Goal: Task Accomplishment & Management: Complete application form

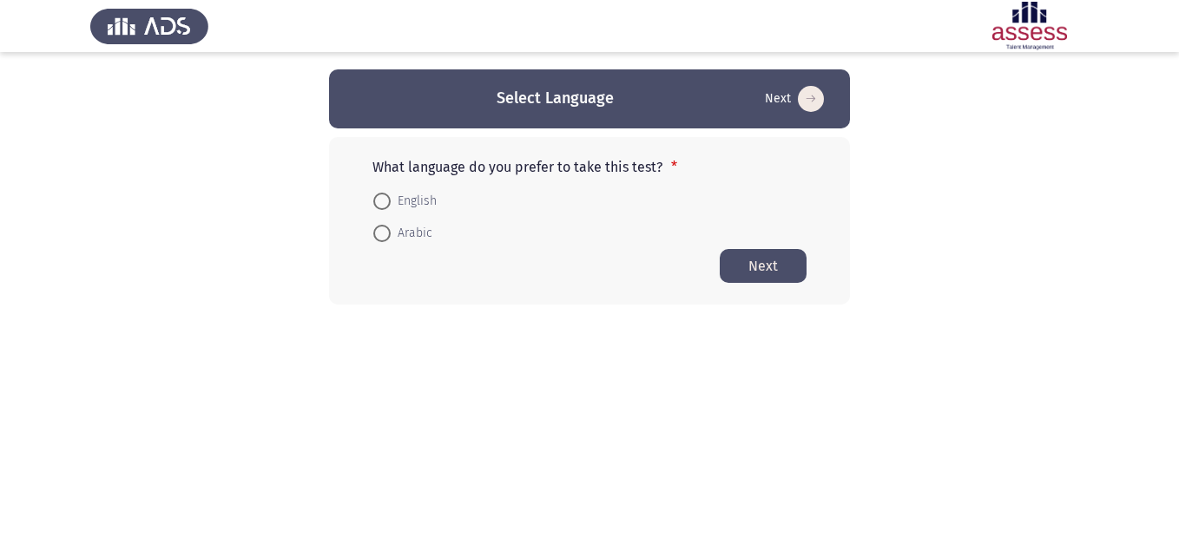
click at [385, 203] on span at bounding box center [381, 201] width 17 height 17
click at [385, 203] on input "English" at bounding box center [381, 201] width 17 height 17
radio input "true"
click at [764, 262] on button "Next" at bounding box center [763, 265] width 87 height 34
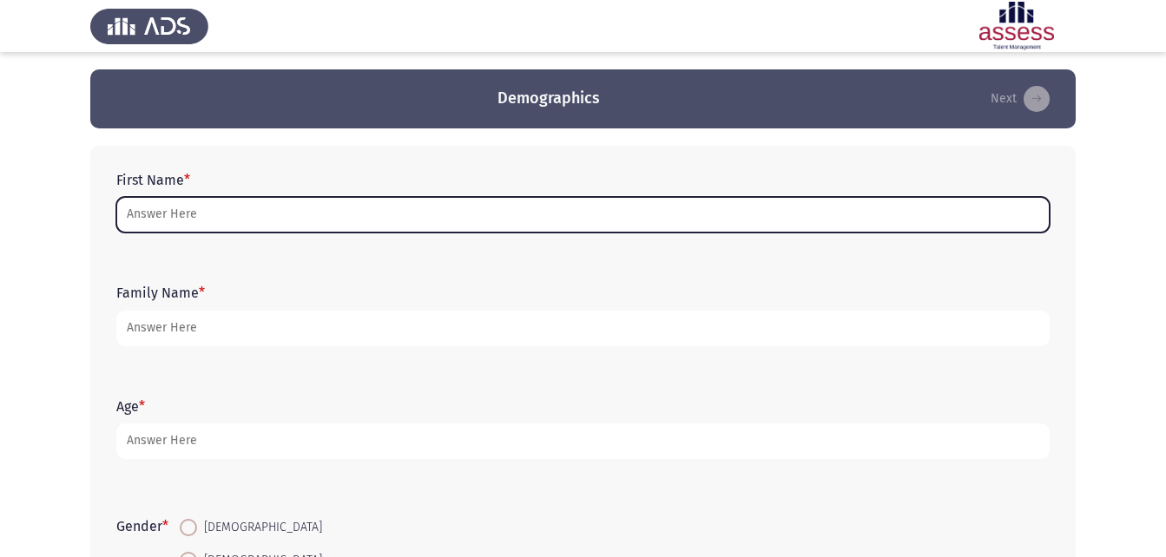
click at [272, 221] on input "First Name *" at bounding box center [582, 215] width 933 height 36
click at [709, 207] on input "First Name *" at bounding box center [582, 215] width 933 height 36
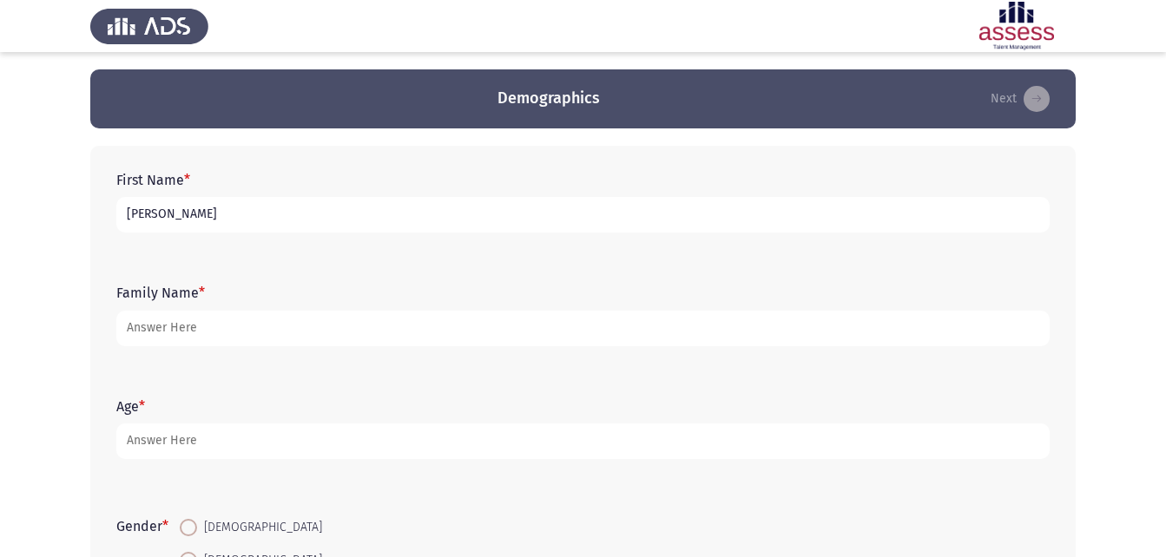
type input "[PERSON_NAME]"
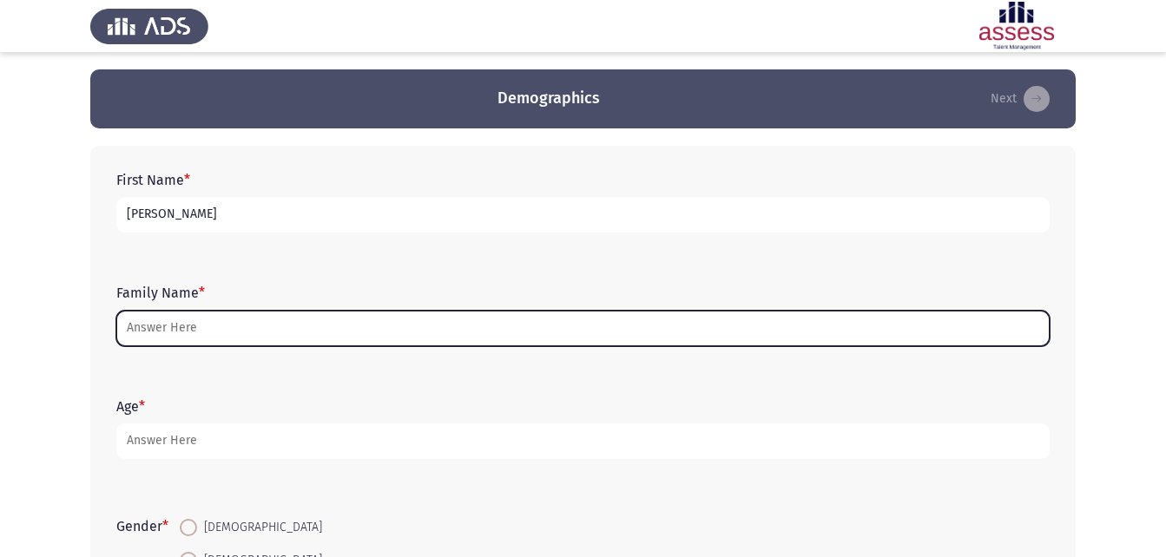
click at [186, 338] on input "Family Name *" at bounding box center [582, 329] width 933 height 36
type input "2"
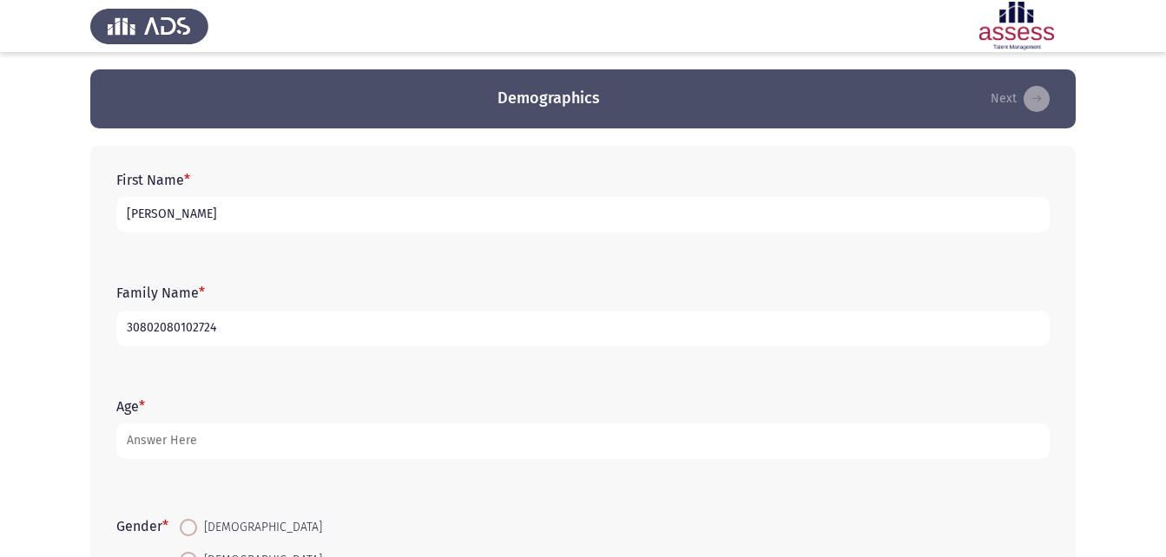
type input "30802080102724"
click at [331, 460] on div "Age *" at bounding box center [583, 429] width 950 height 78
click at [303, 420] on form "Age *" at bounding box center [582, 428] width 933 height 61
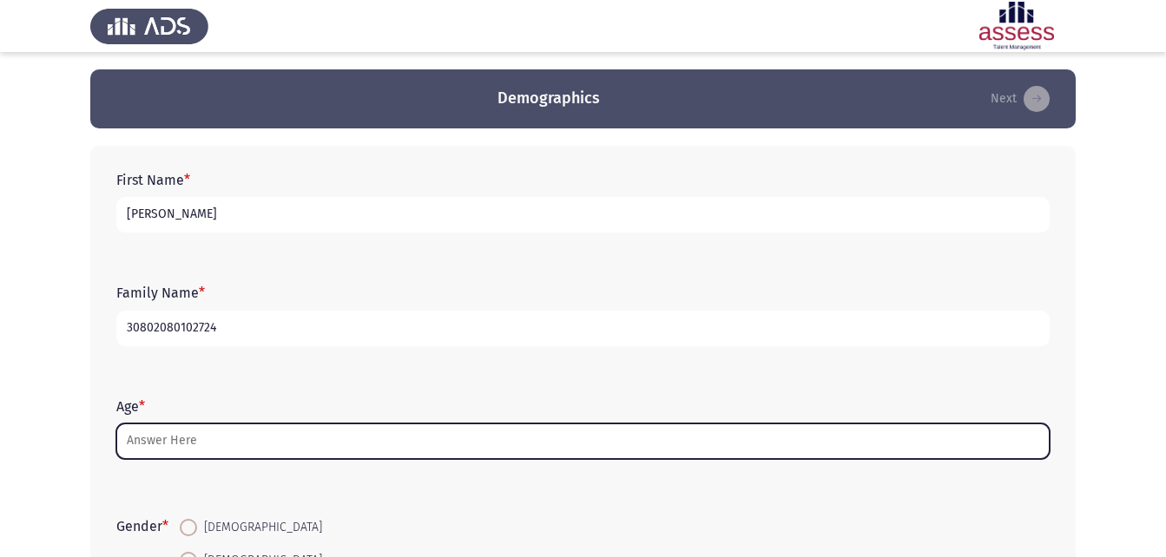
click at [290, 450] on input "Age *" at bounding box center [582, 442] width 933 height 36
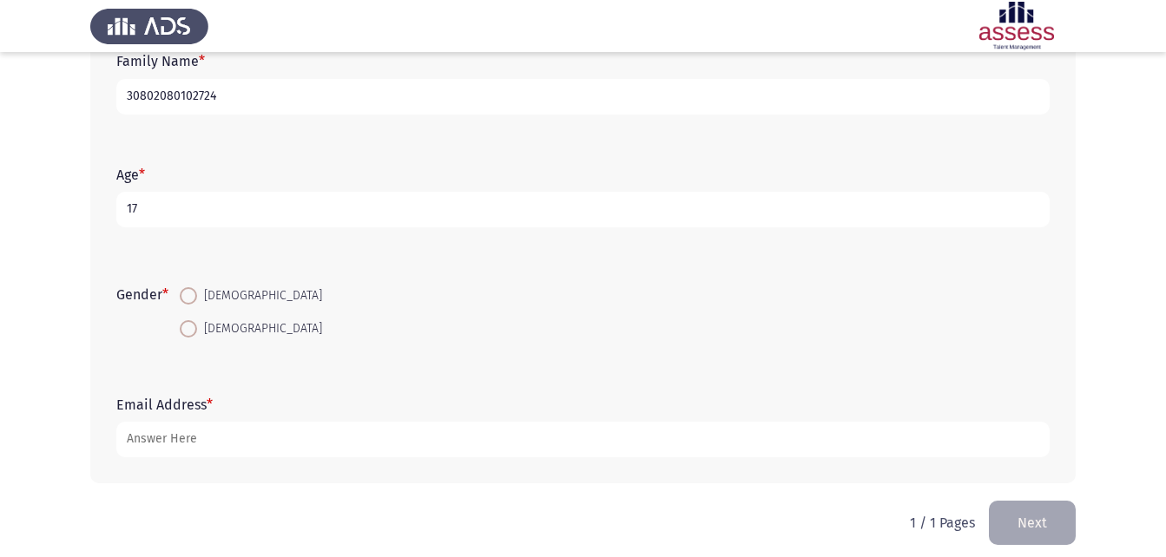
scroll to position [235, 0]
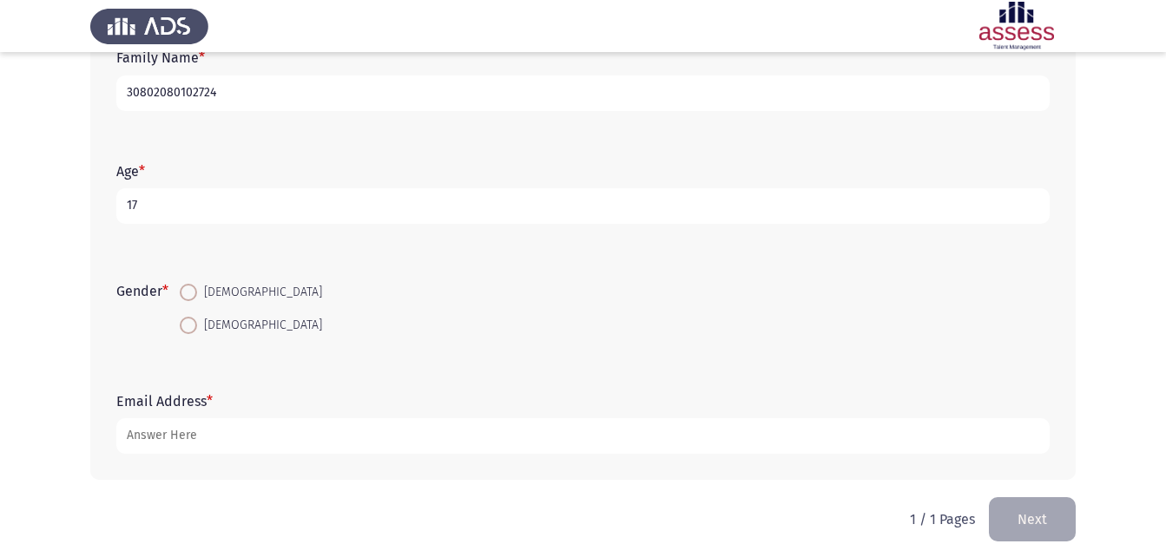
type input "17"
click at [187, 330] on span at bounding box center [188, 325] width 17 height 17
click at [187, 330] on input "[DEMOGRAPHIC_DATA]" at bounding box center [188, 325] width 17 height 17
radio input "true"
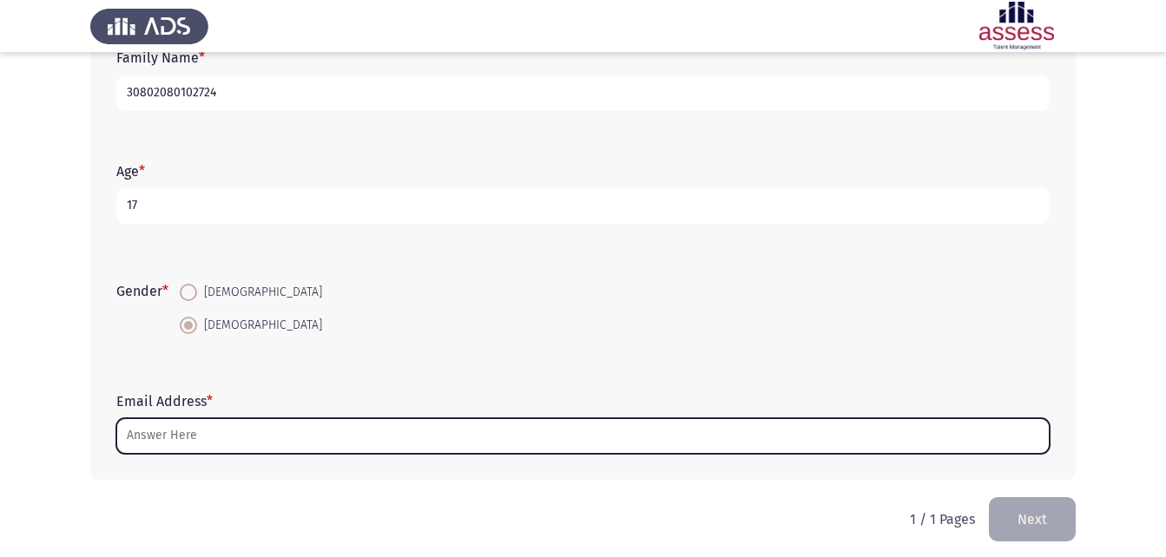
click at [195, 433] on input "Email Address *" at bounding box center [582, 436] width 933 height 36
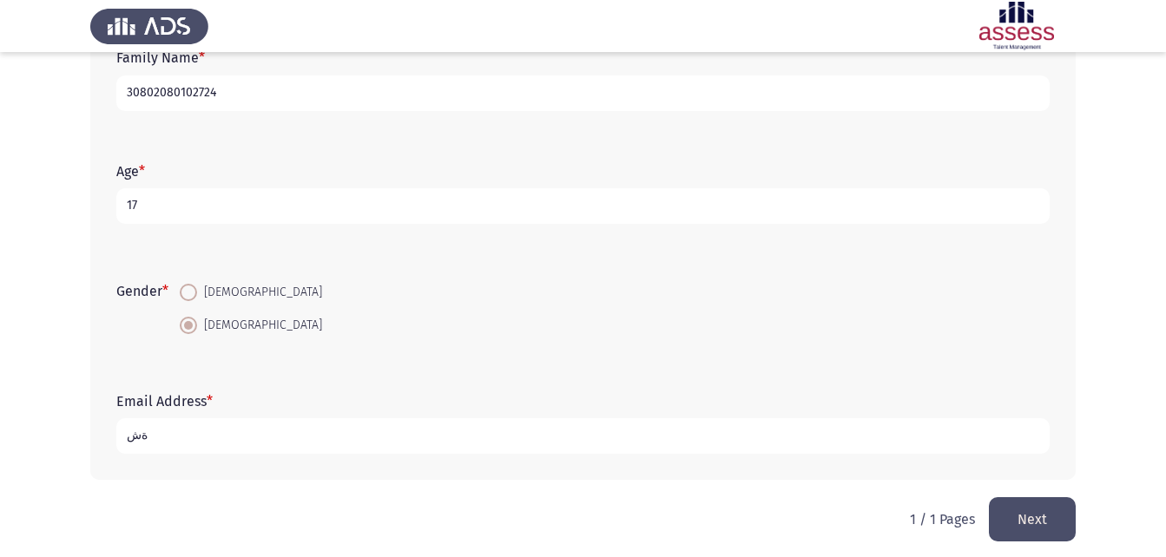
type input "ة"
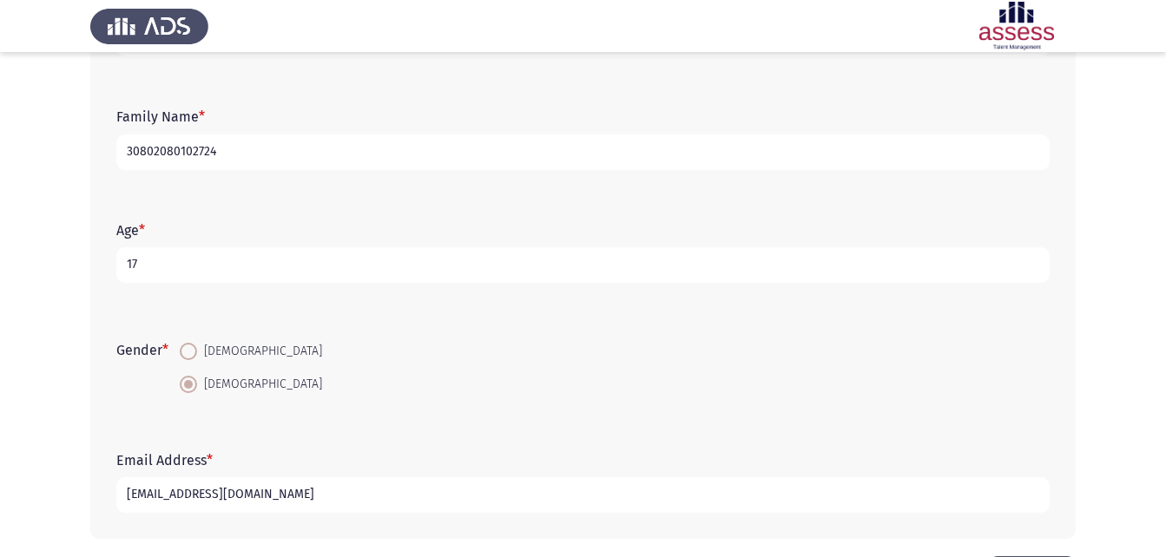
scroll to position [220, 0]
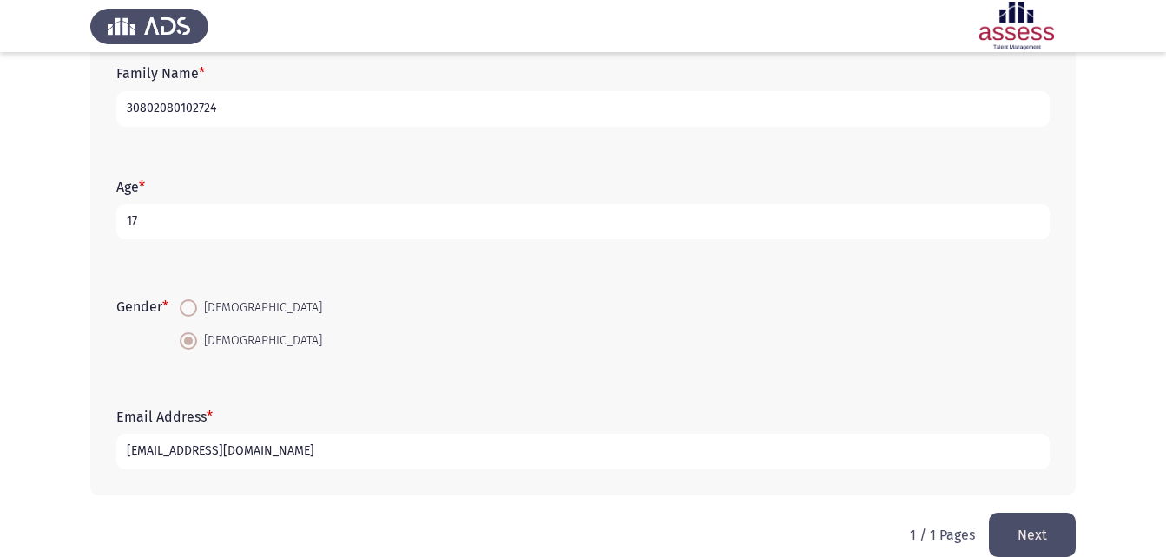
type input "[EMAIL_ADDRESS][DOMAIN_NAME]"
click at [1088, 470] on app-assessment-container "Demographics Next First Name * [PERSON_NAME] Family Name * 30802080102724 Age *…" at bounding box center [583, 181] width 1166 height 663
click at [1040, 529] on button "Next" at bounding box center [1032, 535] width 87 height 44
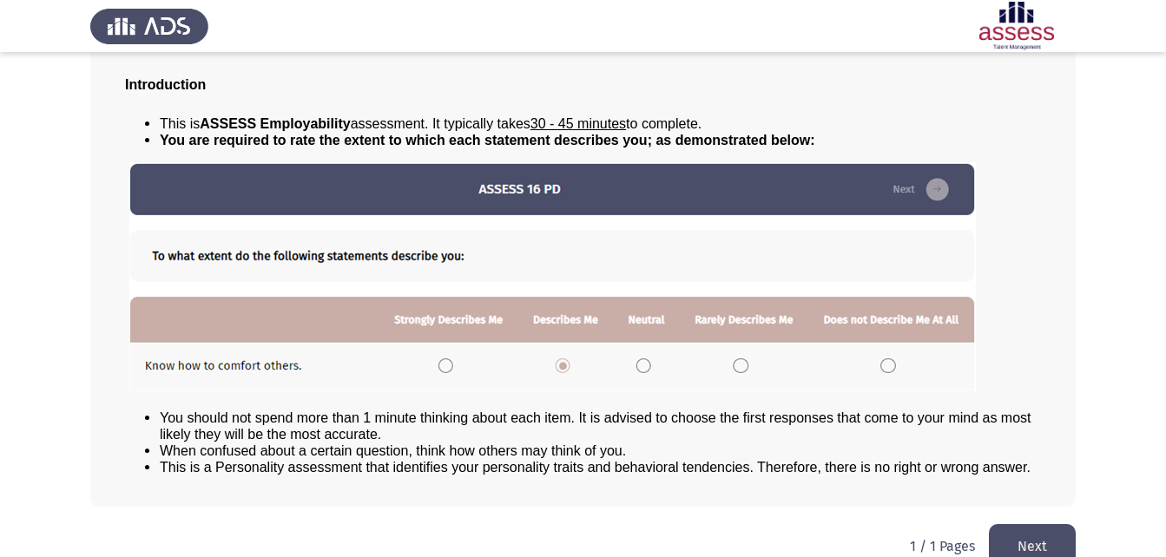
scroll to position [133, 0]
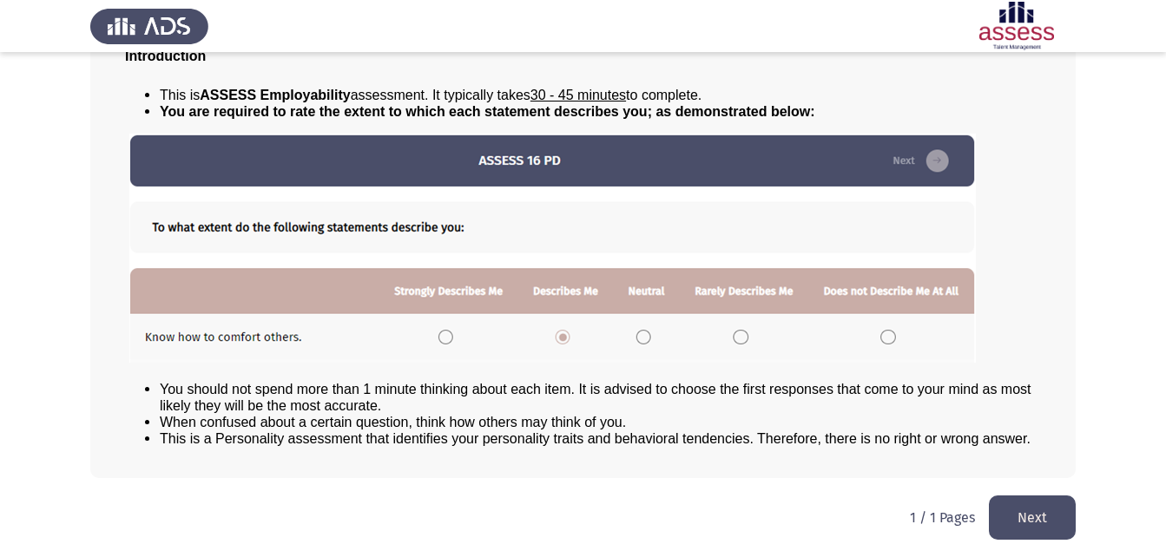
click at [1041, 506] on button "Next" at bounding box center [1032, 518] width 87 height 44
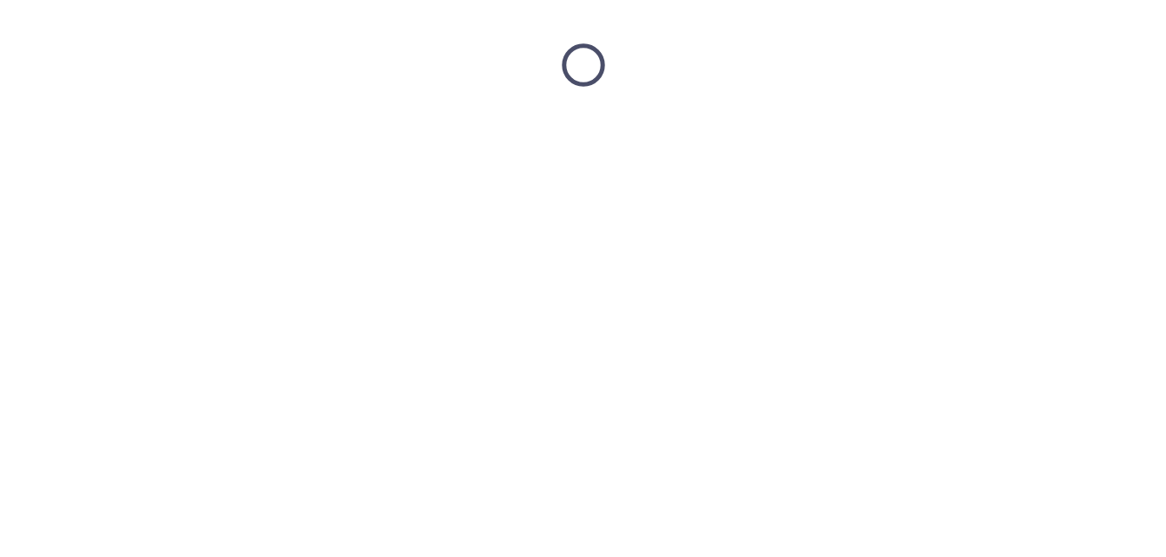
scroll to position [0, 0]
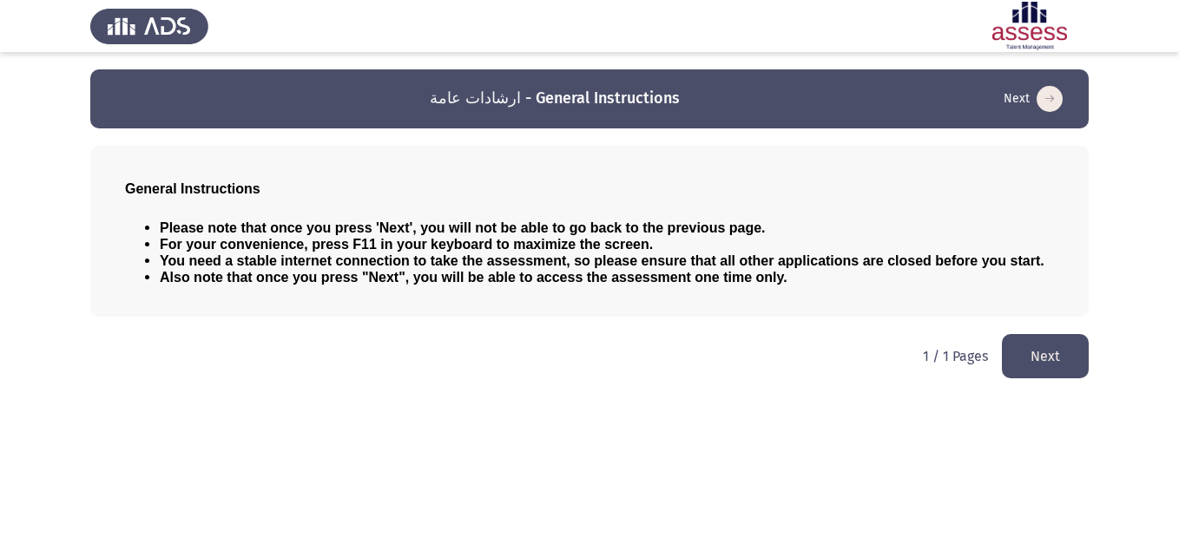
click at [1042, 357] on button "Next" at bounding box center [1045, 356] width 87 height 44
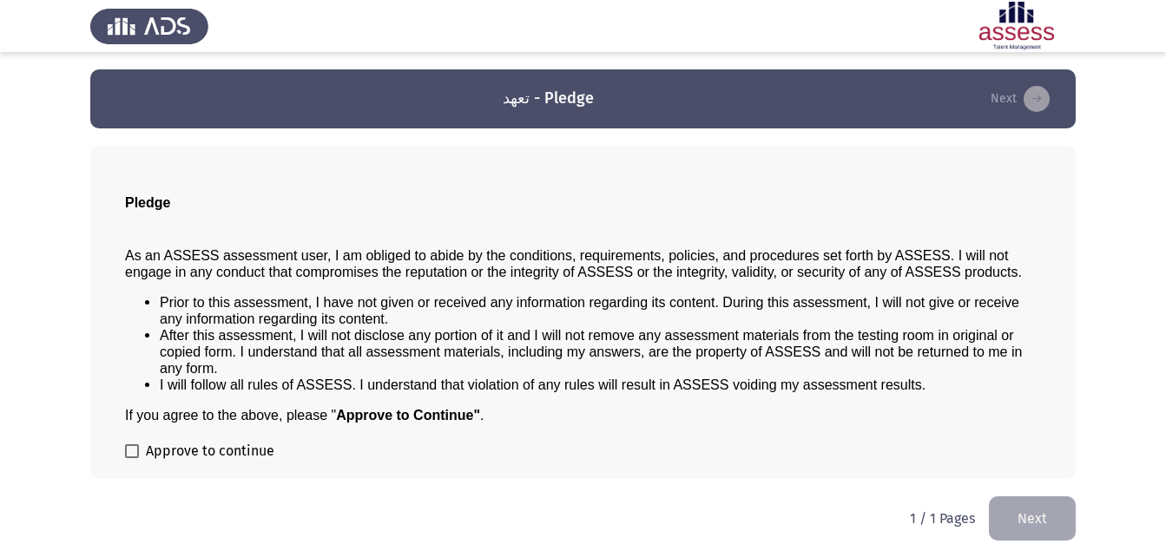
scroll to position [1, 0]
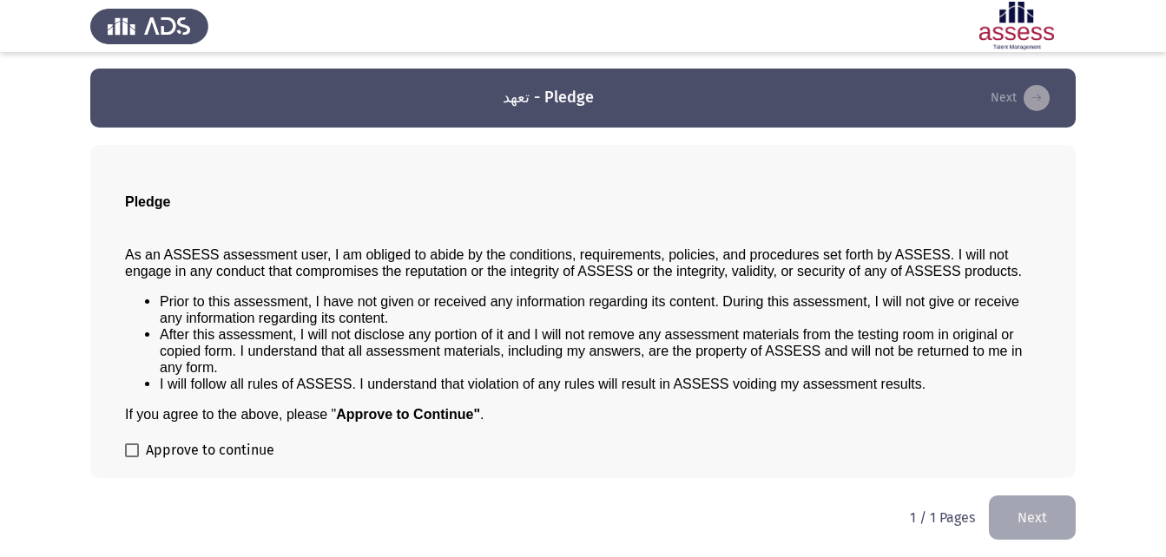
click at [135, 450] on span at bounding box center [132, 451] width 14 height 14
click at [132, 457] on input "Approve to continue" at bounding box center [131, 457] width 1 height 1
checkbox input "true"
click at [1041, 510] on button "Next" at bounding box center [1032, 518] width 87 height 44
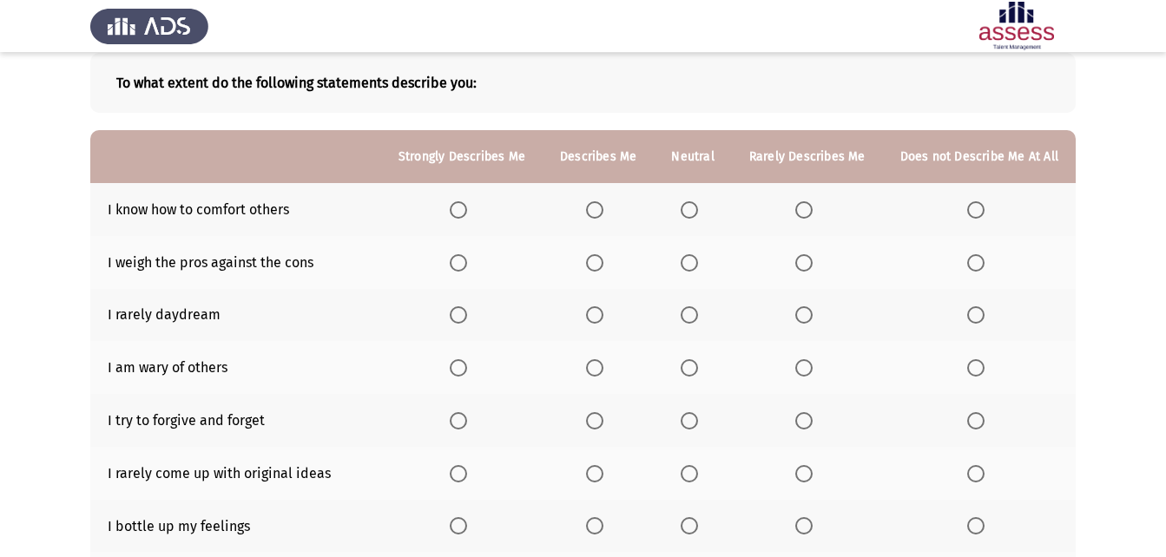
scroll to position [99, 0]
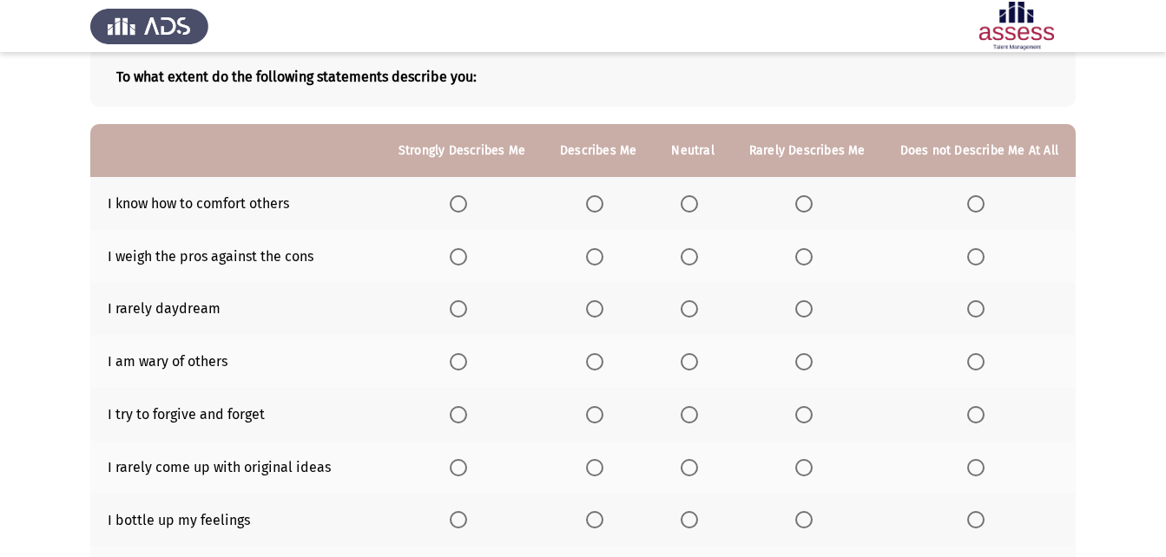
click at [596, 201] on span "Select an option" at bounding box center [594, 203] width 17 height 17
click at [596, 201] on input "Select an option" at bounding box center [594, 203] width 17 height 17
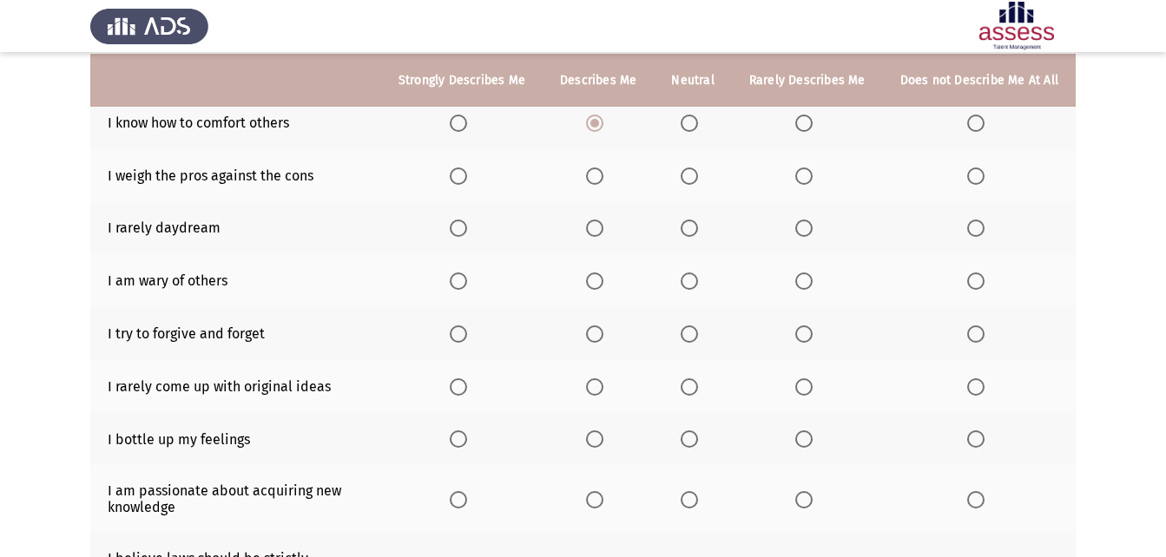
scroll to position [181, 0]
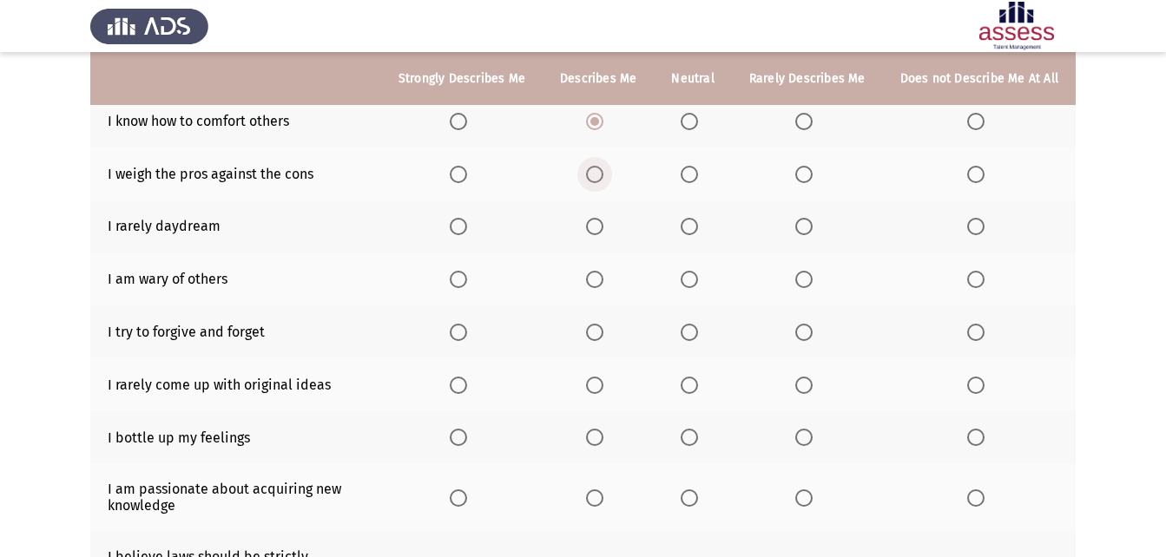
click at [603, 180] on span "Select an option" at bounding box center [594, 174] width 17 height 17
click at [603, 180] on input "Select an option" at bounding box center [594, 174] width 17 height 17
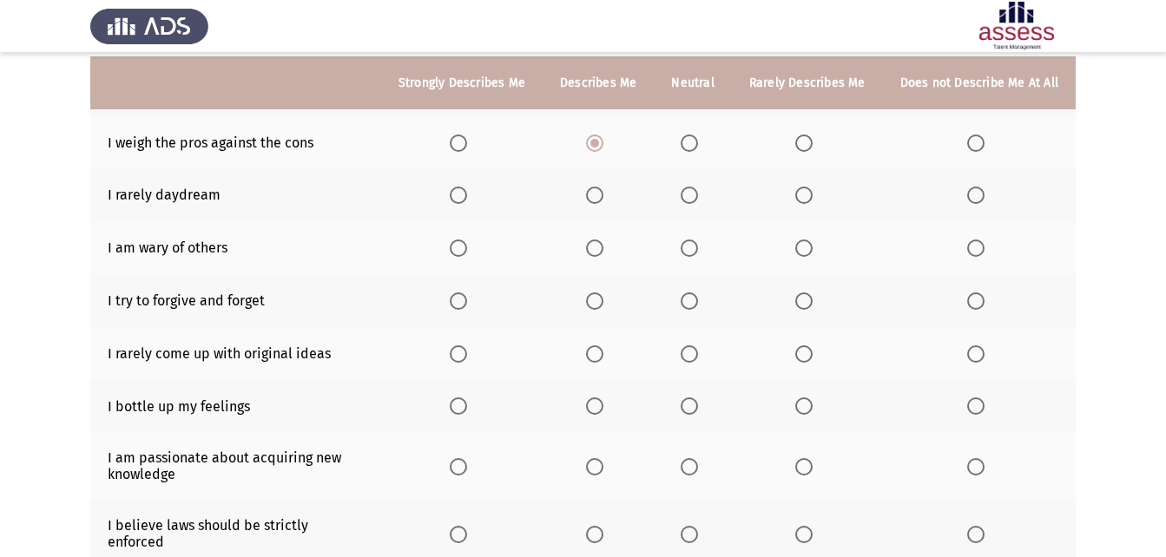
scroll to position [217, 0]
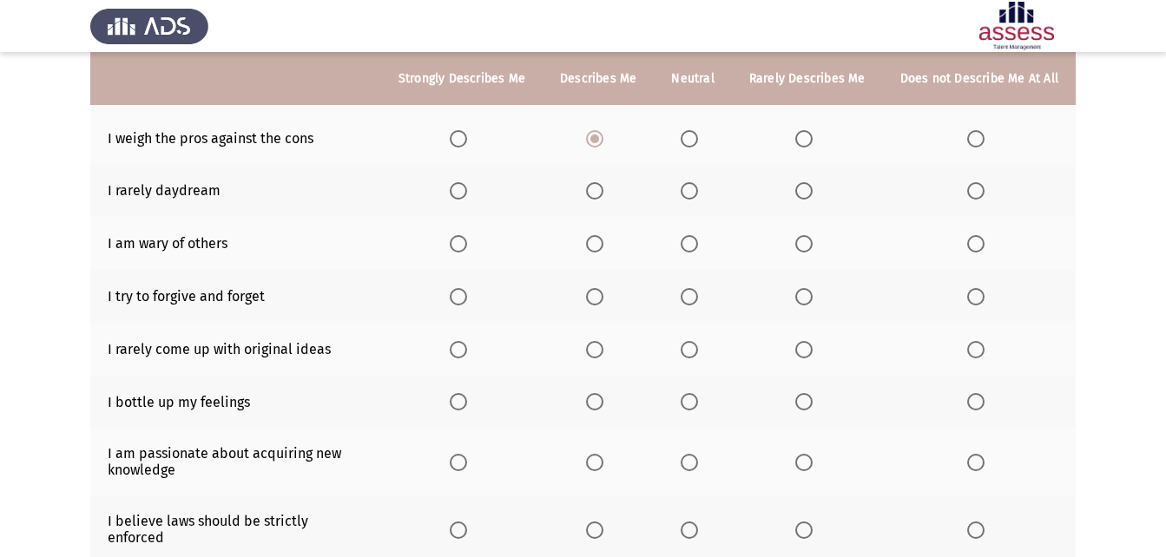
click at [812, 188] on span "Select an option" at bounding box center [803, 190] width 17 height 17
click at [812, 188] on input "Select an option" at bounding box center [803, 190] width 17 height 17
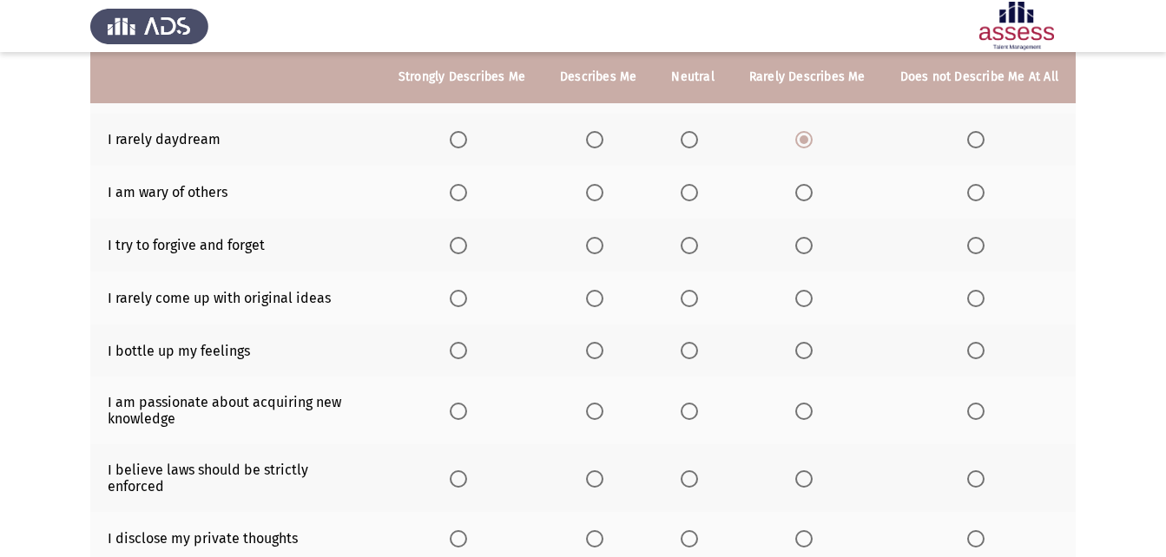
scroll to position [271, 0]
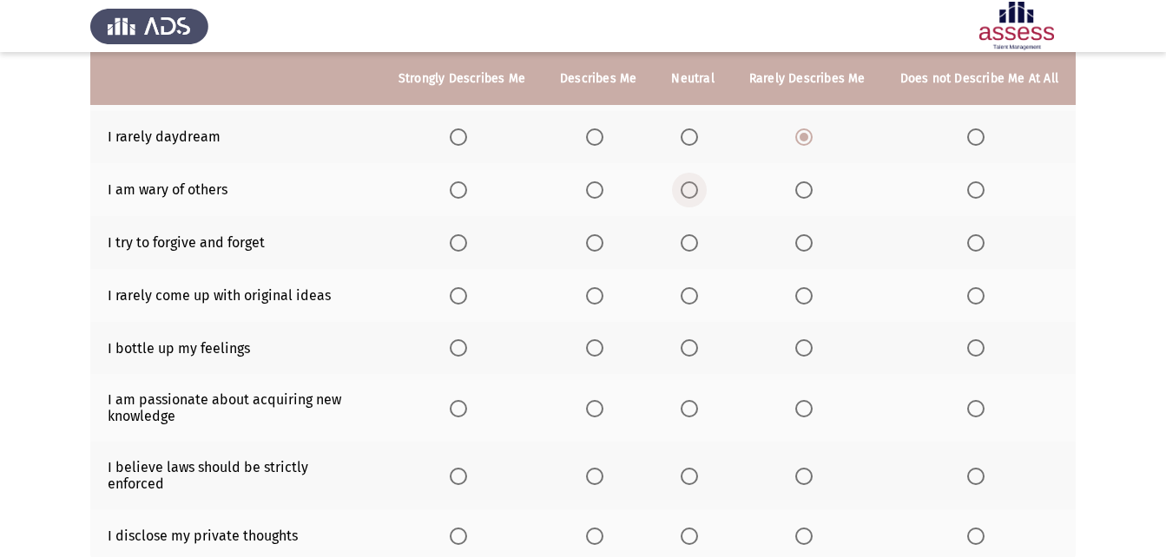
click at [698, 194] on span "Select an option" at bounding box center [689, 189] width 17 height 17
click at [698, 194] on input "Select an option" at bounding box center [689, 189] width 17 height 17
click at [464, 237] on span "Select an option" at bounding box center [458, 242] width 17 height 17
click at [464, 237] on input "Select an option" at bounding box center [458, 242] width 17 height 17
click at [466, 297] on span "Select an option" at bounding box center [458, 295] width 17 height 17
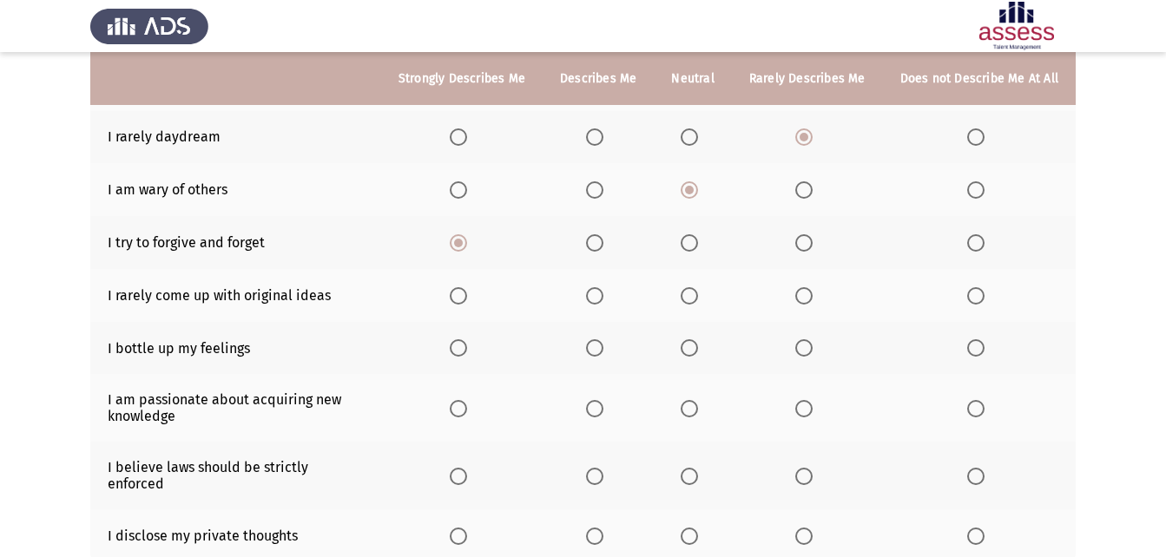
click at [466, 297] on input "Select an option" at bounding box center [458, 295] width 17 height 17
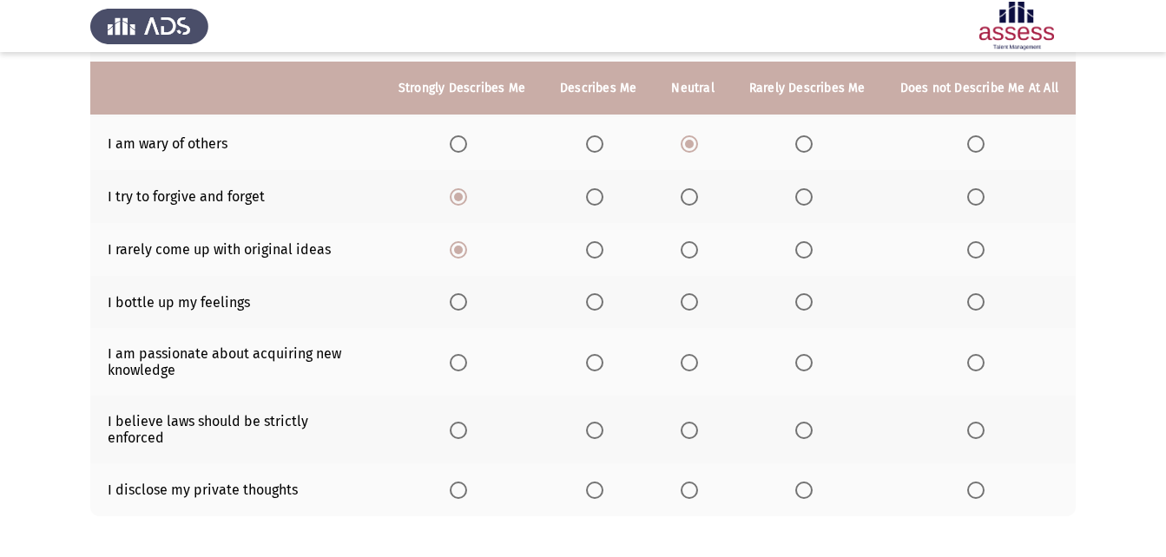
scroll to position [339, 0]
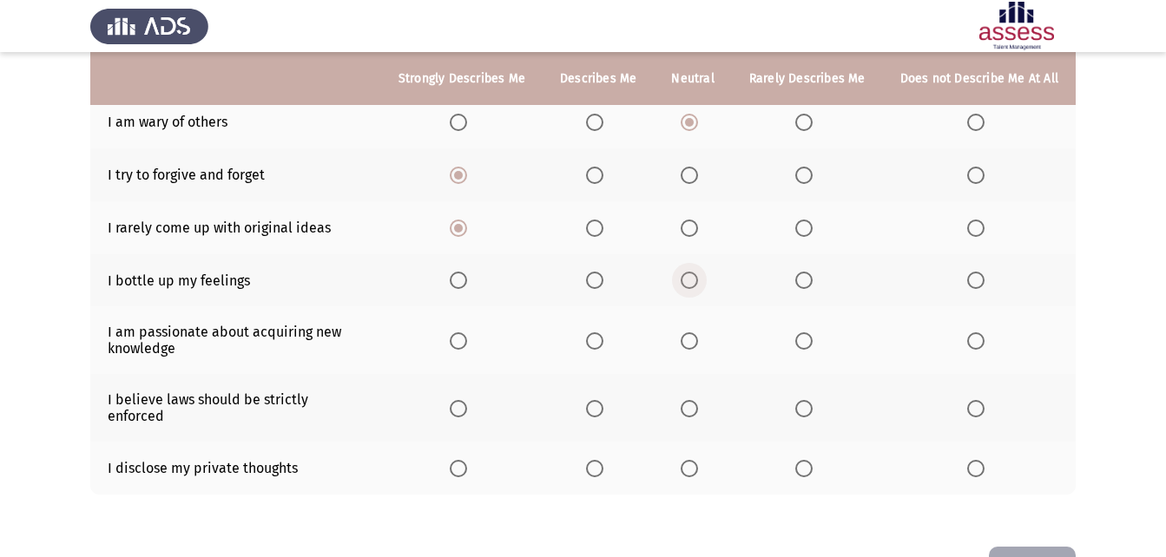
click at [694, 286] on span "Select an option" at bounding box center [689, 280] width 17 height 17
click at [694, 286] on input "Select an option" at bounding box center [689, 280] width 17 height 17
click at [803, 274] on span "Select an option" at bounding box center [803, 280] width 17 height 17
click at [803, 274] on input "Select an option" at bounding box center [803, 280] width 17 height 17
click at [698, 341] on span "Select an option" at bounding box center [689, 340] width 17 height 17
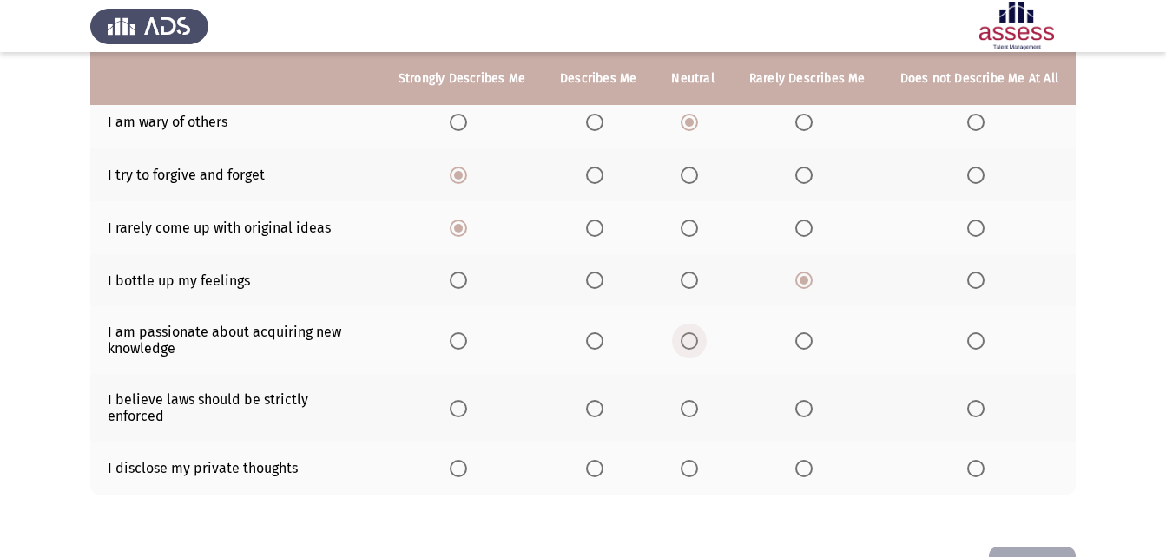
click at [698, 341] on input "Select an option" at bounding box center [689, 340] width 17 height 17
click at [594, 342] on span "Select an option" at bounding box center [594, 340] width 17 height 17
click at [594, 342] on input "Select an option" at bounding box center [594, 340] width 17 height 17
click at [467, 400] on span "Select an option" at bounding box center [458, 408] width 17 height 17
click at [467, 400] on input "Select an option" at bounding box center [458, 408] width 17 height 17
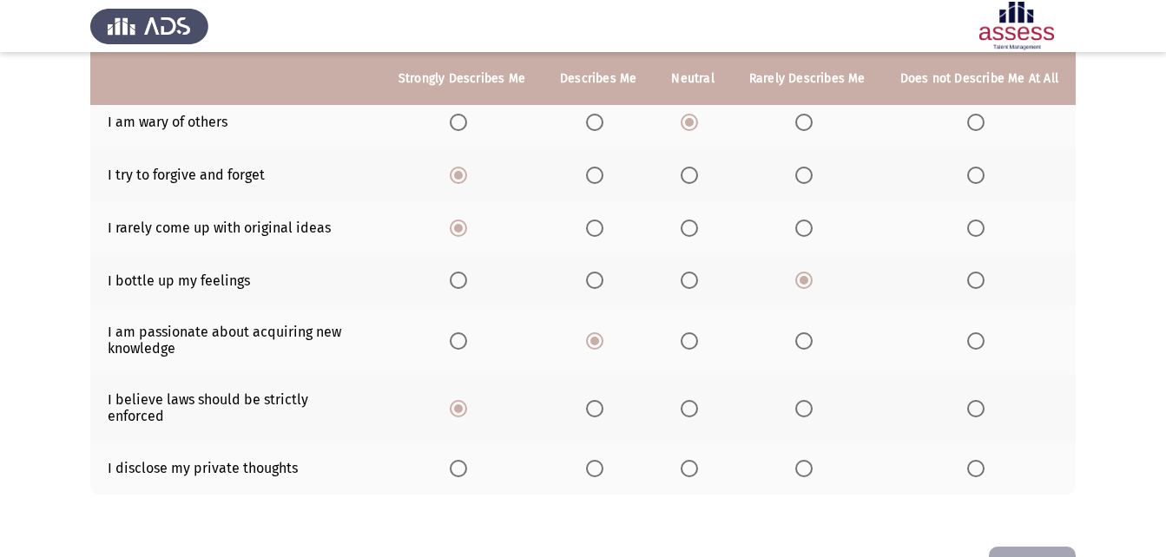
click at [610, 460] on label "Select an option" at bounding box center [598, 468] width 24 height 17
click at [603, 460] on input "Select an option" at bounding box center [594, 468] width 17 height 17
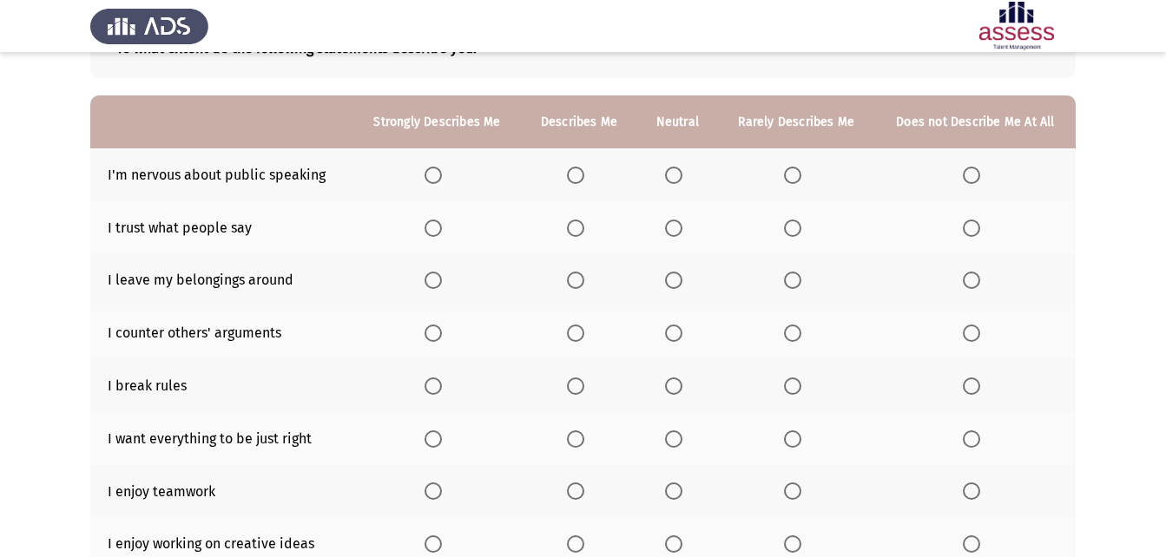
scroll to position [135, 0]
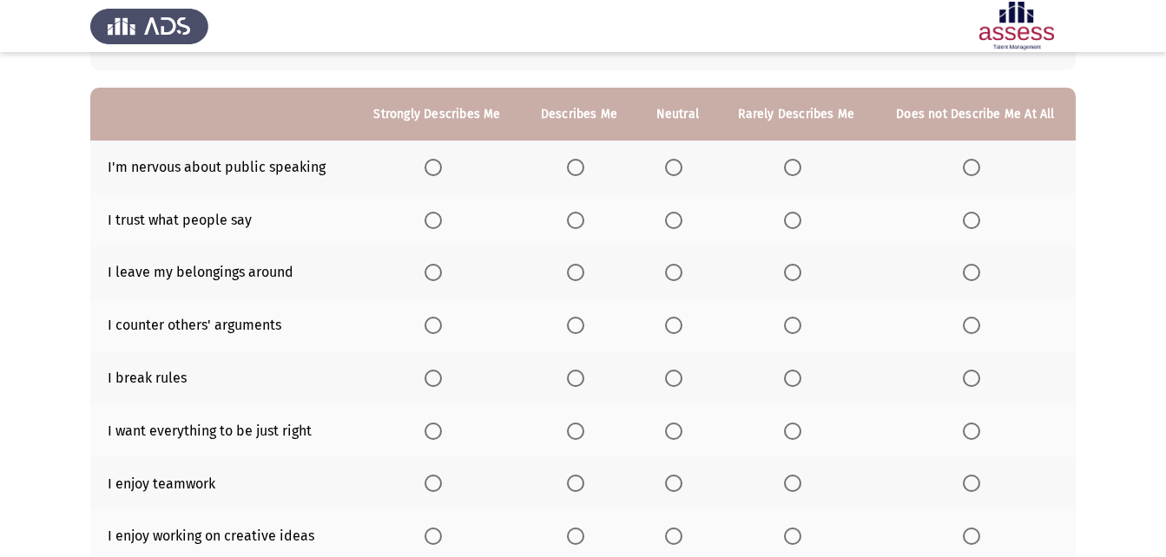
click at [793, 176] on th at bounding box center [796, 167] width 157 height 53
click at [794, 168] on span "Select an option" at bounding box center [792, 167] width 17 height 17
click at [794, 168] on input "Select an option" at bounding box center [792, 167] width 17 height 17
click at [790, 229] on th at bounding box center [796, 220] width 157 height 53
click at [793, 228] on span "Select an option" at bounding box center [792, 220] width 17 height 17
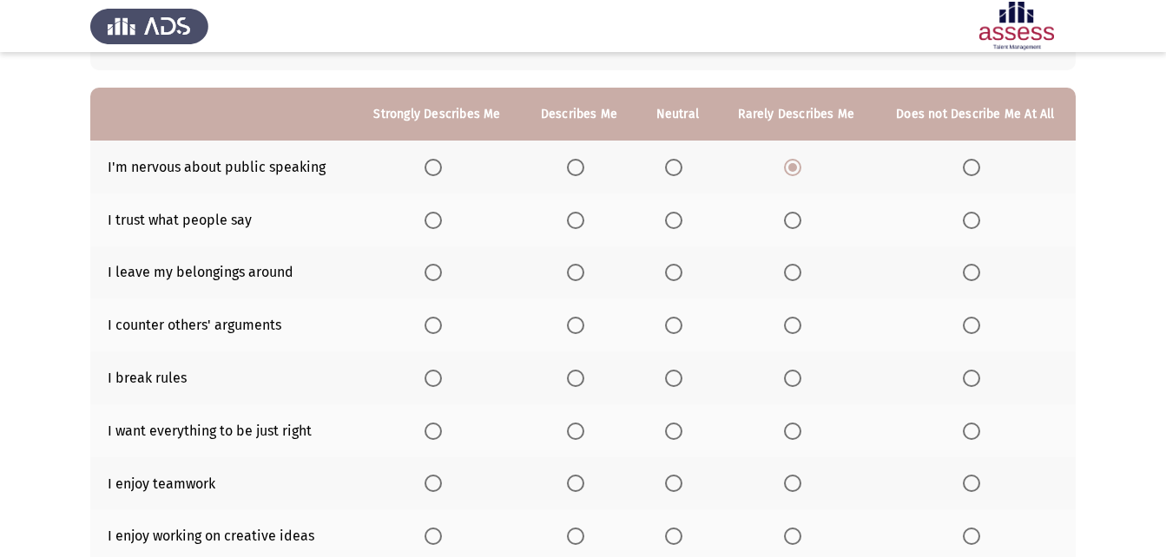
click at [793, 228] on input "Select an option" at bounding box center [792, 220] width 17 height 17
click at [685, 276] on label "Select an option" at bounding box center [677, 272] width 24 height 17
click at [682, 276] on input "Select an option" at bounding box center [673, 272] width 17 height 17
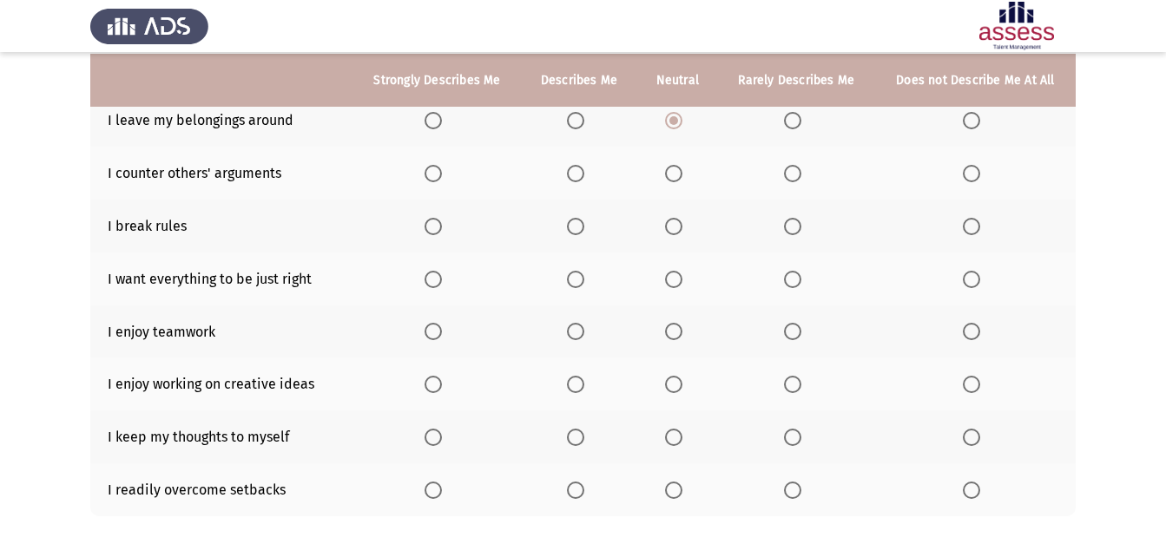
scroll to position [291, 0]
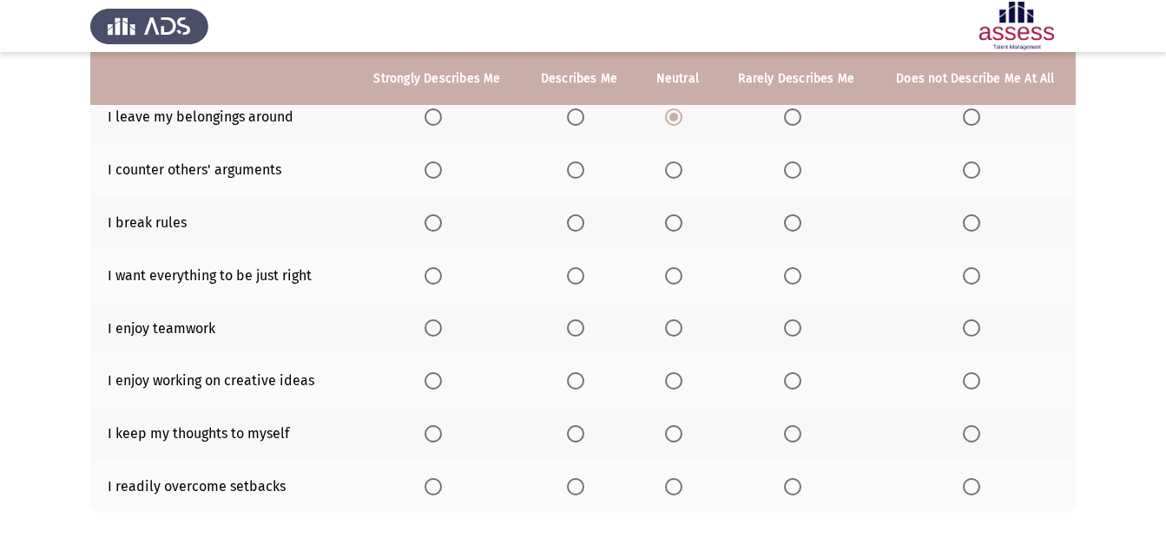
click at [674, 168] on span "Select an option" at bounding box center [673, 169] width 17 height 17
click at [674, 168] on input "Select an option" at bounding box center [673, 169] width 17 height 17
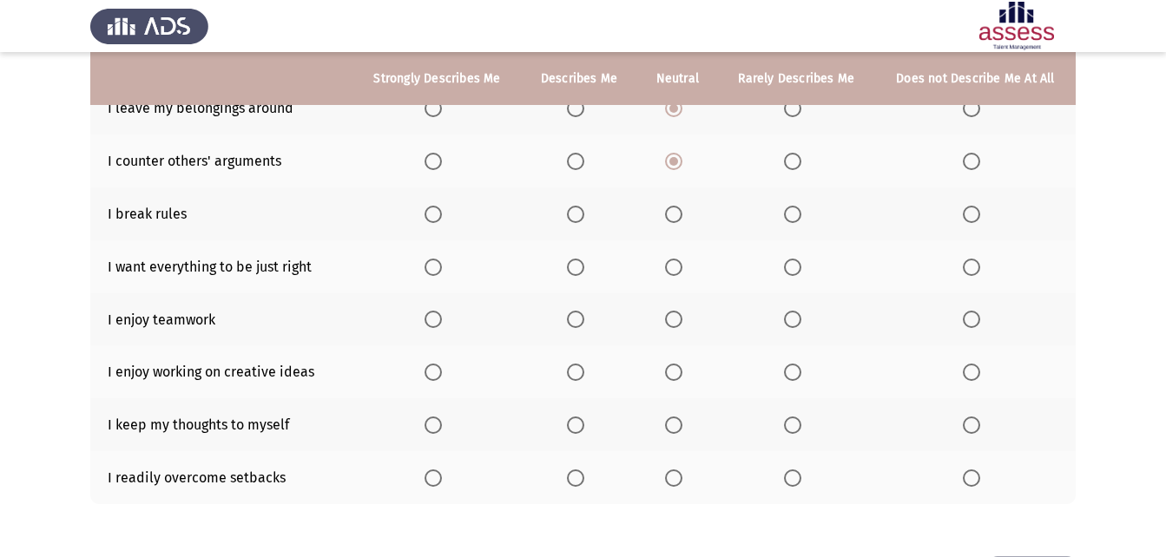
scroll to position [309, 0]
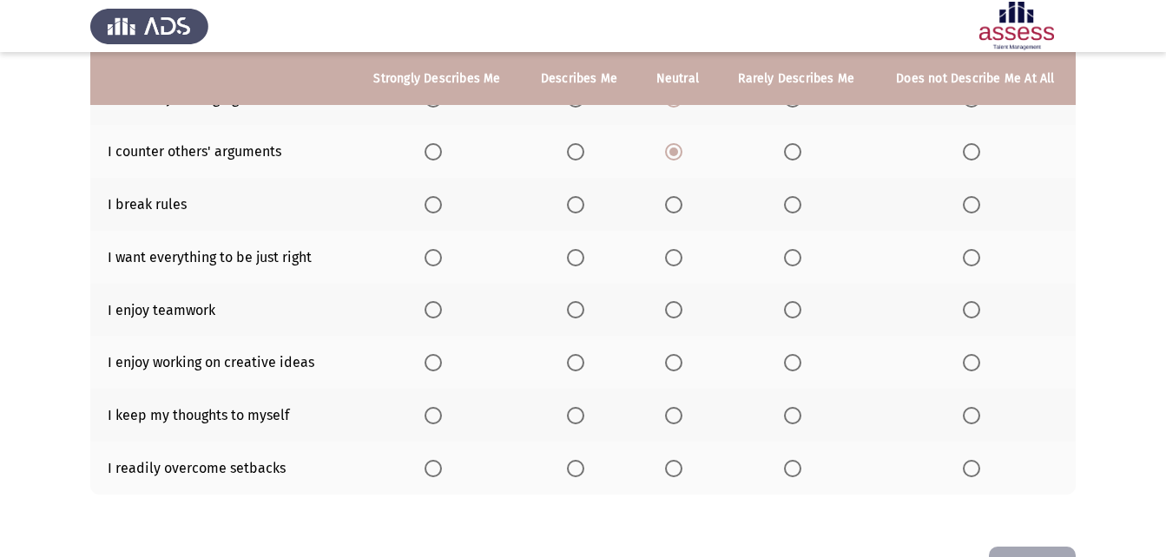
click at [974, 218] on th at bounding box center [975, 204] width 201 height 53
click at [977, 206] on span "Select an option" at bounding box center [971, 204] width 17 height 17
click at [977, 206] on input "Select an option" at bounding box center [971, 204] width 17 height 17
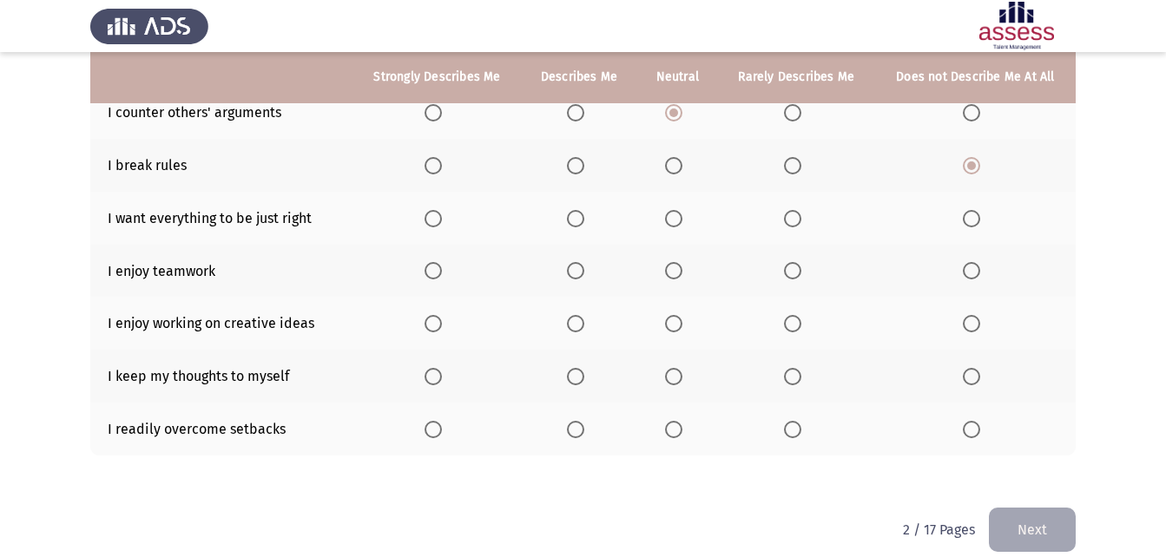
scroll to position [346, 0]
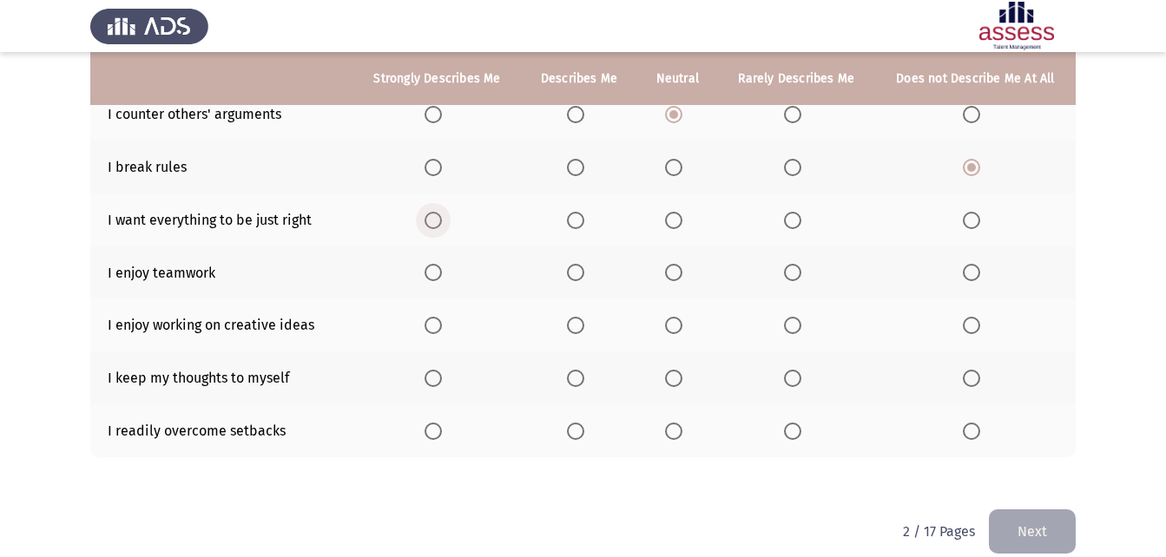
click at [440, 215] on span "Select an option" at bounding box center [432, 220] width 17 height 17
click at [440, 215] on input "Select an option" at bounding box center [432, 220] width 17 height 17
click at [439, 273] on span "Select an option" at bounding box center [432, 272] width 17 height 17
click at [439, 273] on input "Select an option" at bounding box center [432, 272] width 17 height 17
click at [436, 319] on span "Select an option" at bounding box center [432, 325] width 17 height 17
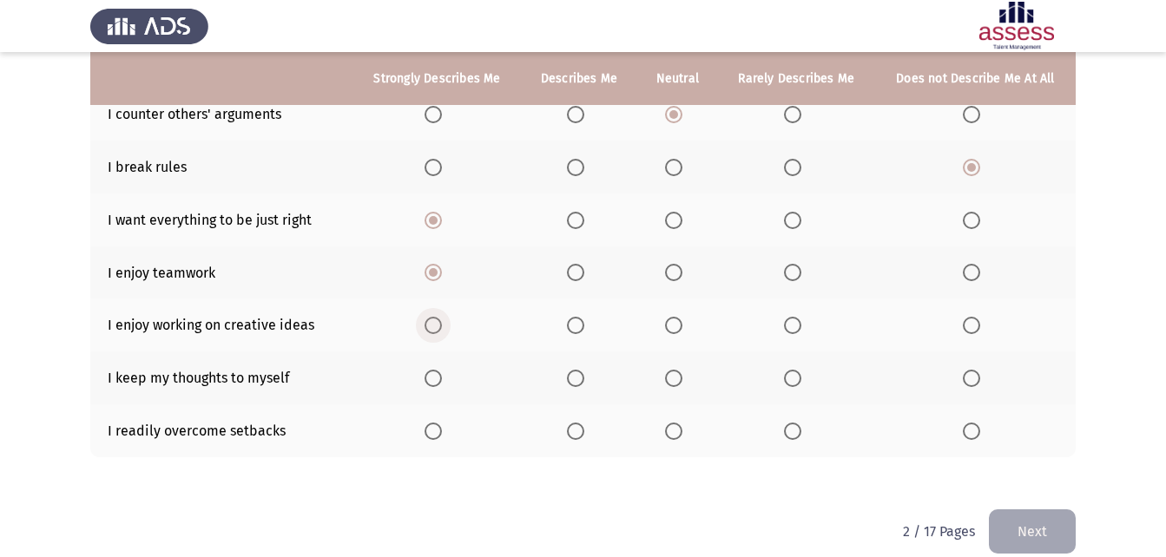
click at [436, 319] on input "Select an option" at bounding box center [432, 325] width 17 height 17
click at [799, 385] on span "Select an option" at bounding box center [792, 378] width 17 height 17
click at [799, 385] on input "Select an option" at bounding box center [792, 378] width 17 height 17
click at [665, 435] on th at bounding box center [677, 430] width 81 height 53
click at [683, 431] on label "Select an option" at bounding box center [677, 431] width 24 height 17
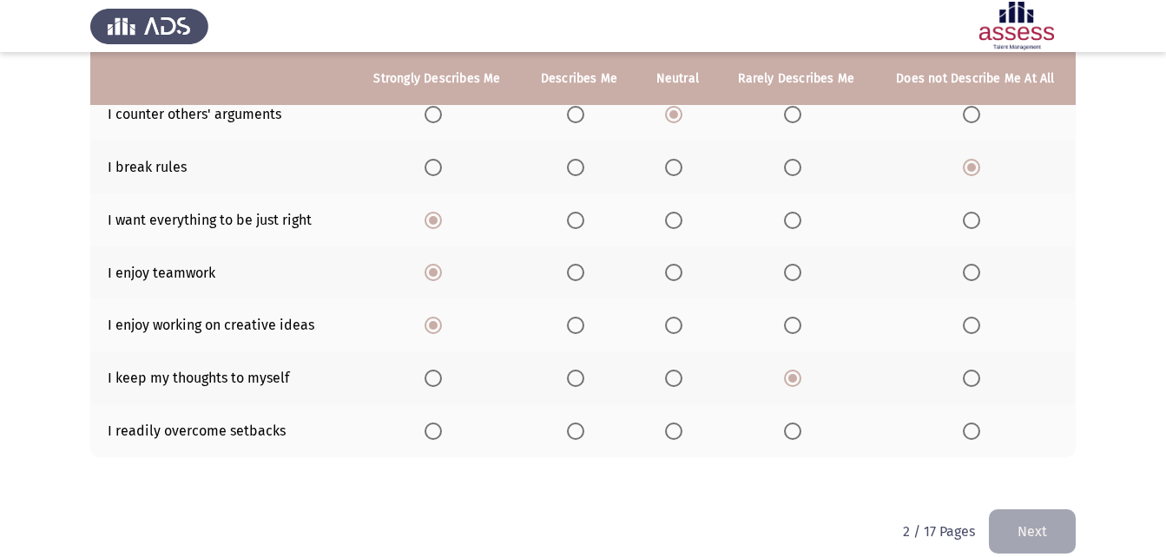
click at [682, 431] on input "Select an option" at bounding box center [673, 431] width 17 height 17
click at [1068, 532] on button "Next" at bounding box center [1032, 532] width 87 height 44
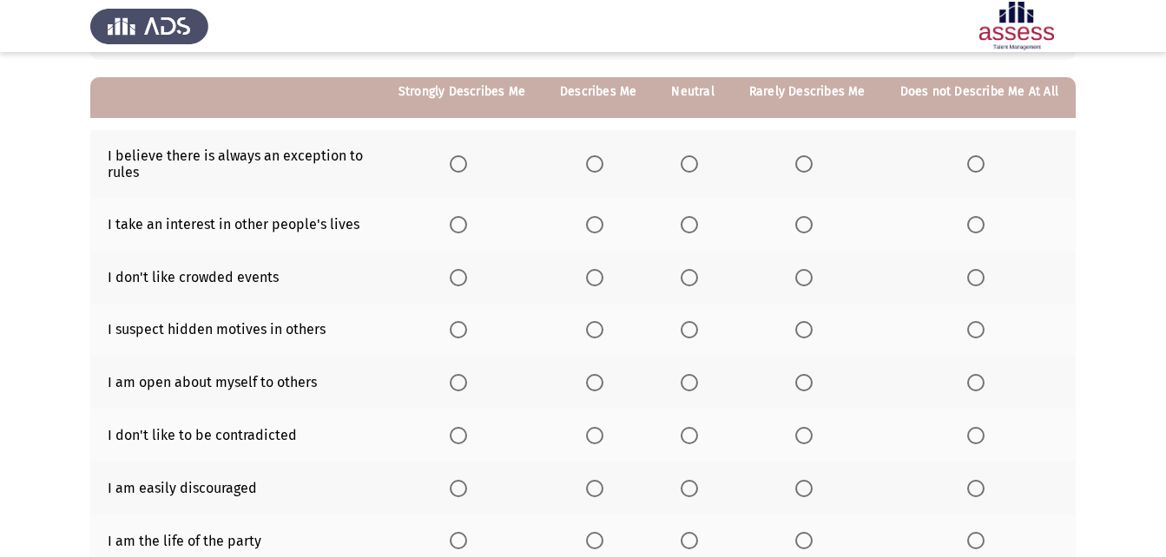
scroll to position [159, 0]
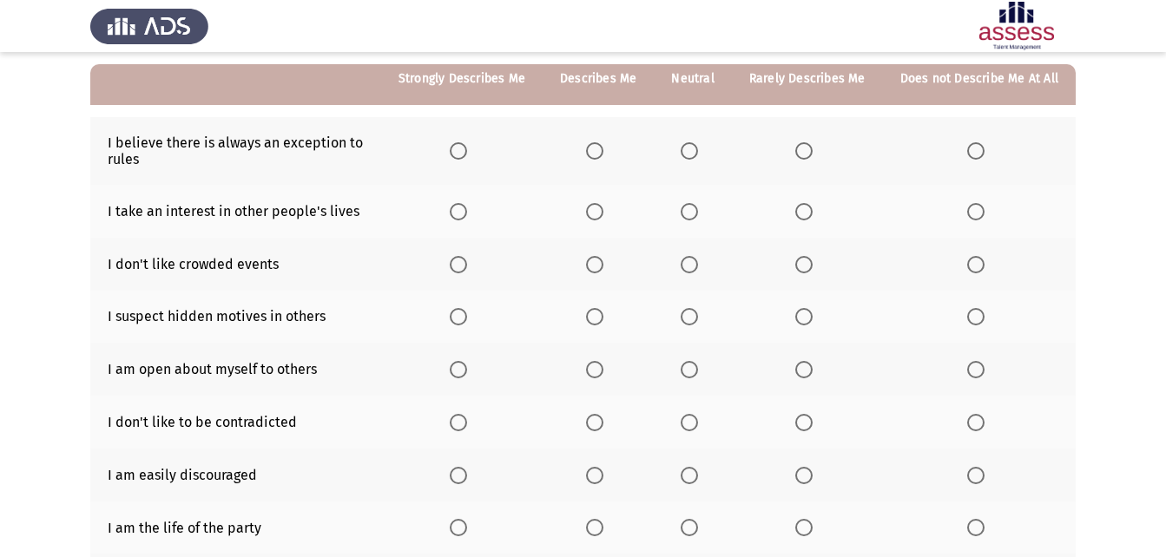
click at [610, 154] on label "Select an option" at bounding box center [598, 150] width 24 height 17
click at [603, 154] on input "Select an option" at bounding box center [594, 150] width 17 height 17
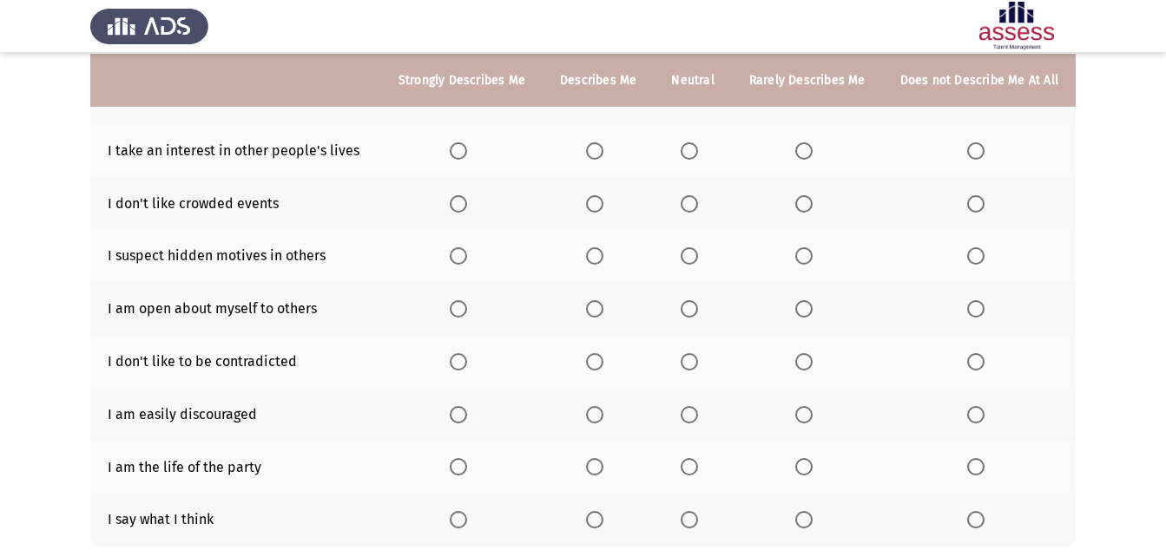
scroll to position [223, 0]
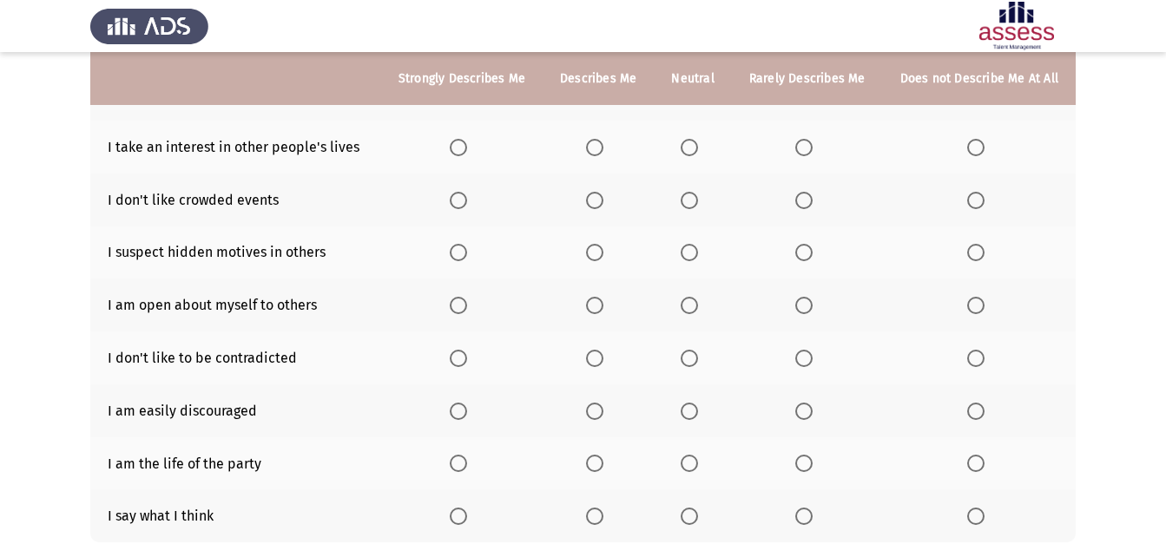
click at [974, 145] on span "Select an option" at bounding box center [975, 147] width 17 height 17
click at [974, 145] on input "Select an option" at bounding box center [975, 147] width 17 height 17
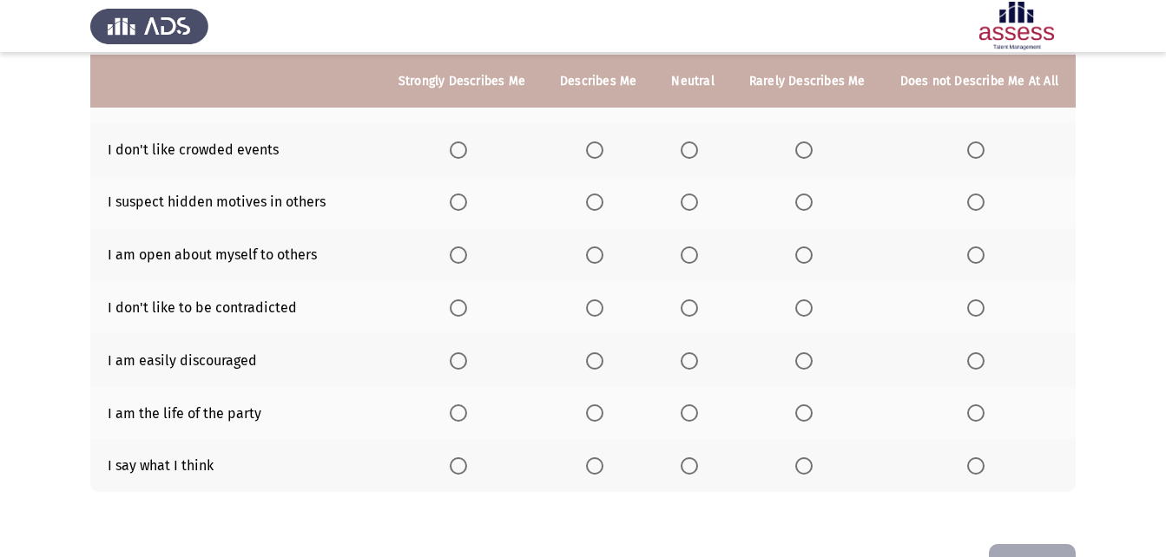
scroll to position [278, 0]
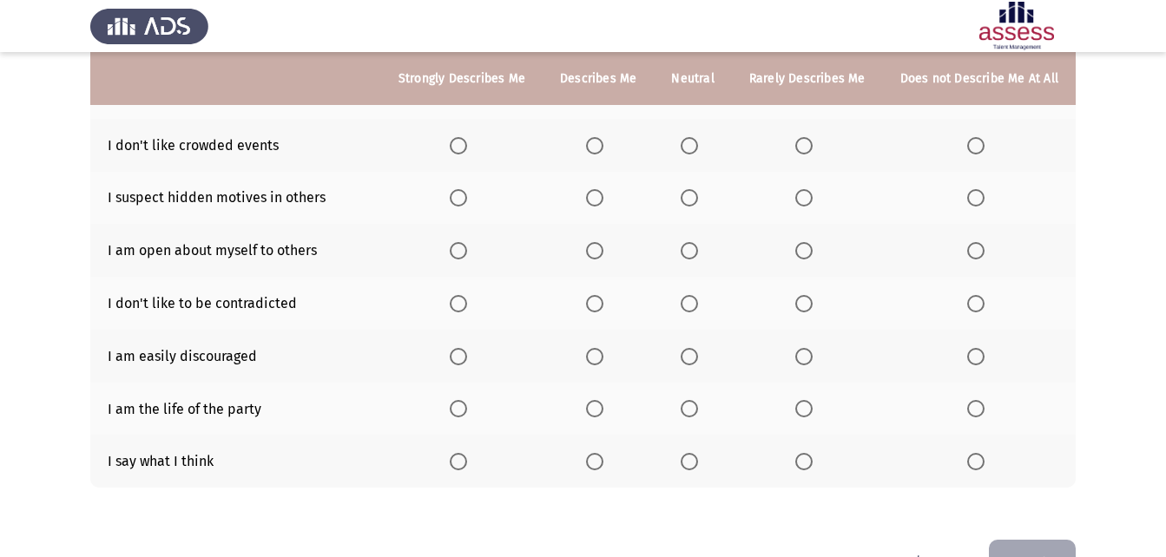
click at [610, 145] on label "Select an option" at bounding box center [598, 145] width 24 height 17
click at [603, 145] on input "Select an option" at bounding box center [594, 145] width 17 height 17
click at [809, 201] on span "Select an option" at bounding box center [803, 197] width 17 height 17
click at [809, 201] on input "Select an option" at bounding box center [803, 197] width 17 height 17
click at [595, 251] on span "Select an option" at bounding box center [594, 250] width 17 height 17
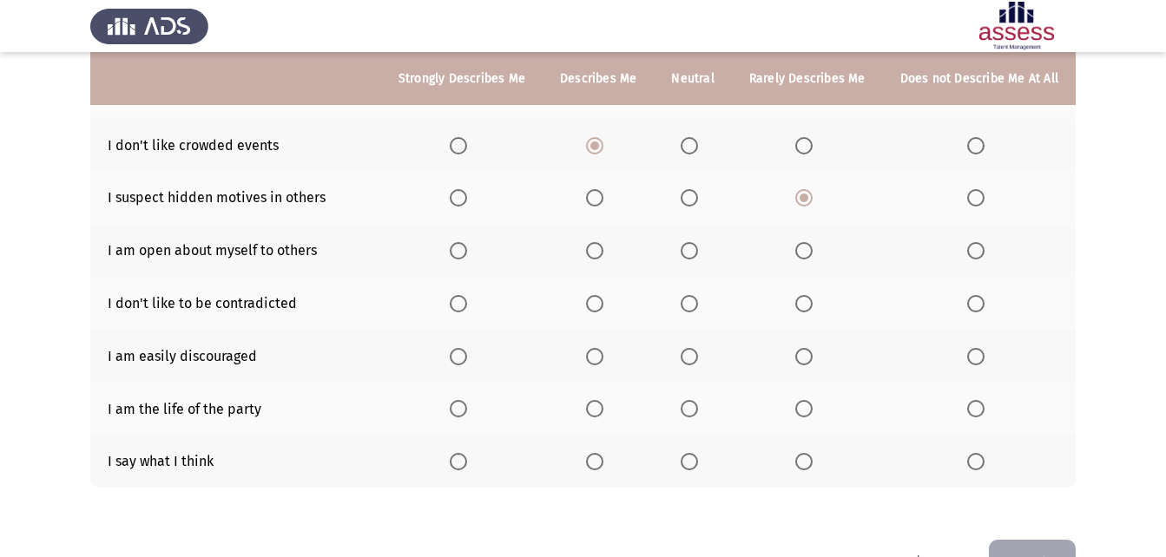
click at [595, 251] on input "Select an option" at bounding box center [594, 250] width 17 height 17
click at [698, 306] on span "Select an option" at bounding box center [689, 303] width 17 height 17
click at [698, 306] on input "Select an option" at bounding box center [689, 303] width 17 height 17
click at [805, 356] on span "Select an option" at bounding box center [803, 356] width 17 height 17
click at [805, 356] on input "Select an option" at bounding box center [803, 356] width 17 height 17
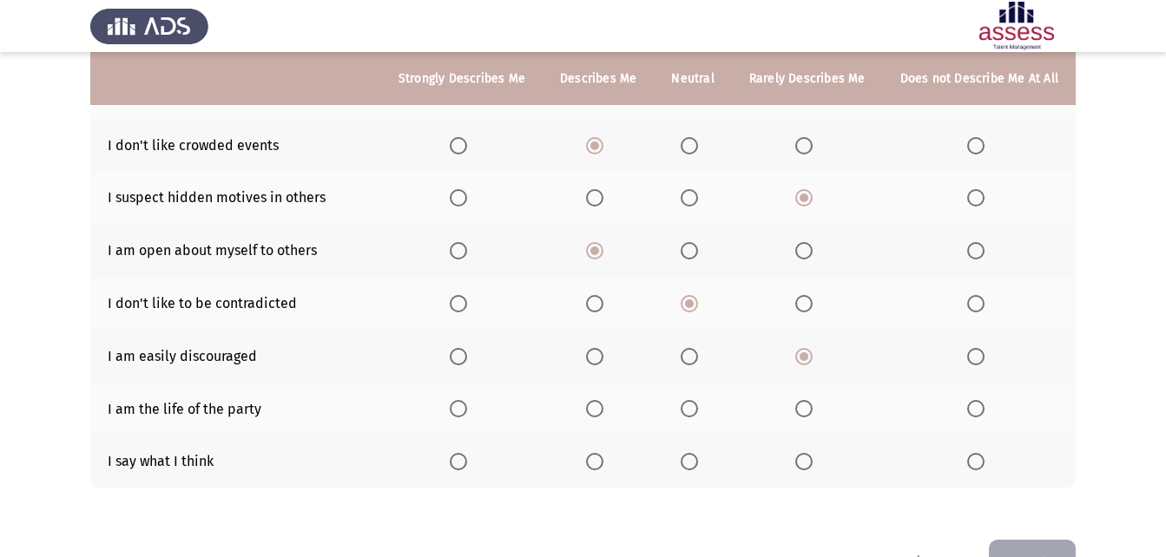
click at [610, 406] on label "Select an option" at bounding box center [598, 408] width 24 height 17
click at [603, 406] on input "Select an option" at bounding box center [594, 408] width 17 height 17
click at [474, 464] on label "Select an option" at bounding box center [462, 461] width 24 height 17
click at [467, 464] on input "Select an option" at bounding box center [458, 461] width 17 height 17
click at [1047, 547] on button "Next" at bounding box center [1032, 562] width 87 height 44
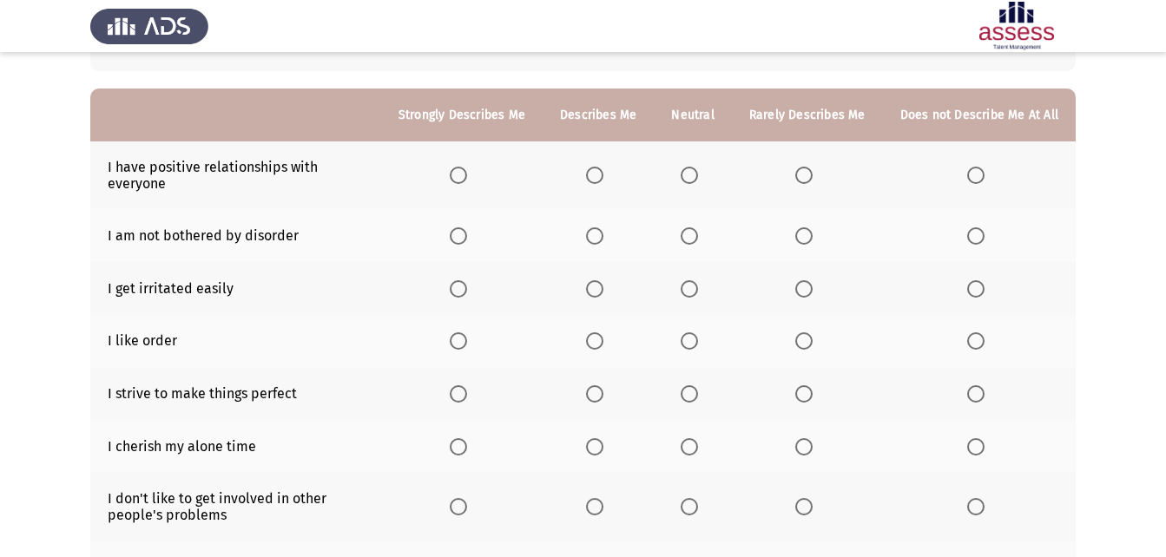
scroll to position [133, 0]
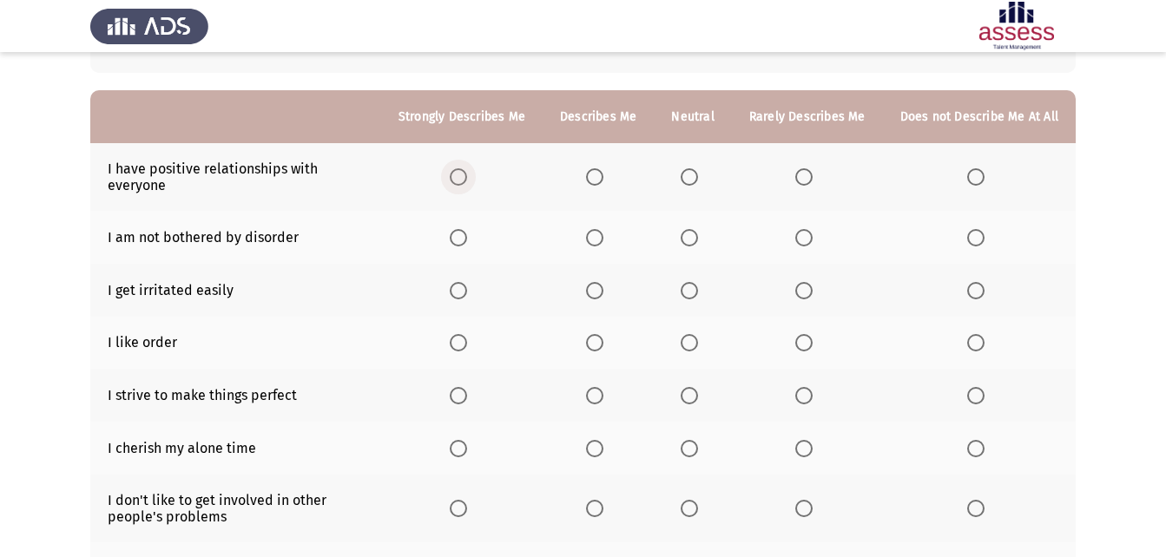
click at [465, 182] on span "Select an option" at bounding box center [458, 176] width 17 height 17
click at [465, 182] on input "Select an option" at bounding box center [458, 176] width 17 height 17
click at [603, 178] on span "Select an option" at bounding box center [594, 176] width 17 height 17
click at [603, 178] on input "Select an option" at bounding box center [594, 176] width 17 height 17
click at [971, 245] on span "Select an option" at bounding box center [975, 237] width 17 height 17
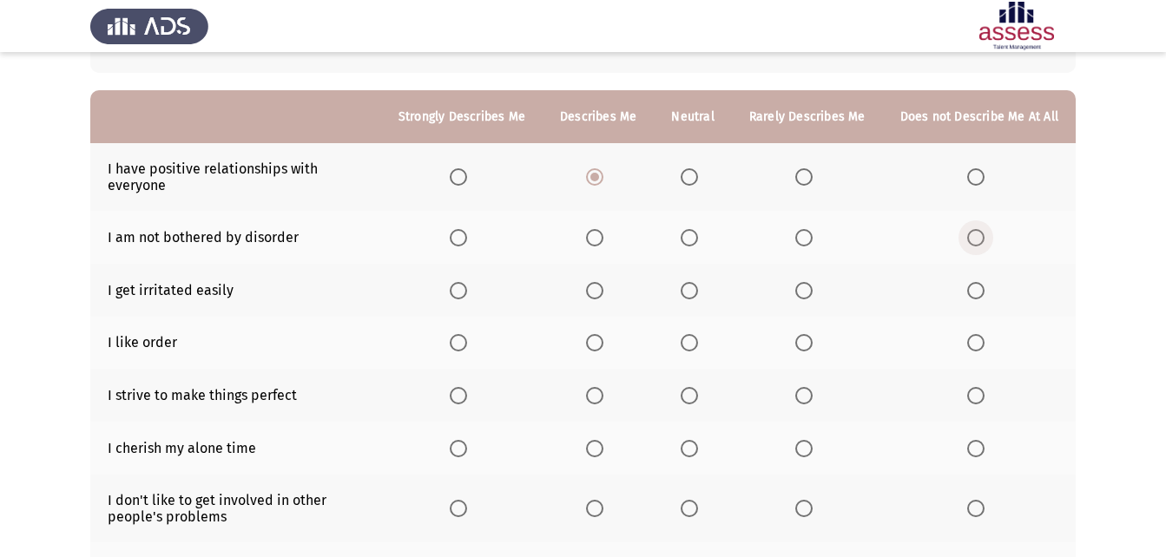
click at [971, 245] on input "Select an option" at bounding box center [975, 237] width 17 height 17
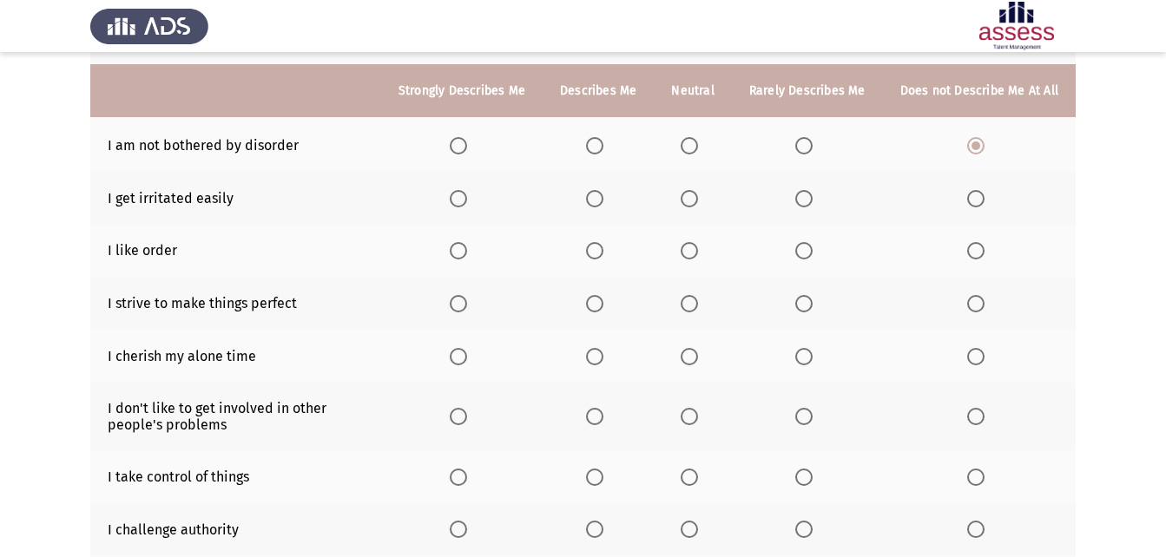
scroll to position [244, 0]
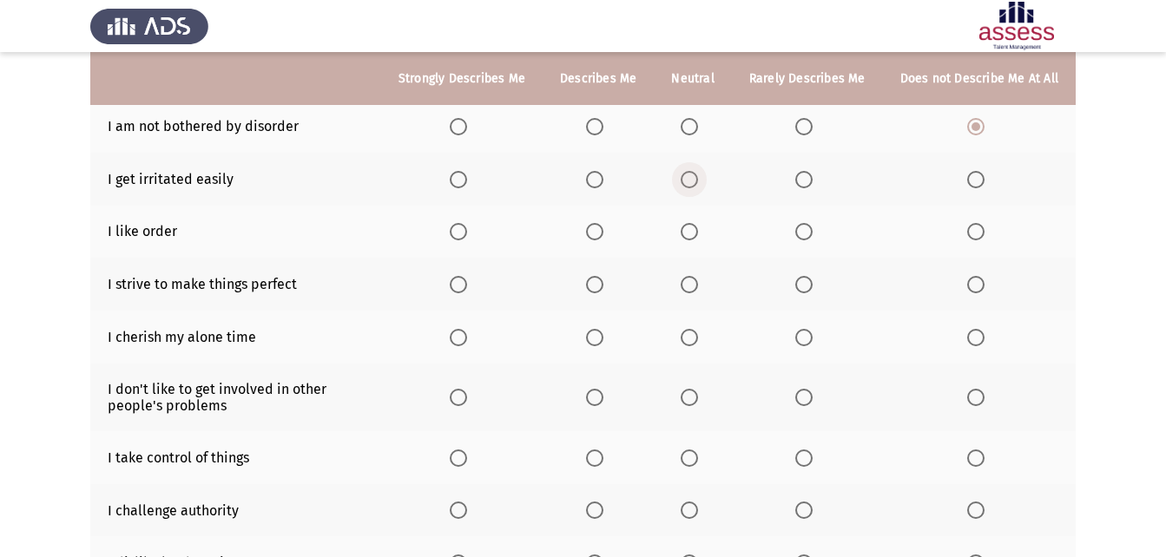
click at [698, 182] on span "Select an option" at bounding box center [689, 179] width 17 height 17
click at [698, 182] on input "Select an option" at bounding box center [689, 179] width 17 height 17
click at [467, 239] on span "Select an option" at bounding box center [458, 231] width 17 height 17
click at [467, 239] on input "Select an option" at bounding box center [458, 231] width 17 height 17
click at [467, 287] on span "Select an option" at bounding box center [458, 284] width 17 height 17
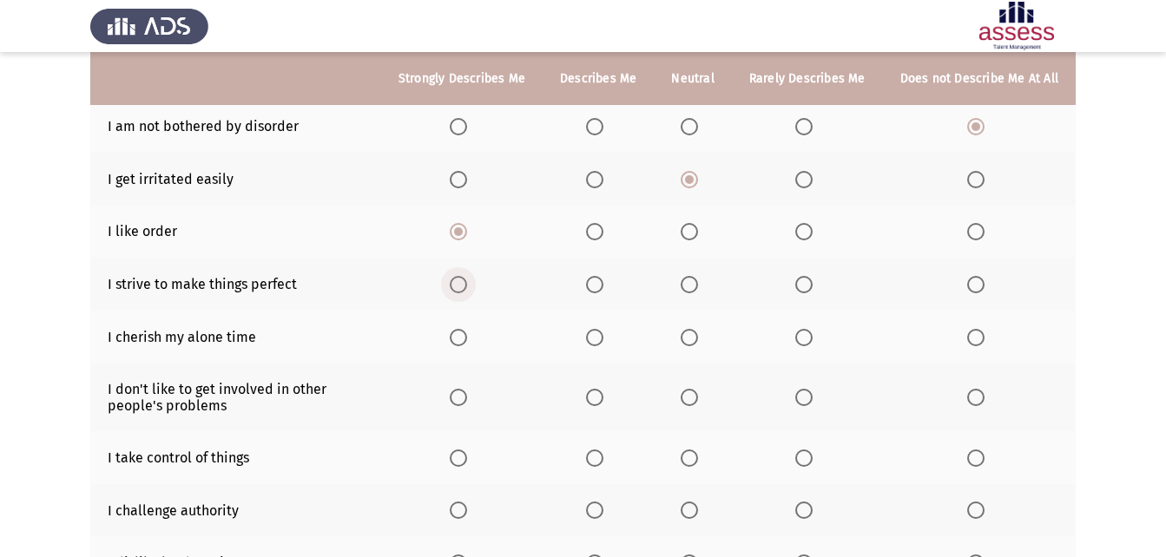
click at [467, 287] on input "Select an option" at bounding box center [458, 284] width 17 height 17
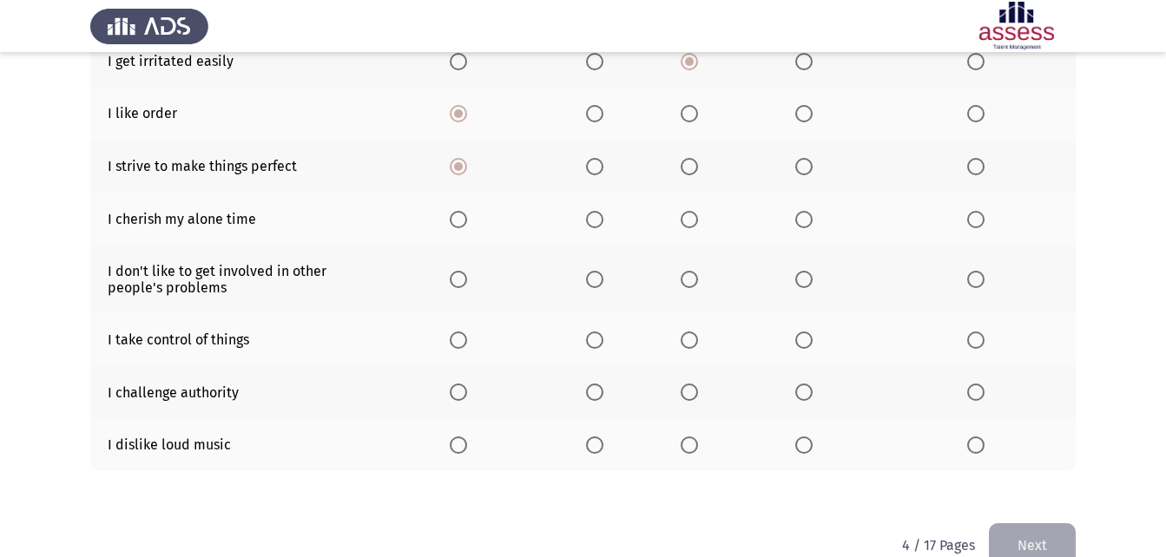
scroll to position [398, 0]
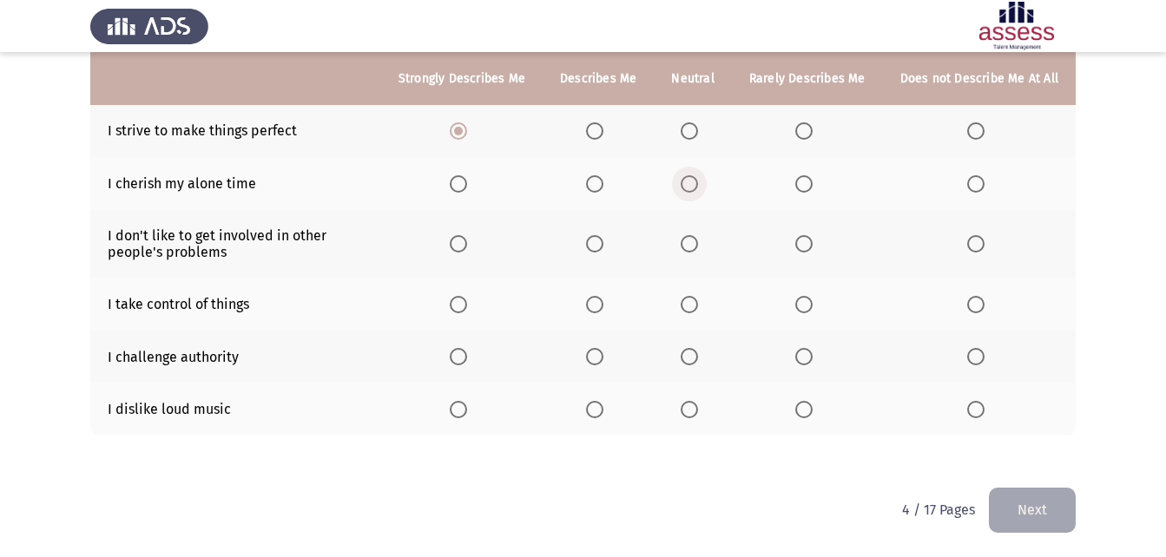
click at [695, 187] on span "Select an option" at bounding box center [689, 183] width 17 height 17
click at [695, 187] on input "Select an option" at bounding box center [689, 183] width 17 height 17
click at [984, 247] on span "Select an option" at bounding box center [975, 243] width 17 height 17
click at [984, 247] on input "Select an option" at bounding box center [975, 243] width 17 height 17
click at [602, 252] on span "Select an option" at bounding box center [594, 243] width 17 height 17
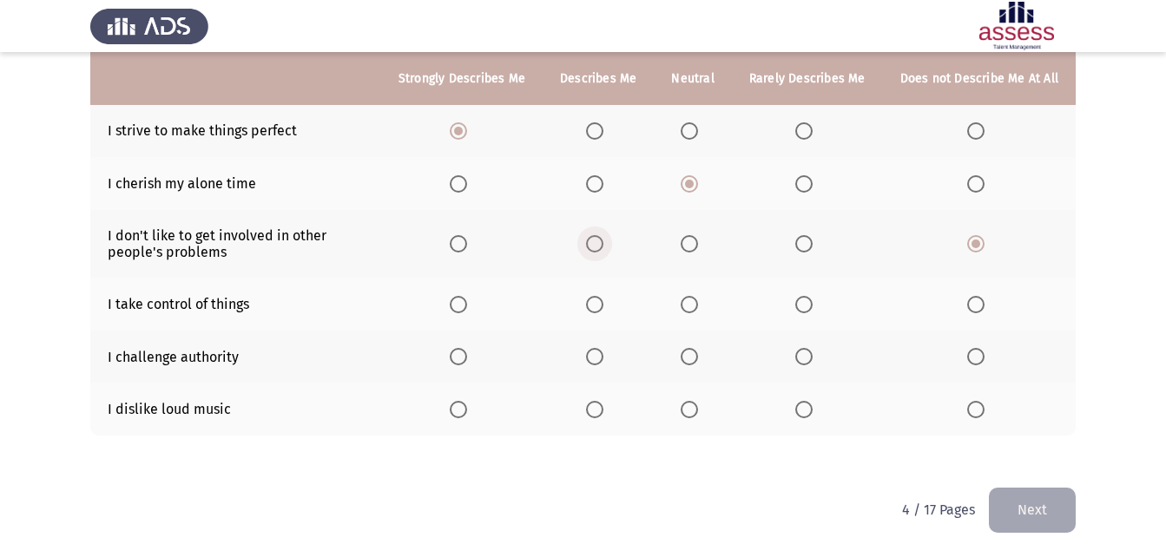
click at [602, 252] on input "Select an option" at bounding box center [594, 243] width 17 height 17
click at [466, 310] on span "Select an option" at bounding box center [458, 304] width 17 height 17
click at [466, 310] on input "Select an option" at bounding box center [458, 304] width 17 height 17
click at [596, 307] on span "Select an option" at bounding box center [594, 304] width 17 height 17
click at [596, 307] on input "Select an option" at bounding box center [594, 304] width 17 height 17
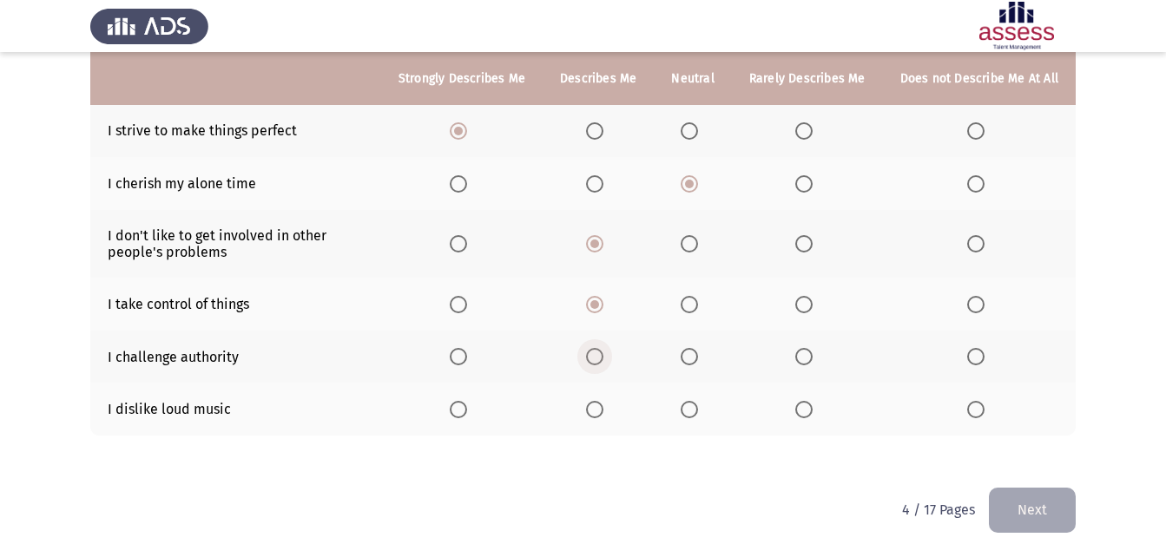
click at [603, 355] on span "Select an option" at bounding box center [594, 356] width 17 height 17
click at [603, 355] on input "Select an option" at bounding box center [594, 356] width 17 height 17
click at [484, 403] on th at bounding box center [461, 409] width 161 height 53
click at [456, 410] on th at bounding box center [461, 409] width 161 height 53
click at [474, 413] on label "Select an option" at bounding box center [462, 409] width 24 height 17
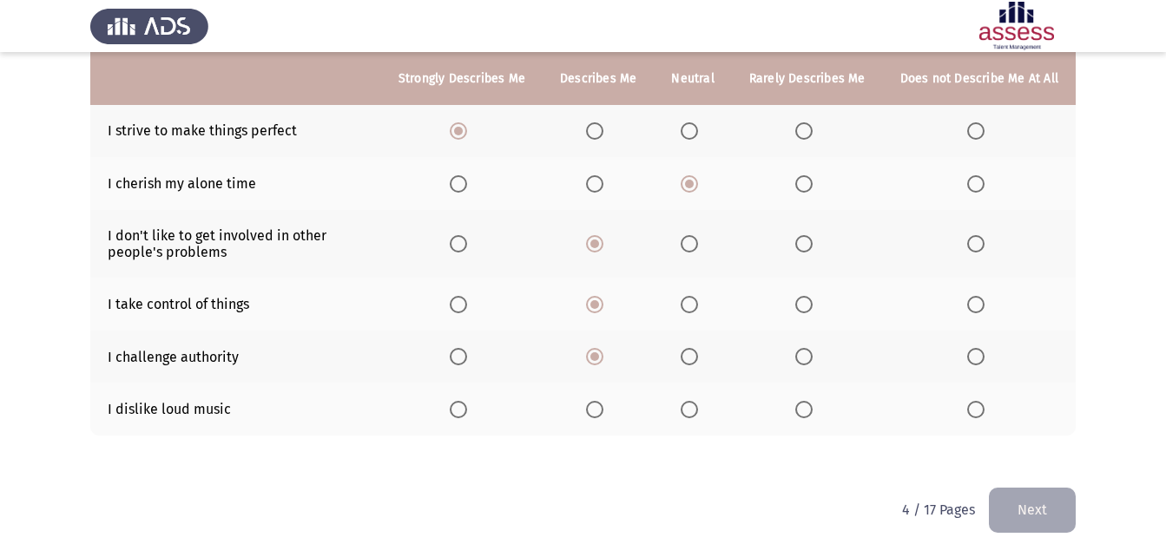
click at [467, 413] on input "Select an option" at bounding box center [458, 409] width 17 height 17
click at [1064, 500] on button "Next" at bounding box center [1032, 510] width 87 height 44
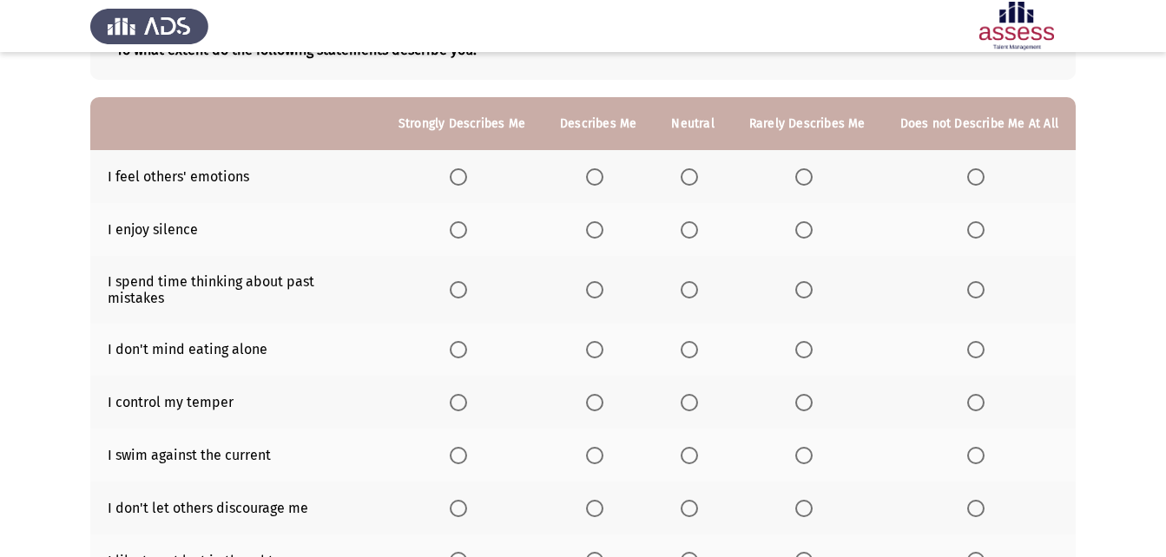
scroll to position [130, 0]
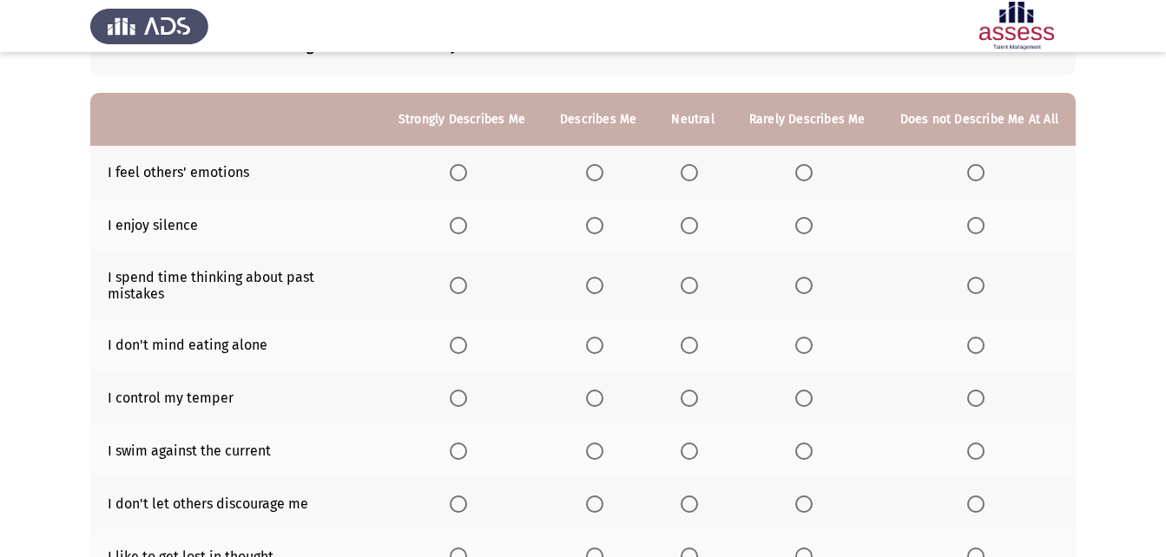
click at [467, 174] on span "Select an option" at bounding box center [458, 172] width 17 height 17
click at [467, 174] on input "Select an option" at bounding box center [458, 172] width 17 height 17
click at [603, 227] on span "Select an option" at bounding box center [594, 225] width 17 height 17
click at [603, 227] on input "Select an option" at bounding box center [594, 225] width 17 height 17
click at [818, 234] on th at bounding box center [807, 225] width 151 height 53
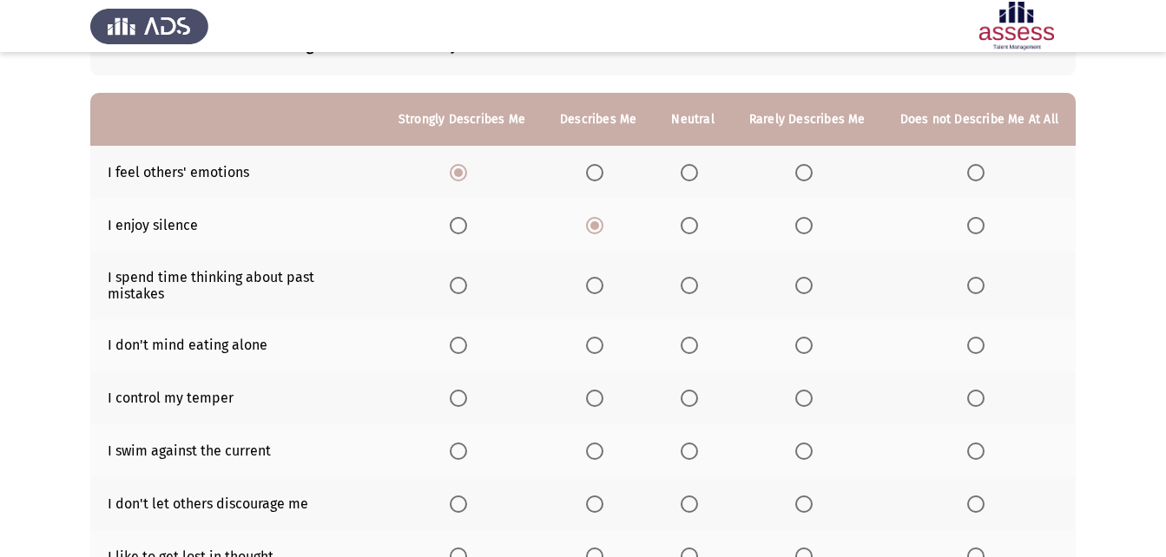
click at [812, 231] on span "Select an option" at bounding box center [803, 225] width 17 height 17
click at [812, 231] on input "Select an option" at bounding box center [803, 225] width 17 height 17
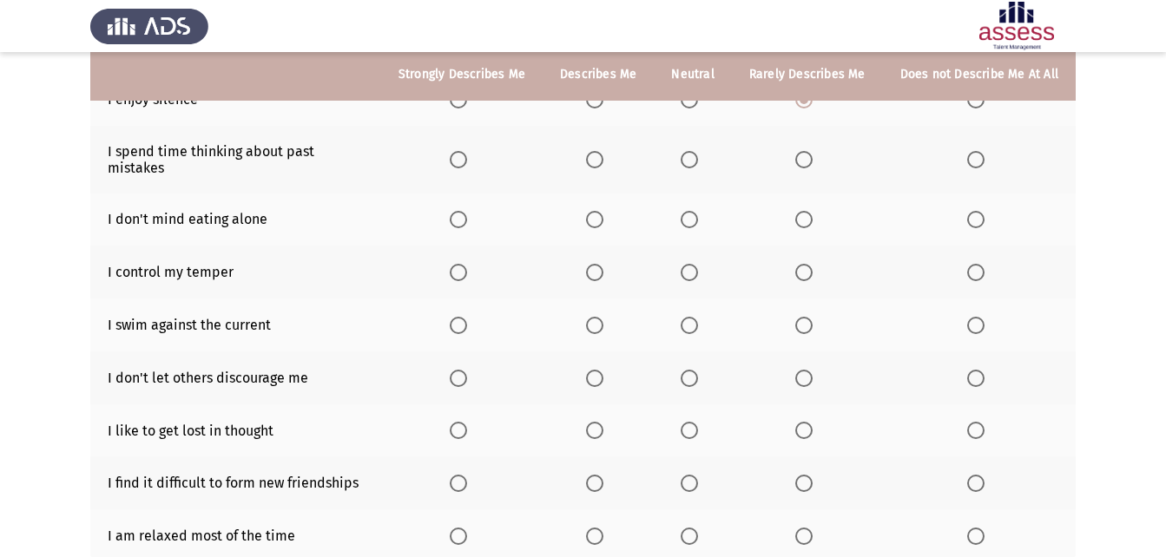
scroll to position [260, 0]
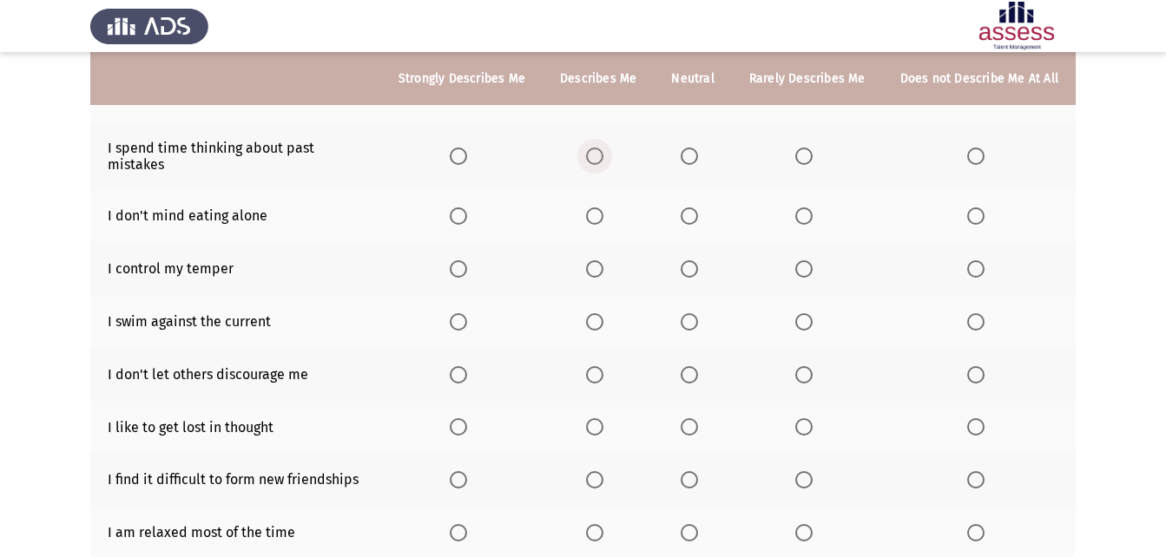
click at [602, 148] on span "Select an option" at bounding box center [594, 156] width 17 height 17
click at [602, 148] on input "Select an option" at bounding box center [594, 156] width 17 height 17
click at [816, 148] on label "Select an option" at bounding box center [807, 156] width 24 height 17
click at [812, 148] on input "Select an option" at bounding box center [803, 156] width 17 height 17
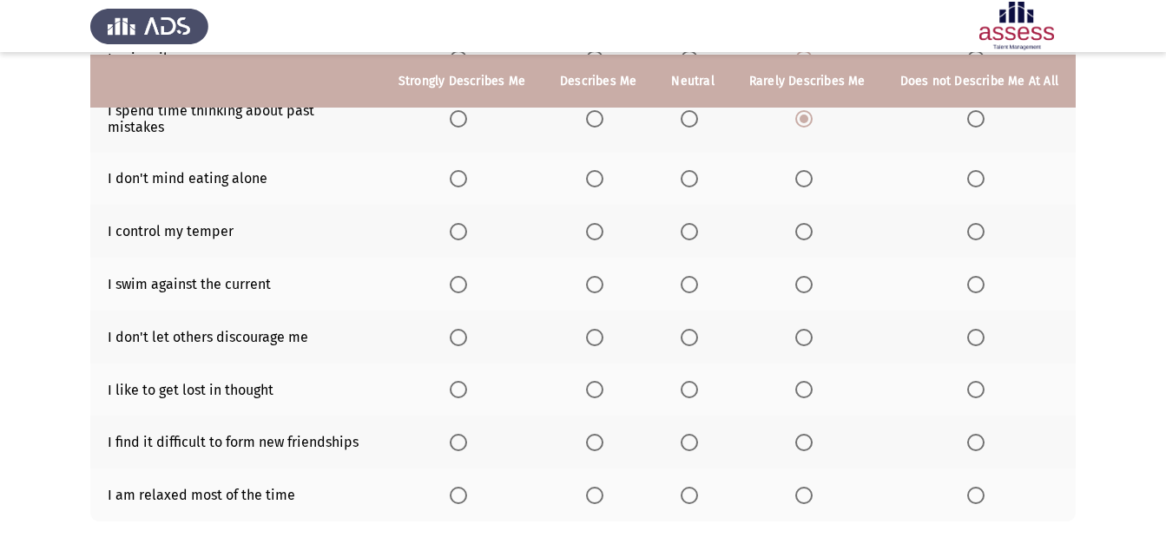
scroll to position [299, 0]
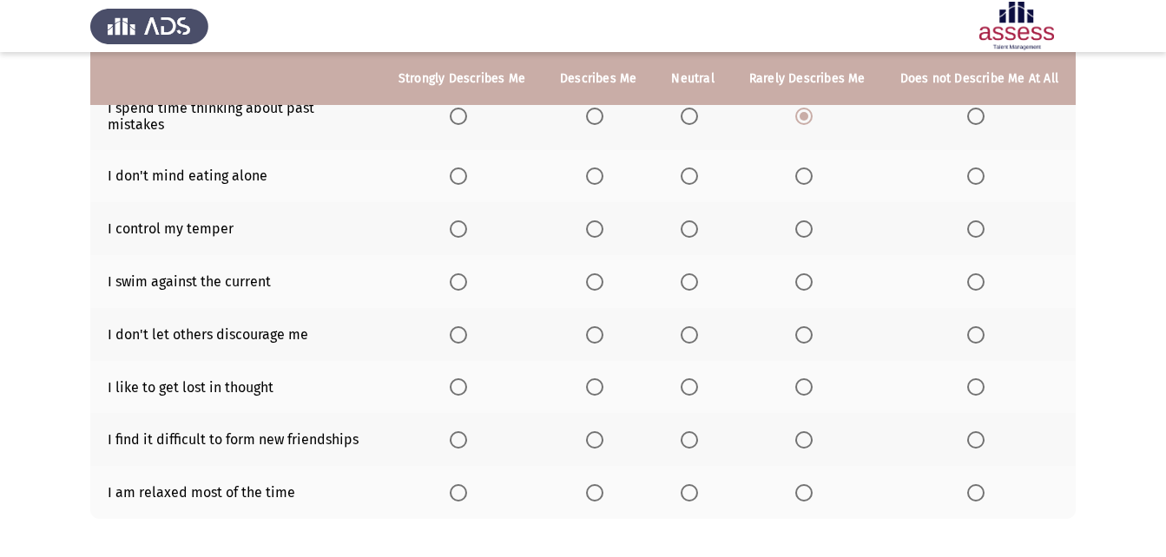
click at [600, 168] on span "Select an option" at bounding box center [594, 176] width 17 height 17
click at [600, 168] on input "Select an option" at bounding box center [594, 176] width 17 height 17
click at [601, 220] on span "Select an option" at bounding box center [594, 228] width 17 height 17
click at [601, 220] on input "Select an option" at bounding box center [594, 228] width 17 height 17
click at [603, 273] on span "Select an option" at bounding box center [594, 281] width 17 height 17
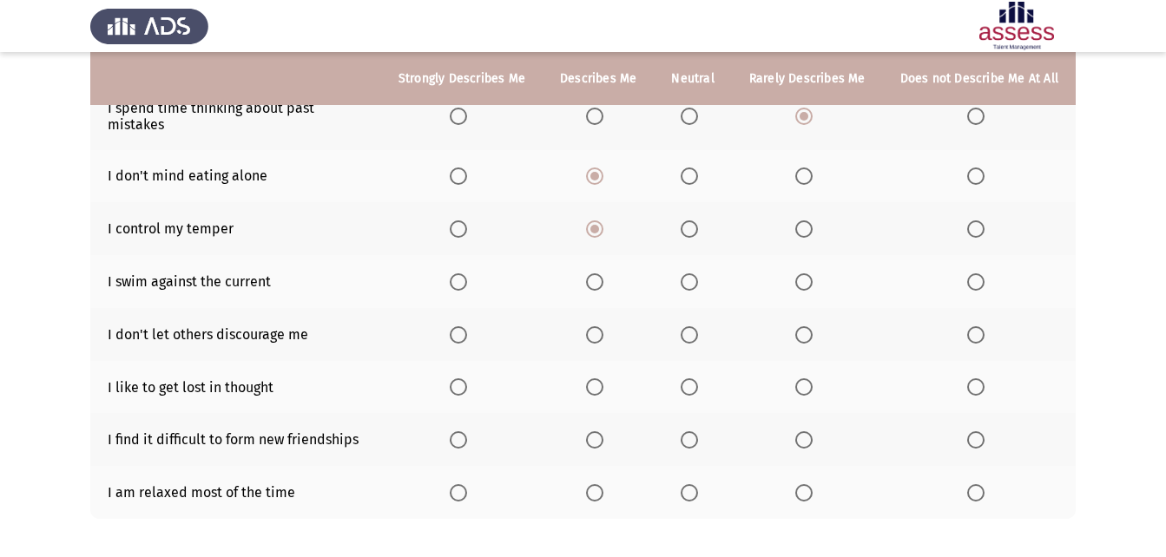
click at [603, 273] on input "Select an option" at bounding box center [594, 281] width 17 height 17
click at [692, 220] on span "Select an option" at bounding box center [689, 228] width 17 height 17
click at [692, 220] on input "Select an option" at bounding box center [689, 228] width 17 height 17
click at [465, 326] on span "Select an option" at bounding box center [458, 334] width 17 height 17
click at [465, 326] on input "Select an option" at bounding box center [458, 334] width 17 height 17
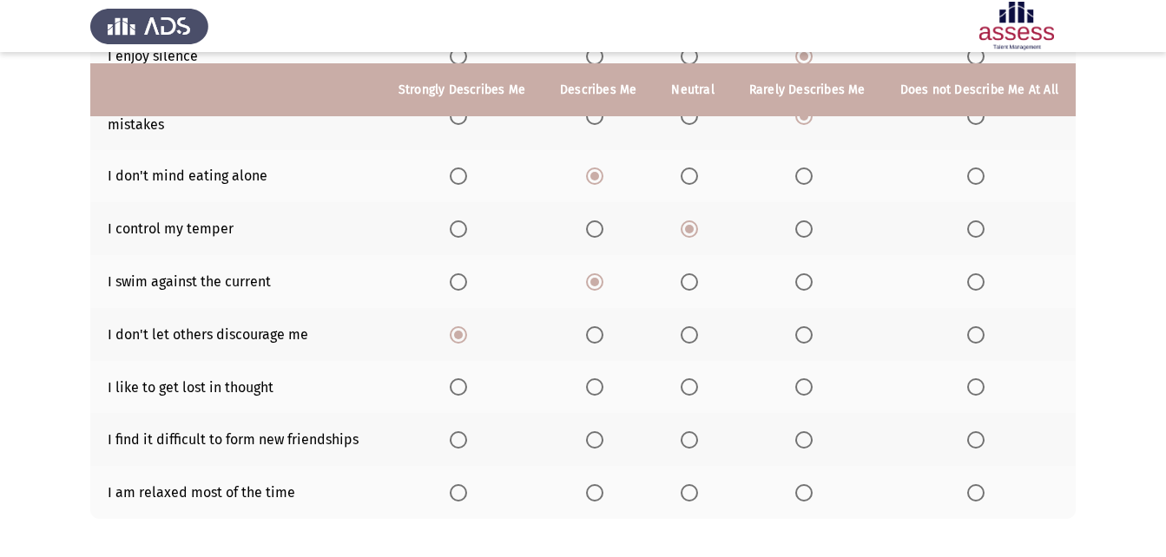
scroll to position [368, 0]
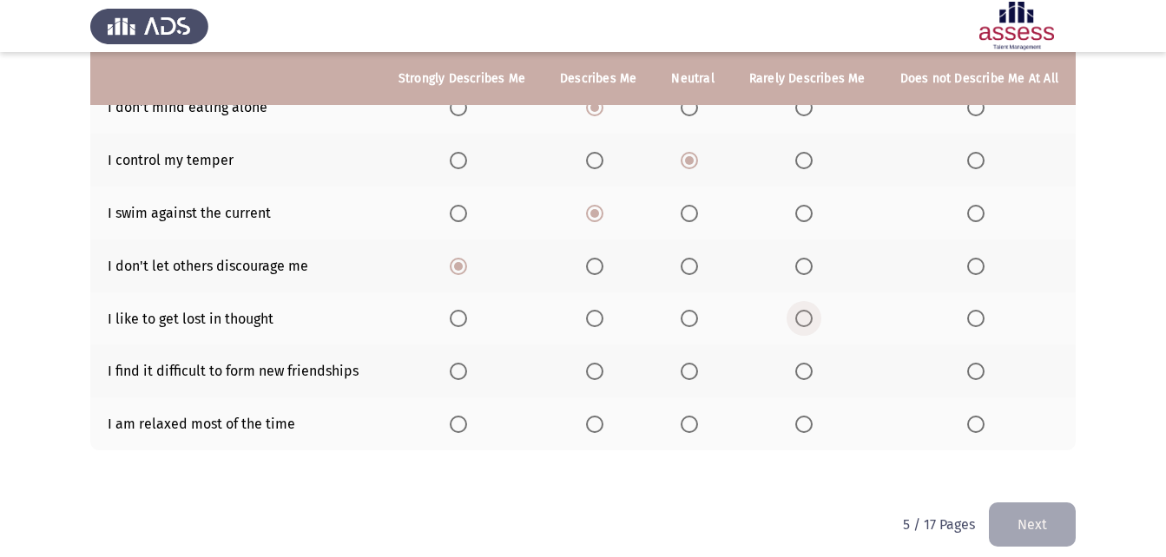
click at [812, 310] on span "Select an option" at bounding box center [803, 318] width 17 height 17
click at [812, 310] on input "Select an option" at bounding box center [803, 318] width 17 height 17
click at [979, 363] on span "Select an option" at bounding box center [975, 371] width 17 height 17
click at [979, 363] on input "Select an option" at bounding box center [975, 371] width 17 height 17
click at [603, 416] on span "Select an option" at bounding box center [594, 424] width 17 height 17
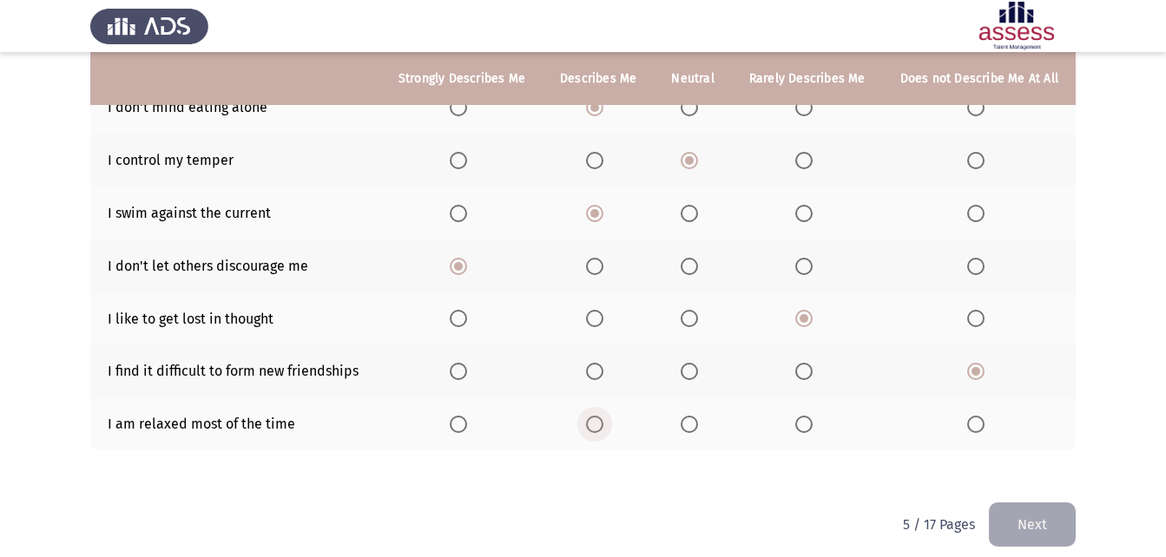
click at [603, 416] on input "Select an option" at bounding box center [594, 424] width 17 height 17
click at [1063, 503] on button "Next" at bounding box center [1032, 525] width 87 height 44
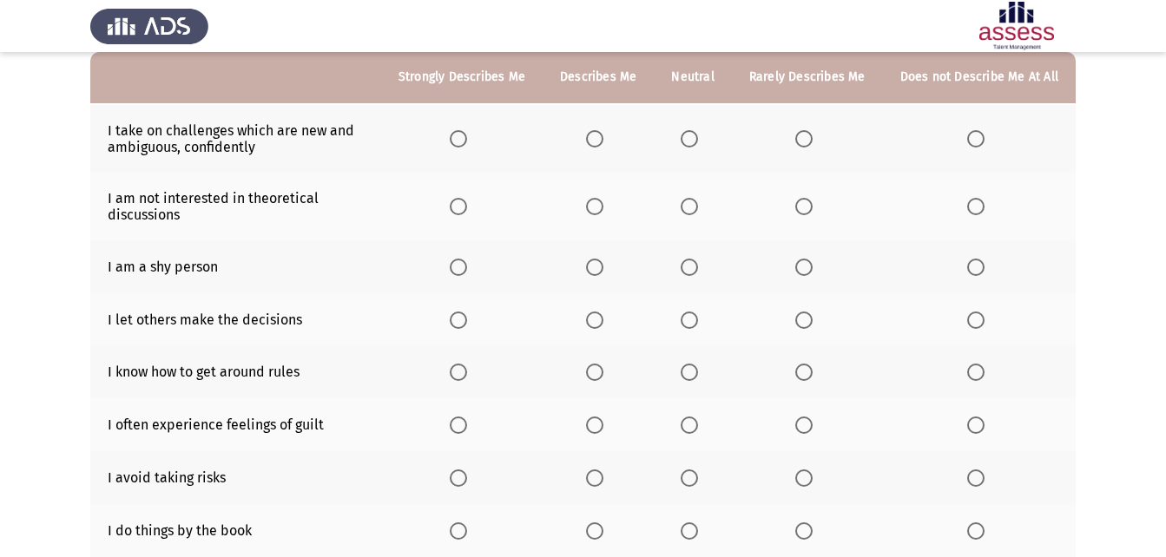
scroll to position [174, 0]
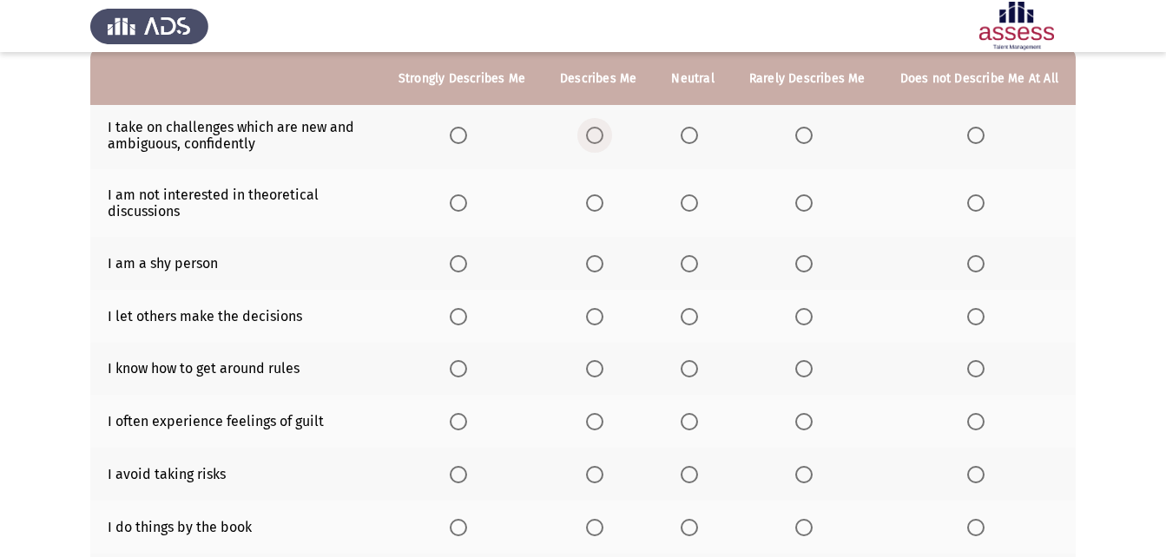
click at [595, 138] on span "Select an option" at bounding box center [594, 135] width 17 height 17
click at [595, 138] on input "Select an option" at bounding box center [594, 135] width 17 height 17
click at [806, 201] on span "Select an option" at bounding box center [803, 202] width 17 height 17
click at [806, 201] on input "Select an option" at bounding box center [803, 202] width 17 height 17
click at [811, 257] on span "Select an option" at bounding box center [803, 263] width 17 height 17
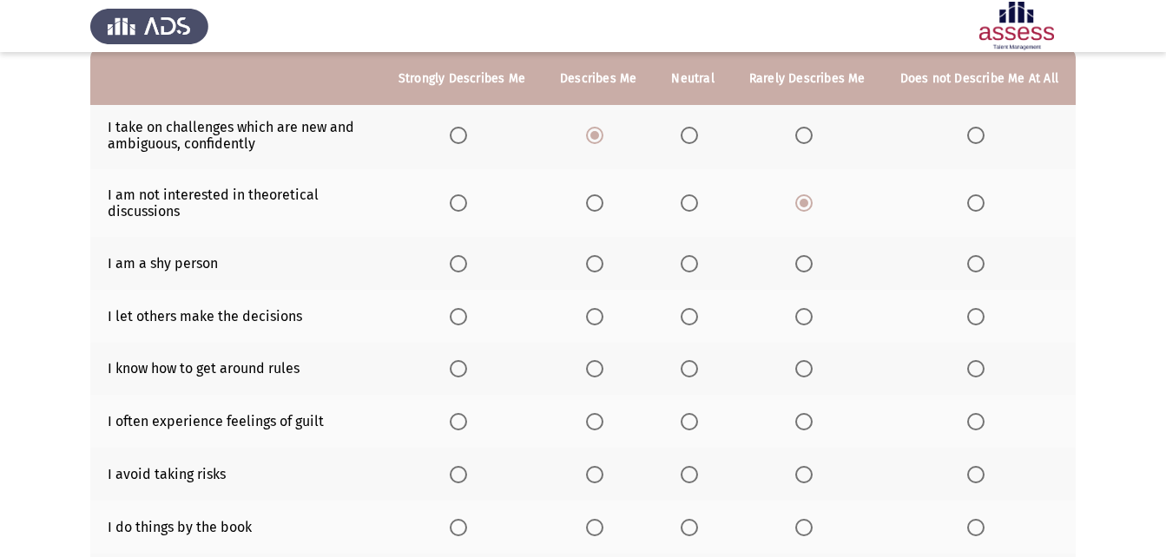
click at [811, 257] on input "Select an option" at bounding box center [803, 263] width 17 height 17
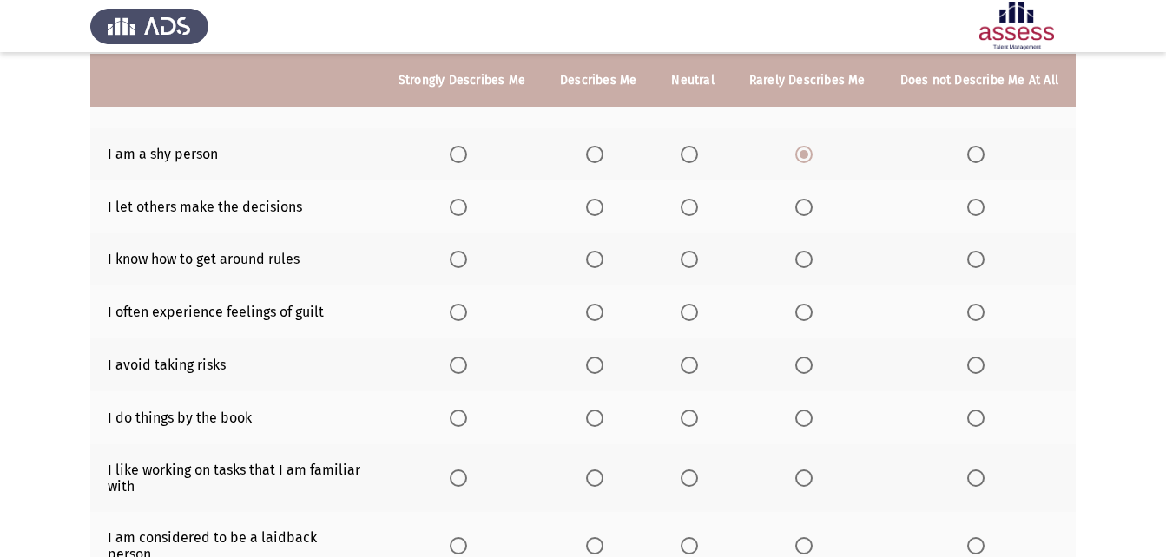
scroll to position [286, 0]
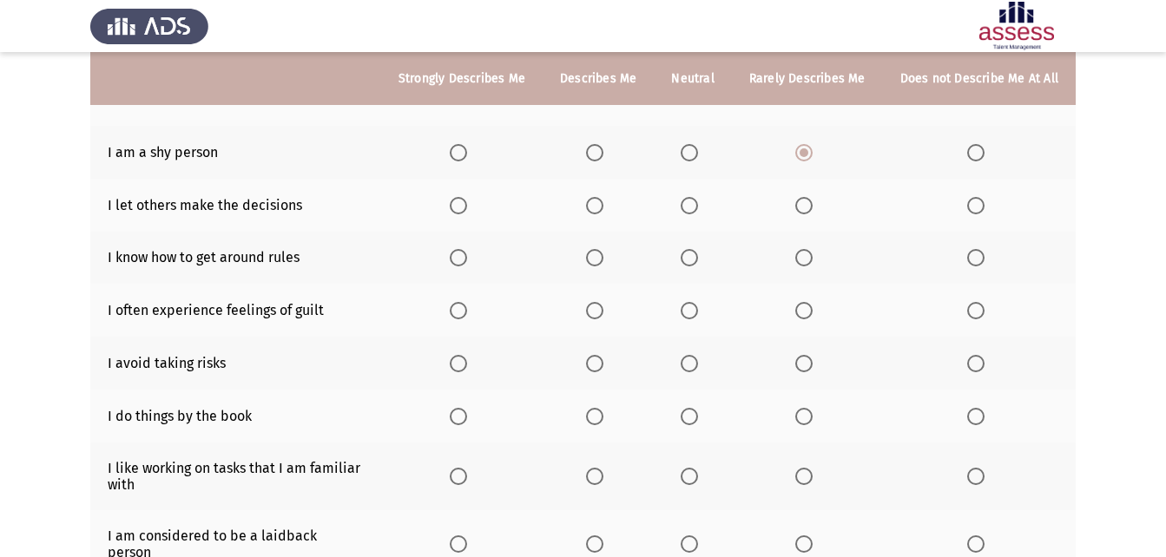
click at [979, 204] on span "Select an option" at bounding box center [975, 205] width 17 height 17
click at [979, 204] on input "Select an option" at bounding box center [975, 205] width 17 height 17
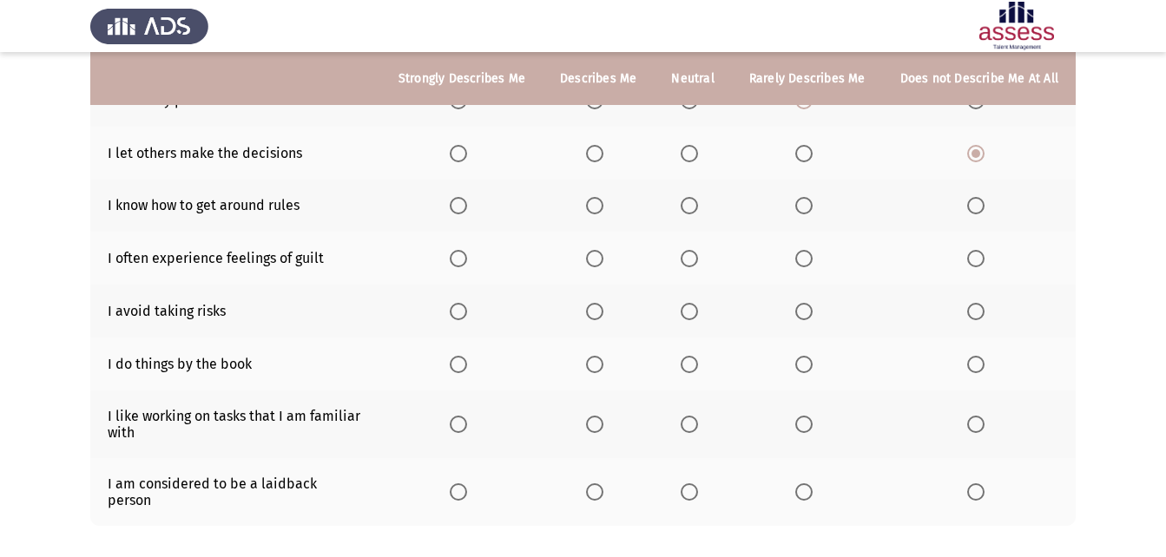
scroll to position [340, 0]
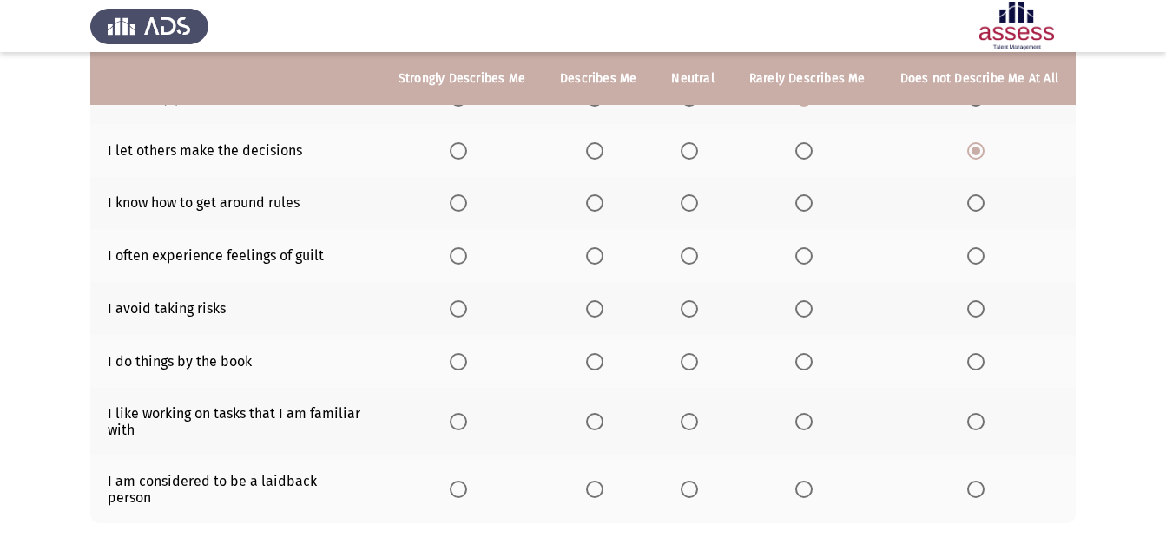
click at [803, 209] on span "Select an option" at bounding box center [803, 202] width 17 height 17
click at [803, 209] on input "Select an option" at bounding box center [803, 202] width 17 height 17
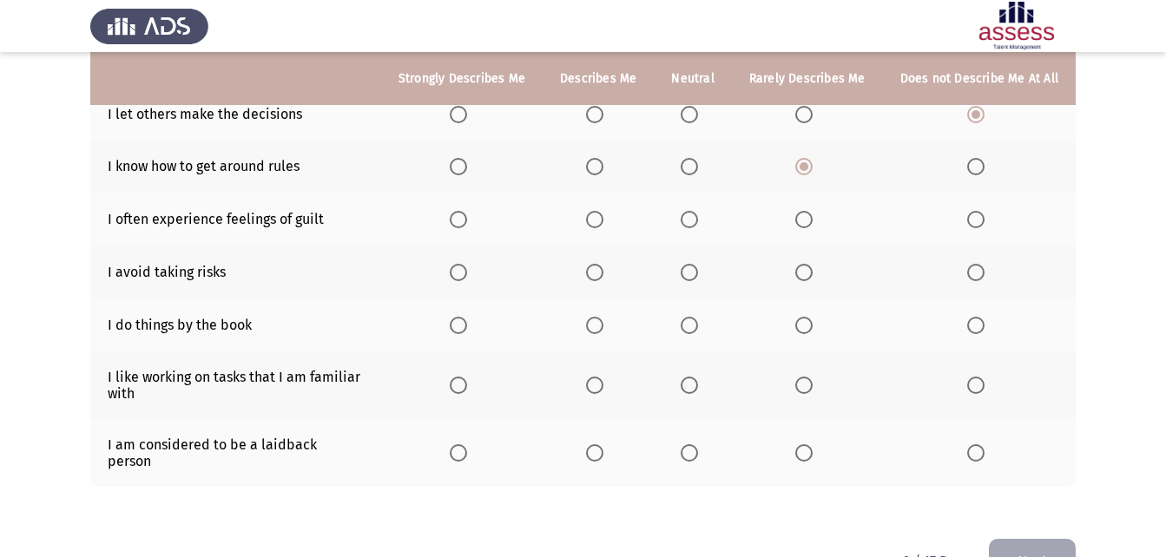
click at [805, 220] on span "Select an option" at bounding box center [803, 219] width 17 height 17
click at [805, 220] on input "Select an option" at bounding box center [803, 219] width 17 height 17
click at [810, 276] on span "Select an option" at bounding box center [803, 272] width 17 height 17
click at [810, 276] on input "Select an option" at bounding box center [803, 272] width 17 height 17
click at [467, 326] on span "Select an option" at bounding box center [458, 325] width 17 height 17
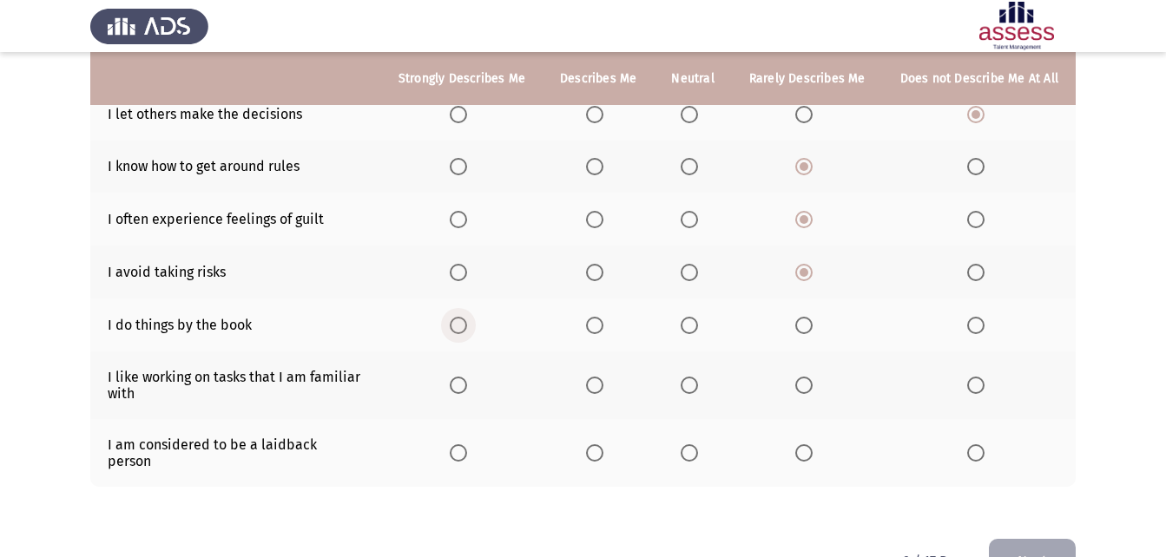
click at [467, 326] on input "Select an option" at bounding box center [458, 325] width 17 height 17
click at [454, 386] on th at bounding box center [461, 386] width 161 height 68
click at [464, 380] on span "Select an option" at bounding box center [458, 385] width 17 height 17
click at [464, 380] on input "Select an option" at bounding box center [458, 385] width 17 height 17
click at [698, 450] on span "Select an option" at bounding box center [689, 452] width 17 height 17
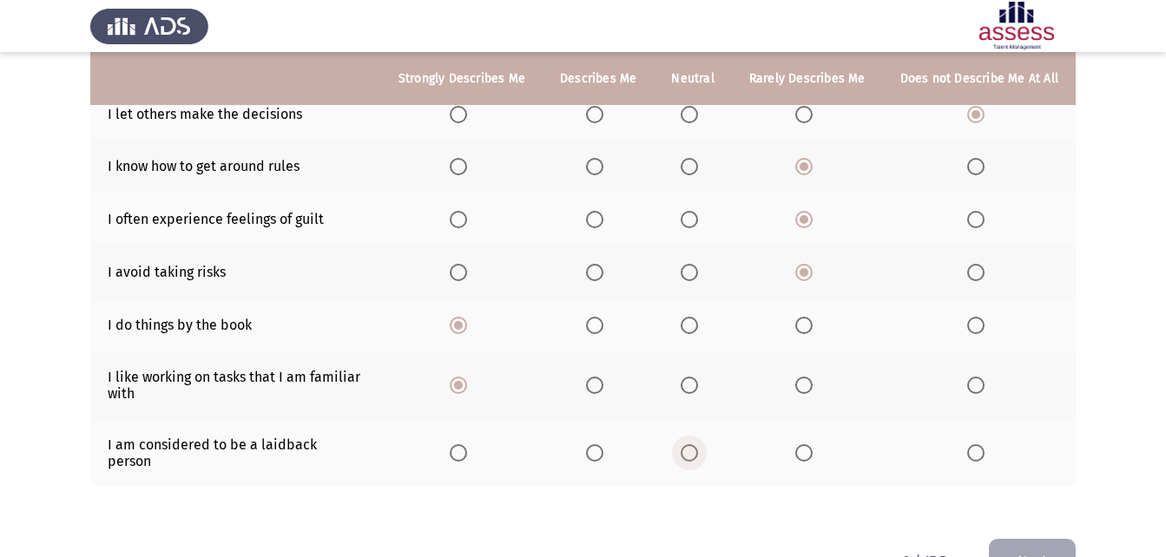
click at [698, 450] on input "Select an option" at bounding box center [689, 452] width 17 height 17
click at [1047, 539] on button "Next" at bounding box center [1032, 561] width 87 height 44
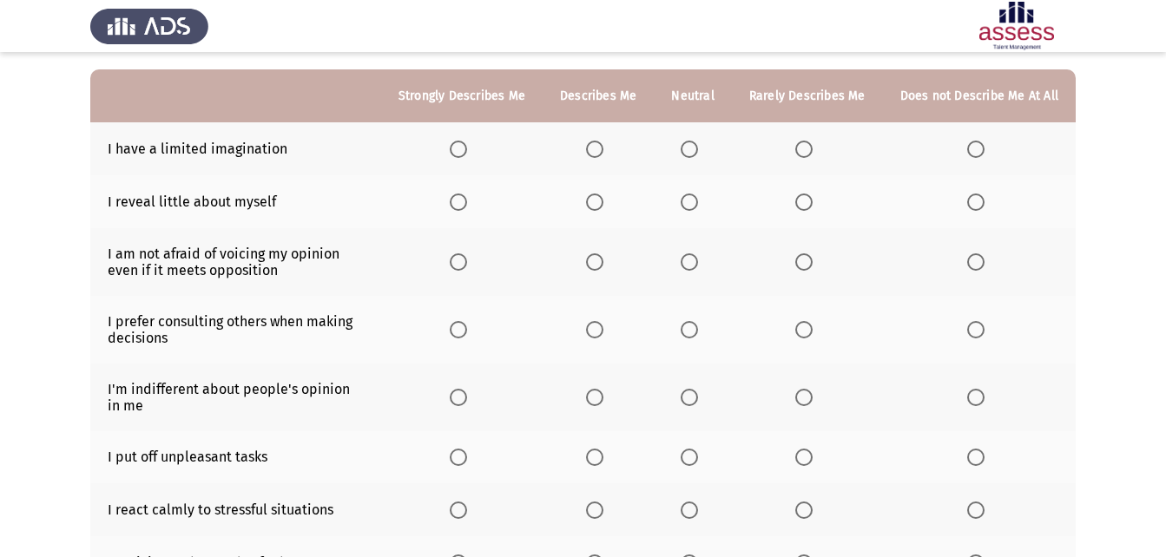
scroll to position [152, 0]
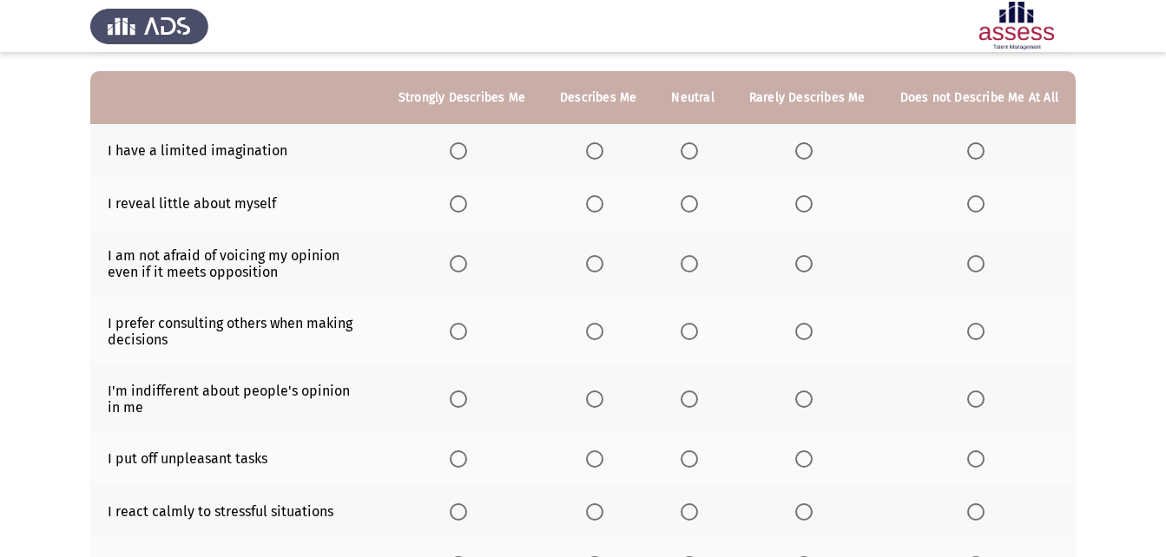
click at [599, 142] on span "Select an option" at bounding box center [594, 150] width 17 height 17
click at [599, 142] on input "Select an option" at bounding box center [594, 150] width 17 height 17
click at [601, 208] on span "Select an option" at bounding box center [594, 203] width 17 height 17
click at [601, 208] on input "Select an option" at bounding box center [594, 203] width 17 height 17
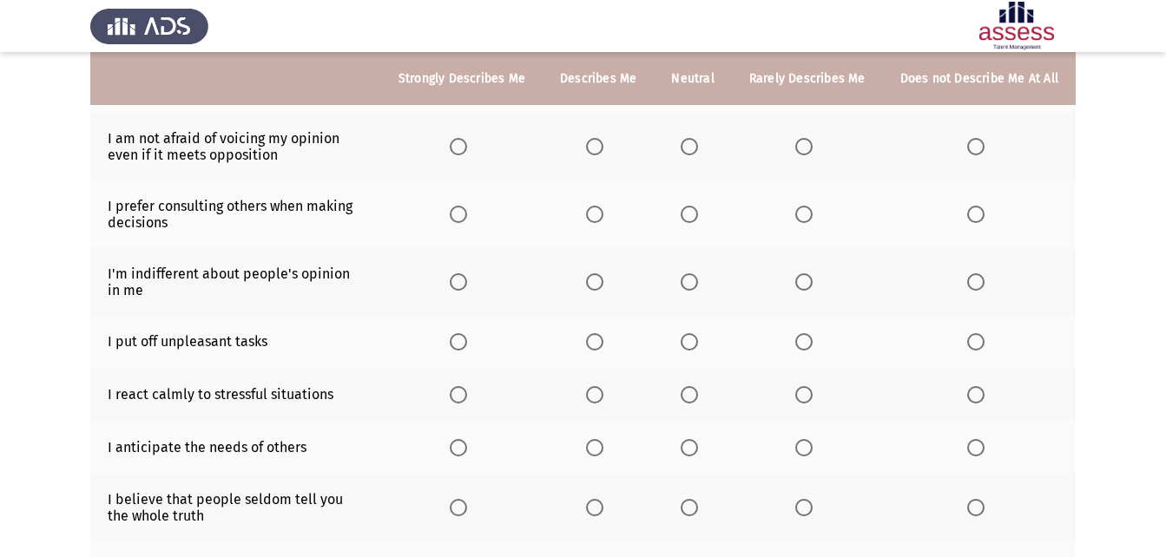
scroll to position [271, 0]
click at [601, 142] on span "Select an option" at bounding box center [594, 144] width 17 height 17
click at [601, 142] on input "Select an option" at bounding box center [594, 144] width 17 height 17
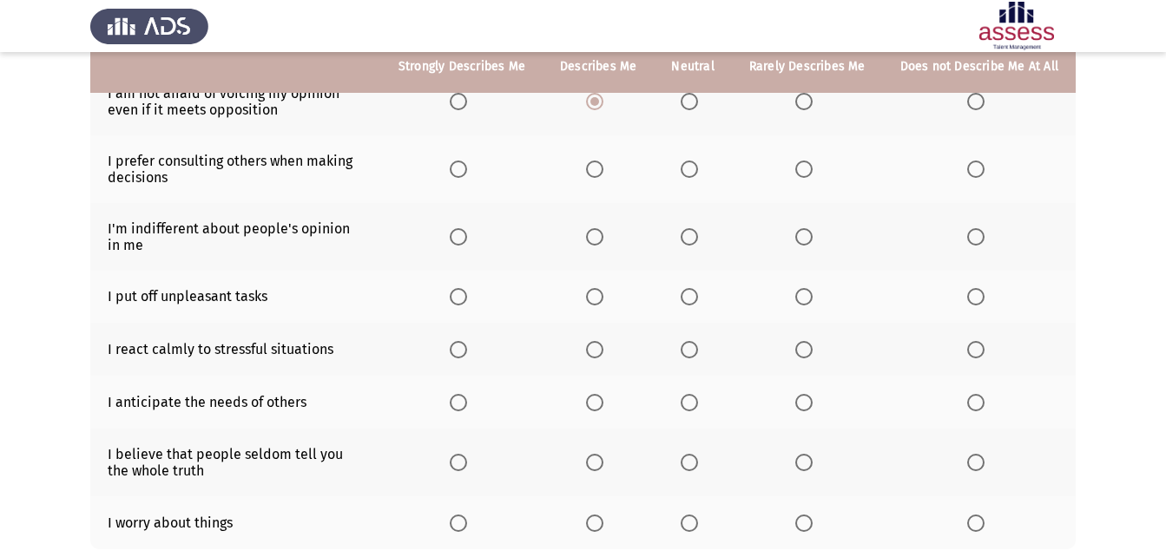
scroll to position [331, 0]
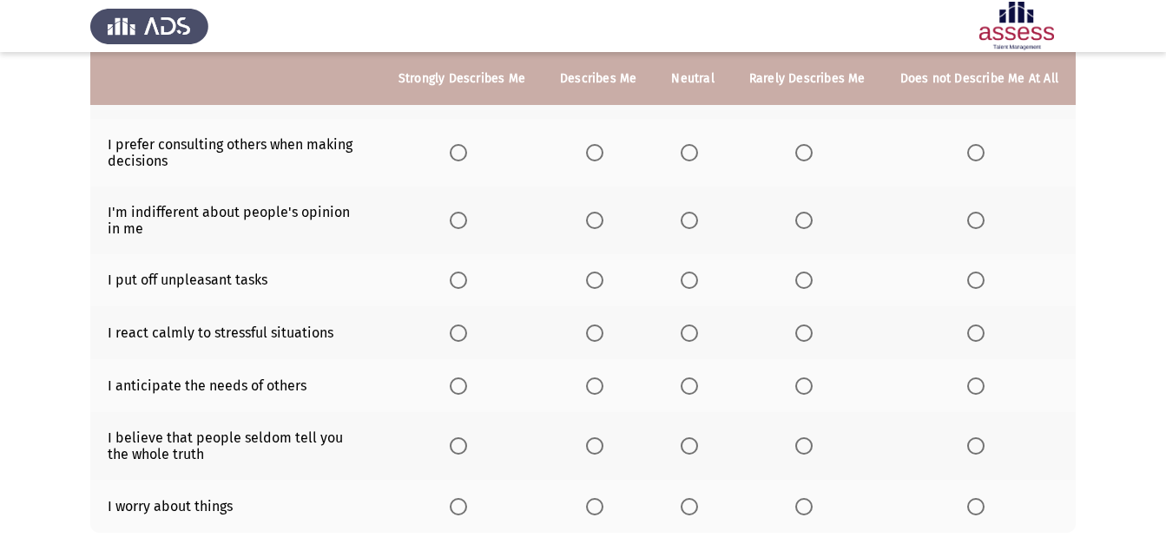
click at [806, 161] on span "Select an option" at bounding box center [803, 152] width 17 height 17
click at [806, 161] on input "Select an option" at bounding box center [803, 152] width 17 height 17
click at [603, 221] on span "Select an option" at bounding box center [594, 220] width 17 height 17
click at [603, 221] on input "Select an option" at bounding box center [594, 220] width 17 height 17
click at [987, 283] on label "Select an option" at bounding box center [979, 280] width 24 height 17
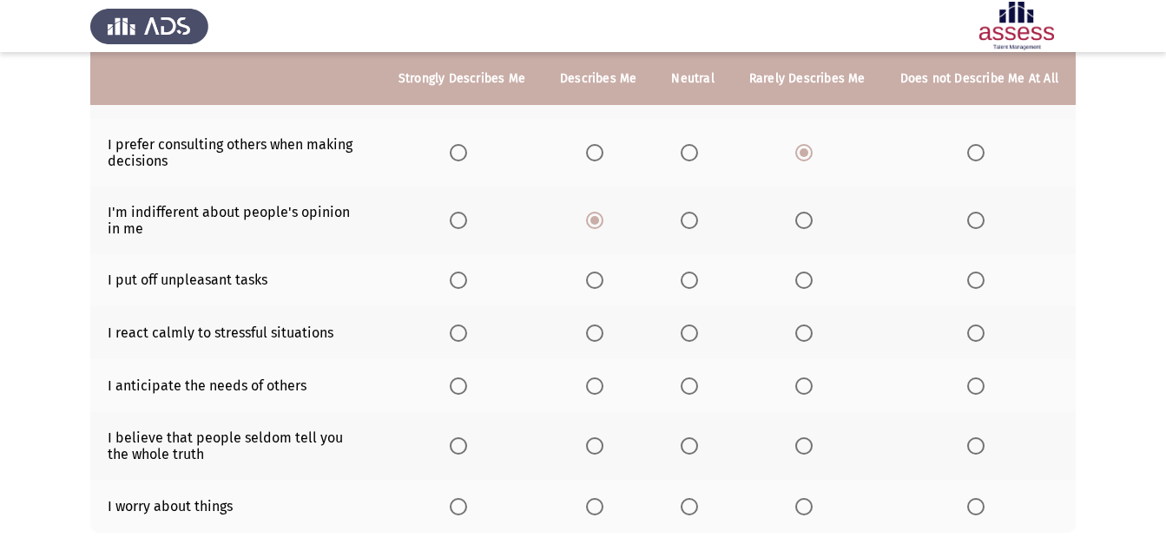
click at [984, 283] on input "Select an option" at bounding box center [975, 280] width 17 height 17
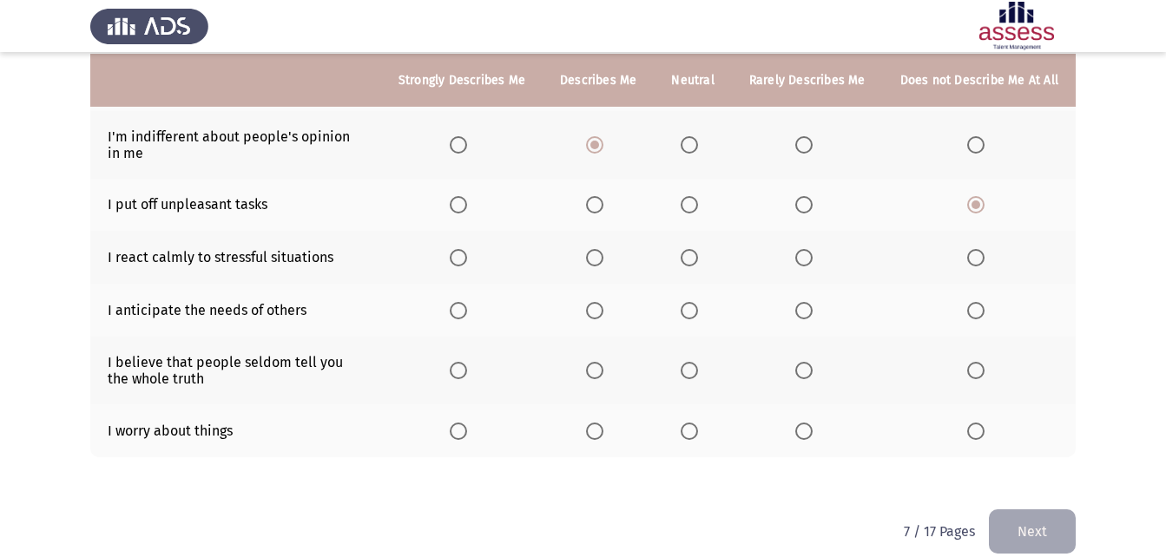
scroll to position [408, 0]
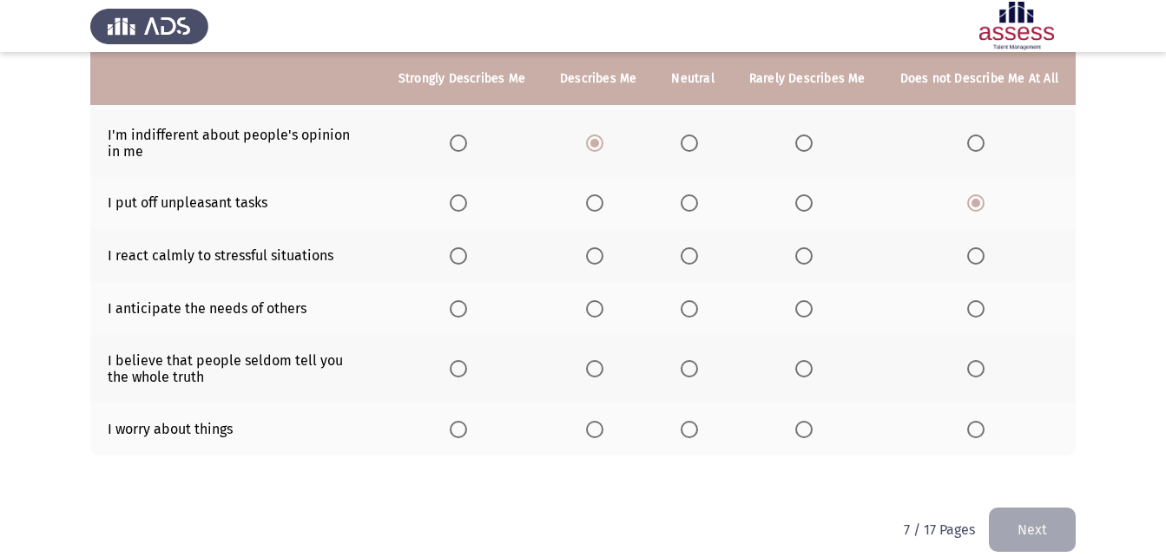
click at [603, 252] on span "Select an option" at bounding box center [594, 255] width 17 height 17
click at [603, 252] on input "Select an option" at bounding box center [594, 255] width 17 height 17
click at [689, 309] on span "Select an option" at bounding box center [689, 309] width 0 height 0
click at [694, 309] on input "Select an option" at bounding box center [689, 308] width 17 height 17
click at [610, 308] on label "Select an option" at bounding box center [598, 308] width 24 height 17
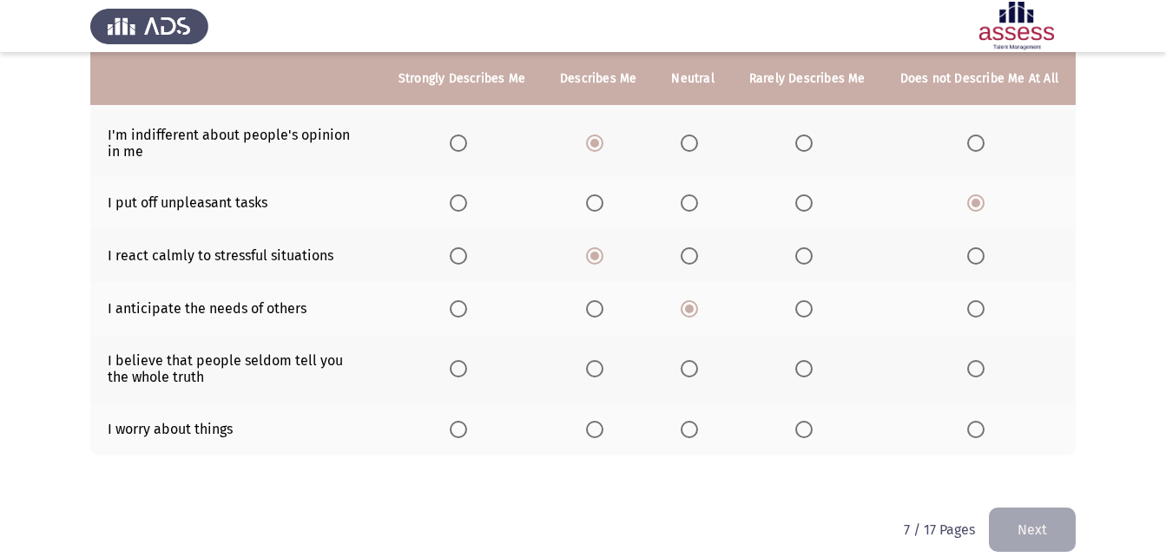
click at [603, 308] on input "Select an option" at bounding box center [594, 308] width 17 height 17
click at [467, 372] on span "Select an option" at bounding box center [458, 368] width 17 height 17
click at [467, 372] on input "Select an option" at bounding box center [458, 368] width 17 height 17
click at [809, 429] on span "Select an option" at bounding box center [803, 429] width 17 height 17
click at [809, 429] on input "Select an option" at bounding box center [803, 429] width 17 height 17
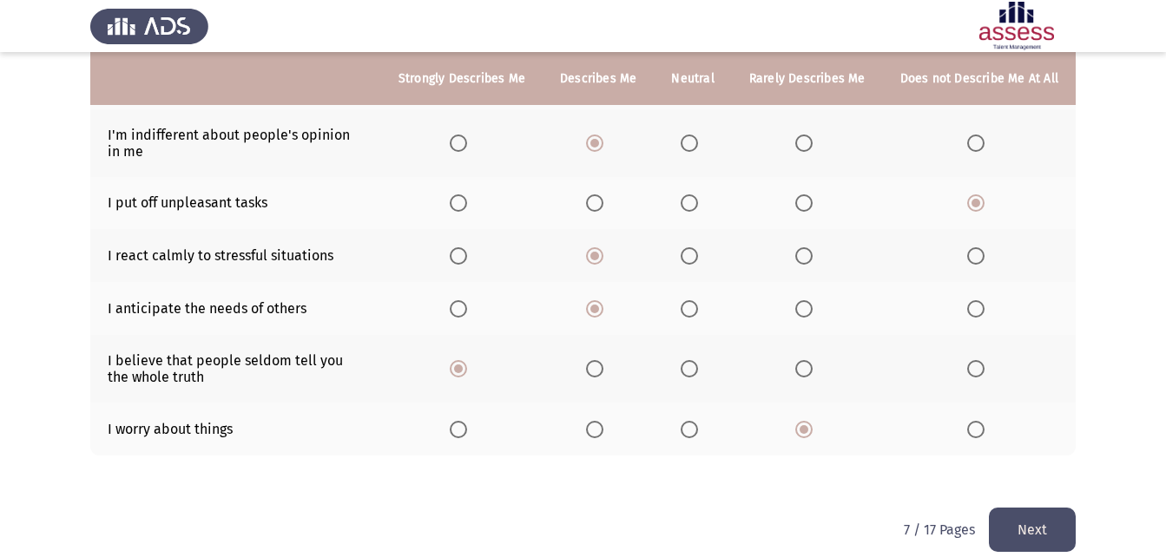
click at [1049, 520] on button "Next" at bounding box center [1032, 530] width 87 height 44
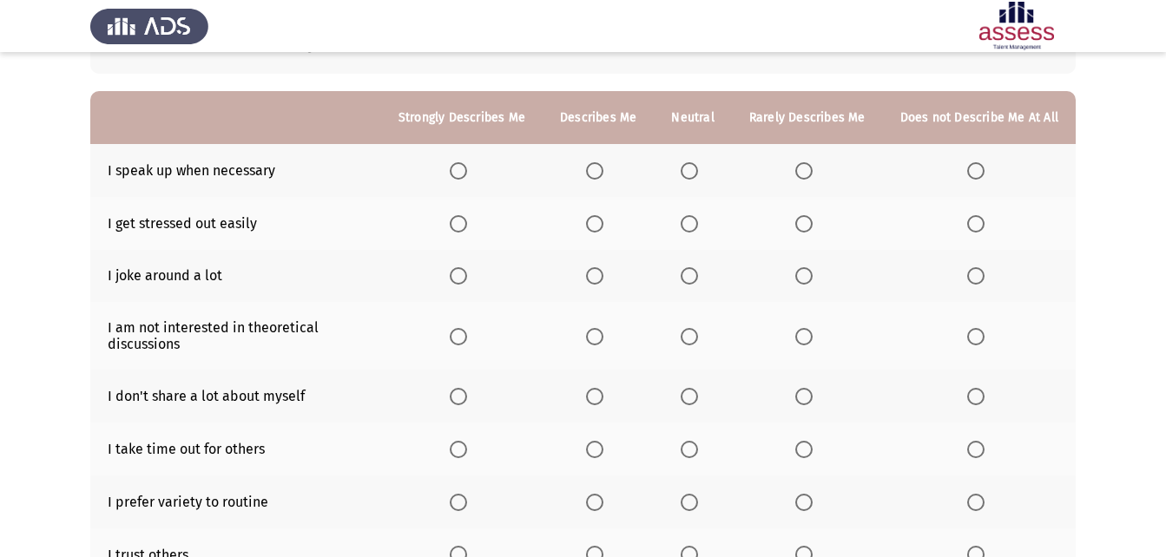
scroll to position [134, 0]
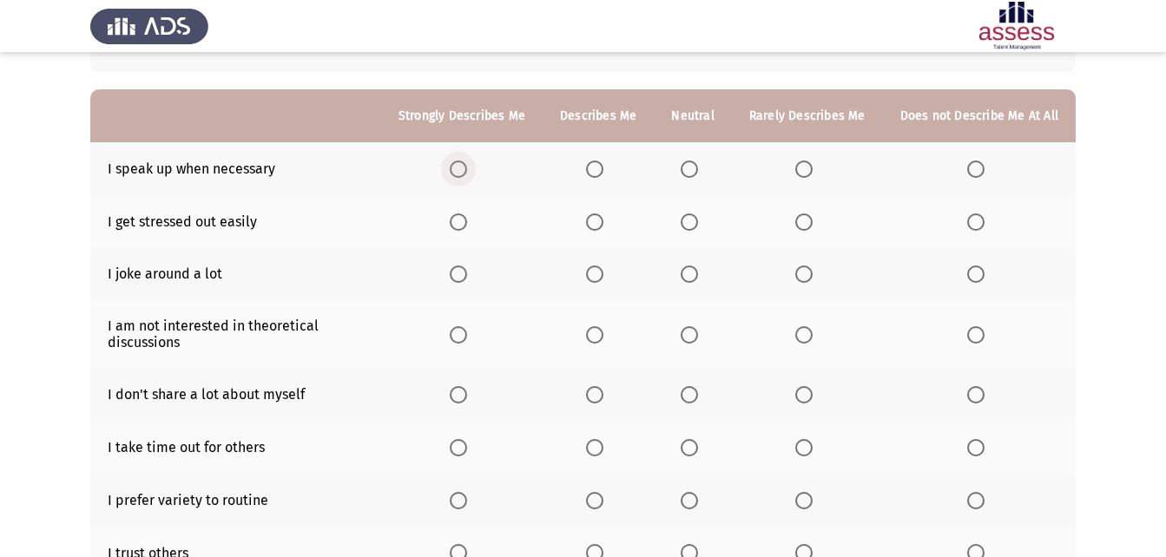
click at [467, 167] on span "Select an option" at bounding box center [458, 169] width 17 height 17
click at [467, 167] on input "Select an option" at bounding box center [458, 169] width 17 height 17
click at [796, 223] on th at bounding box center [807, 221] width 151 height 53
click at [811, 218] on span "Select an option" at bounding box center [803, 222] width 17 height 17
click at [811, 218] on input "Select an option" at bounding box center [803, 222] width 17 height 17
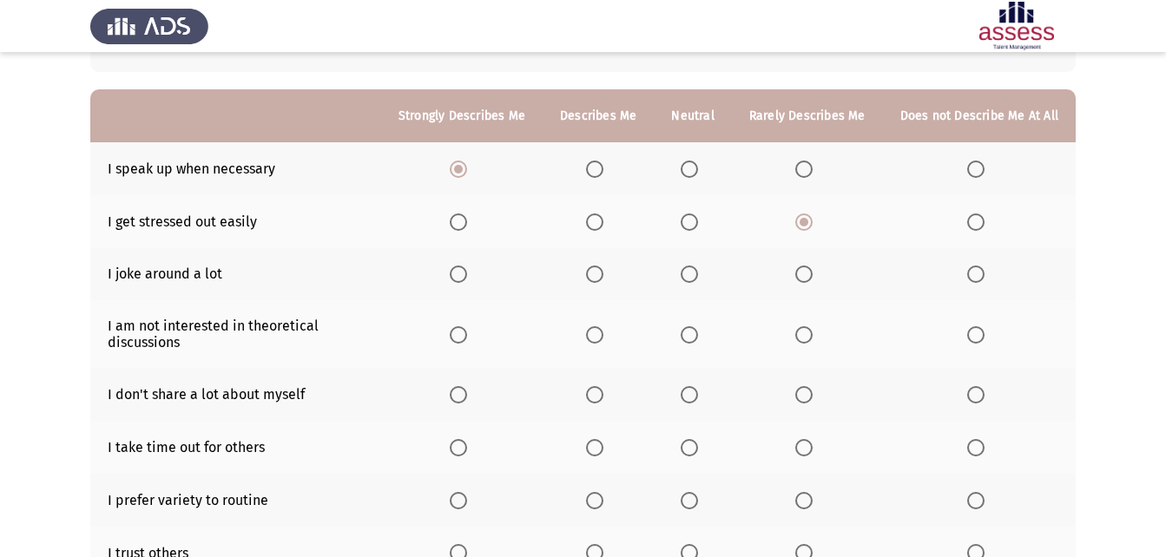
click at [599, 275] on span "Select an option" at bounding box center [594, 274] width 17 height 17
click at [599, 275] on input "Select an option" at bounding box center [594, 274] width 17 height 17
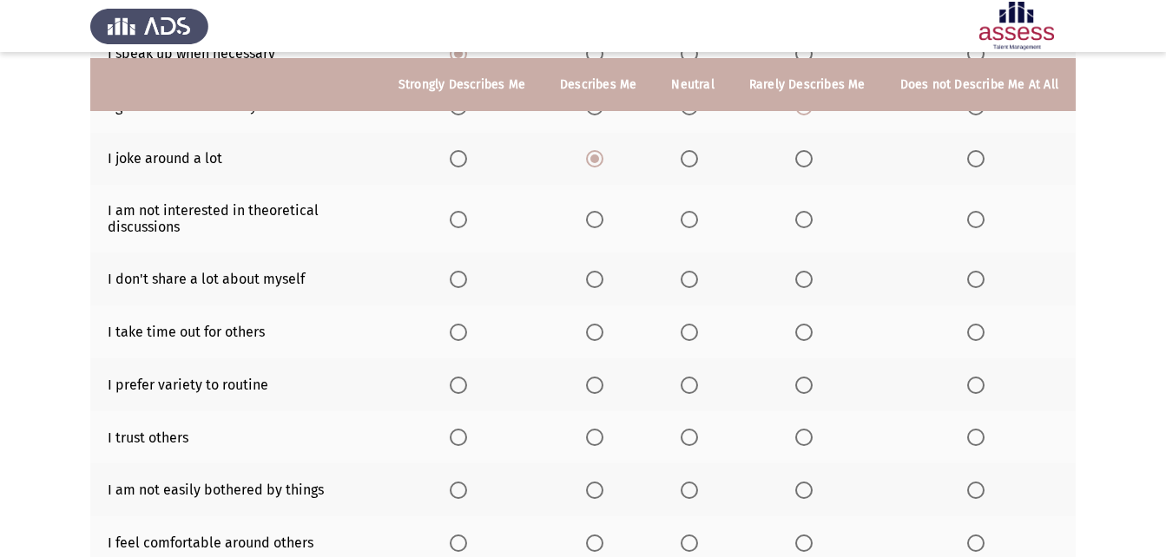
scroll to position [261, 0]
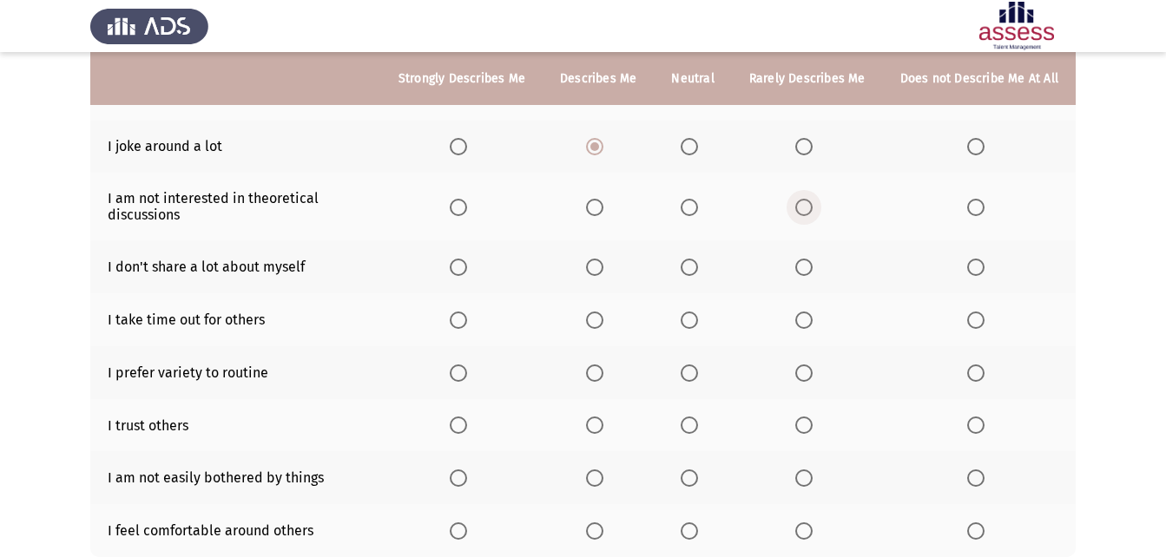
click at [810, 209] on span "Select an option" at bounding box center [803, 207] width 17 height 17
click at [810, 209] on input "Select an option" at bounding box center [803, 207] width 17 height 17
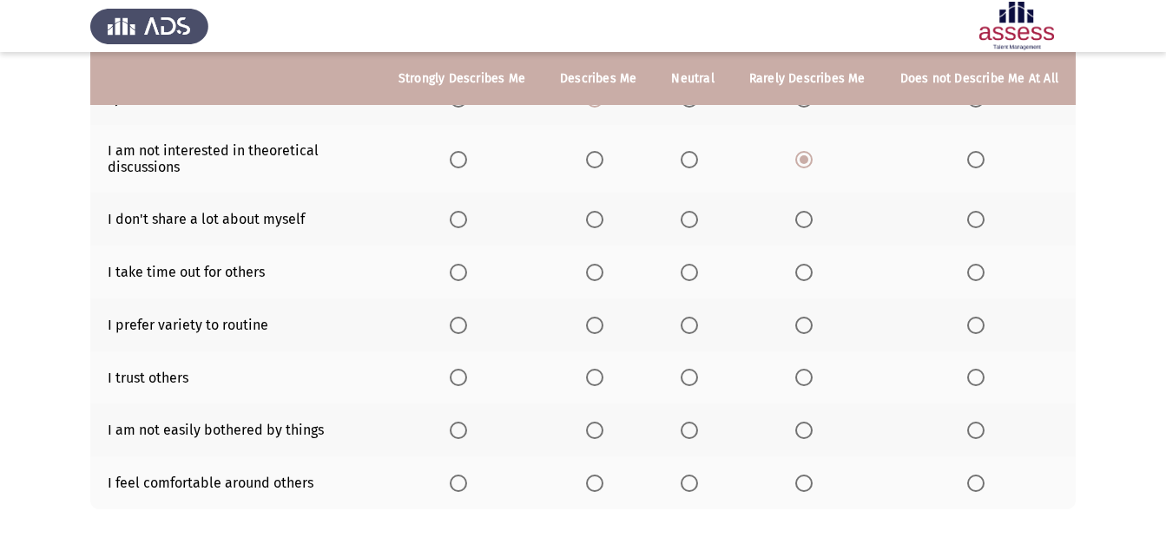
scroll to position [311, 0]
click at [594, 157] on span "Select an option" at bounding box center [594, 157] width 17 height 17
click at [594, 157] on input "Select an option" at bounding box center [594, 157] width 17 height 17
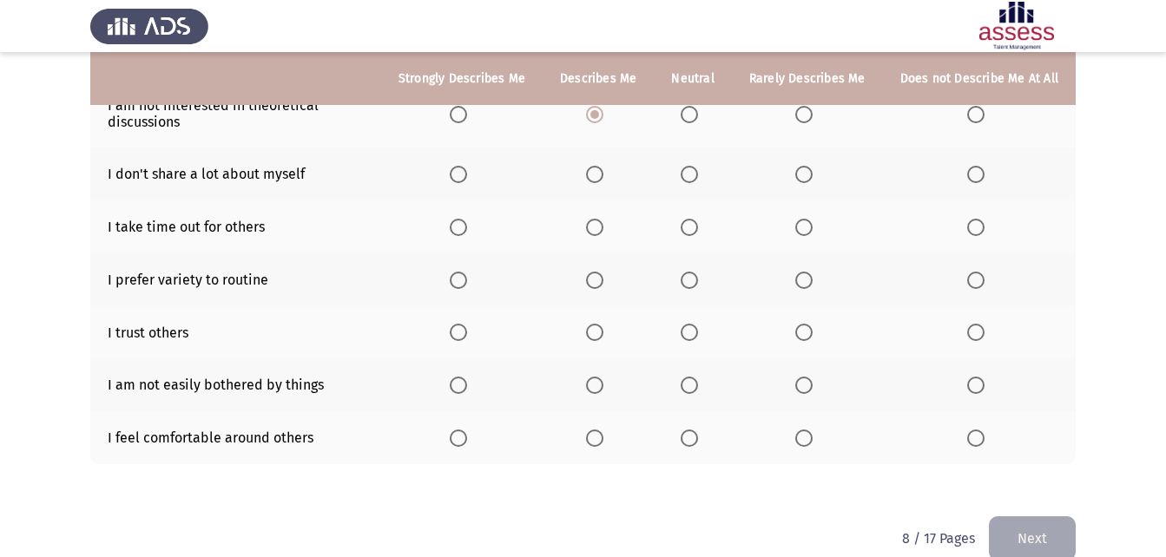
scroll to position [356, 0]
click at [603, 168] on span "Select an option" at bounding box center [594, 172] width 17 height 17
click at [603, 168] on input "Select an option" at bounding box center [594, 172] width 17 height 17
click at [467, 222] on span "Select an option" at bounding box center [458, 225] width 17 height 17
click at [467, 222] on input "Select an option" at bounding box center [458, 225] width 17 height 17
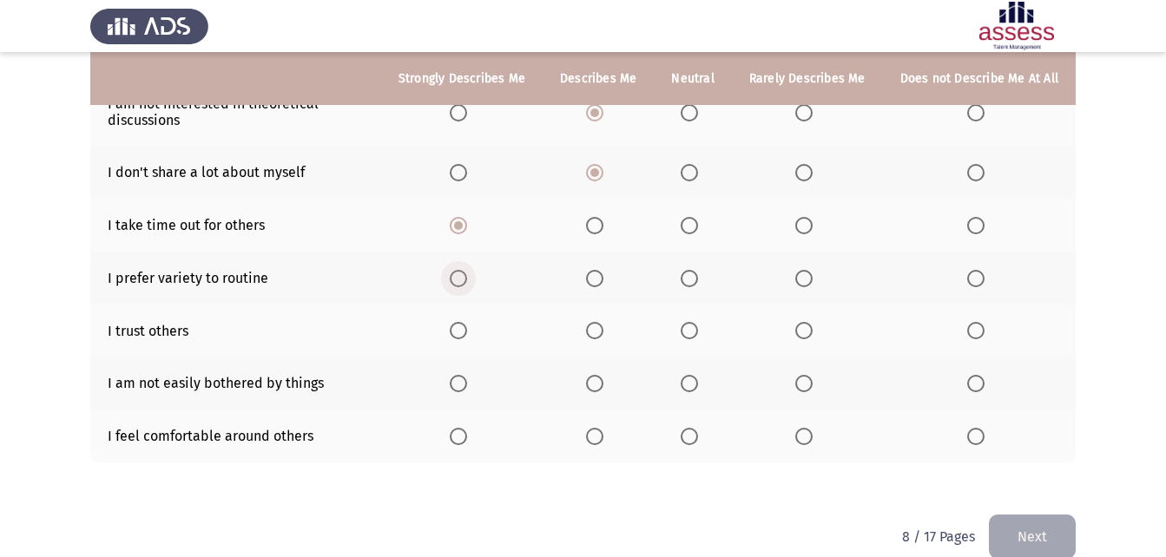
click at [467, 285] on span "Select an option" at bounding box center [458, 278] width 17 height 17
click at [467, 285] on input "Select an option" at bounding box center [458, 278] width 17 height 17
click at [602, 328] on span "Select an option" at bounding box center [594, 330] width 17 height 17
click at [602, 328] on input "Select an option" at bounding box center [594, 330] width 17 height 17
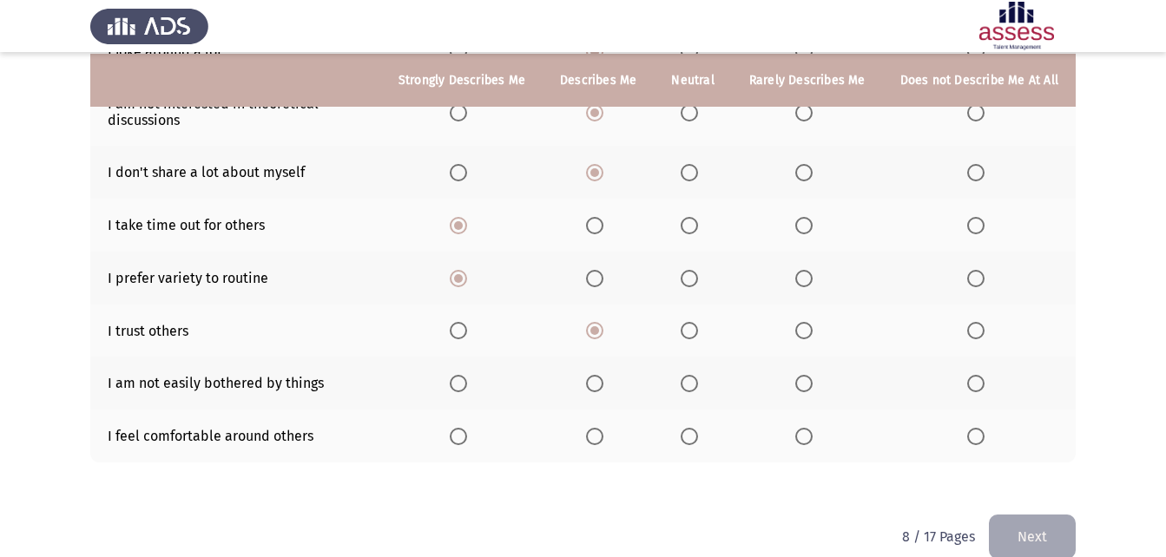
scroll to position [383, 0]
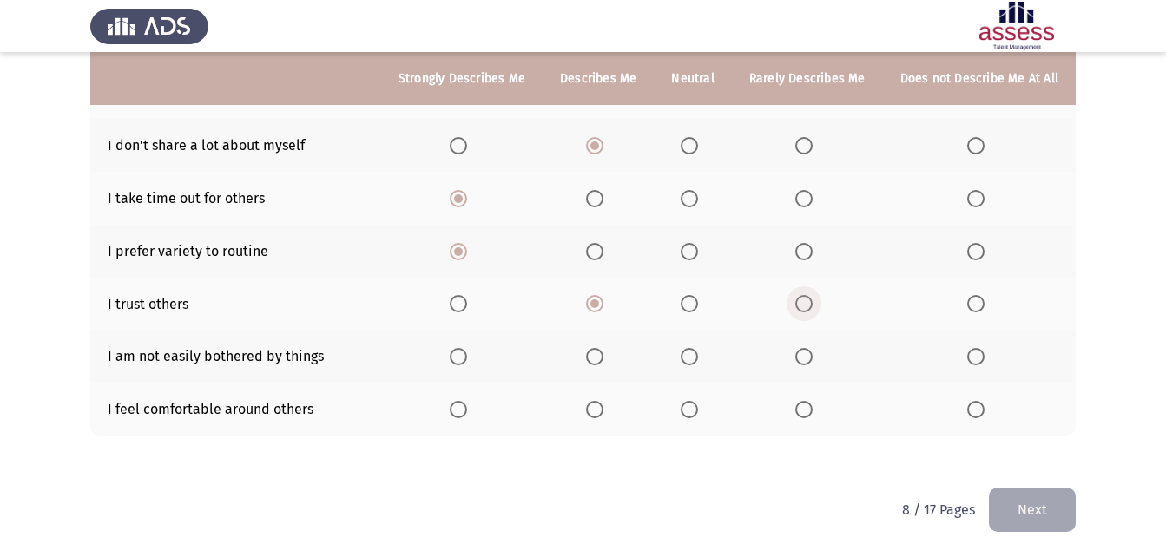
click at [817, 306] on label "Select an option" at bounding box center [807, 303] width 24 height 17
click at [812, 306] on input "Select an option" at bounding box center [803, 303] width 17 height 17
click at [610, 301] on label "Select an option" at bounding box center [598, 303] width 24 height 17
click at [603, 301] on input "Select an option" at bounding box center [594, 303] width 17 height 17
click at [795, 299] on th at bounding box center [807, 304] width 151 height 53
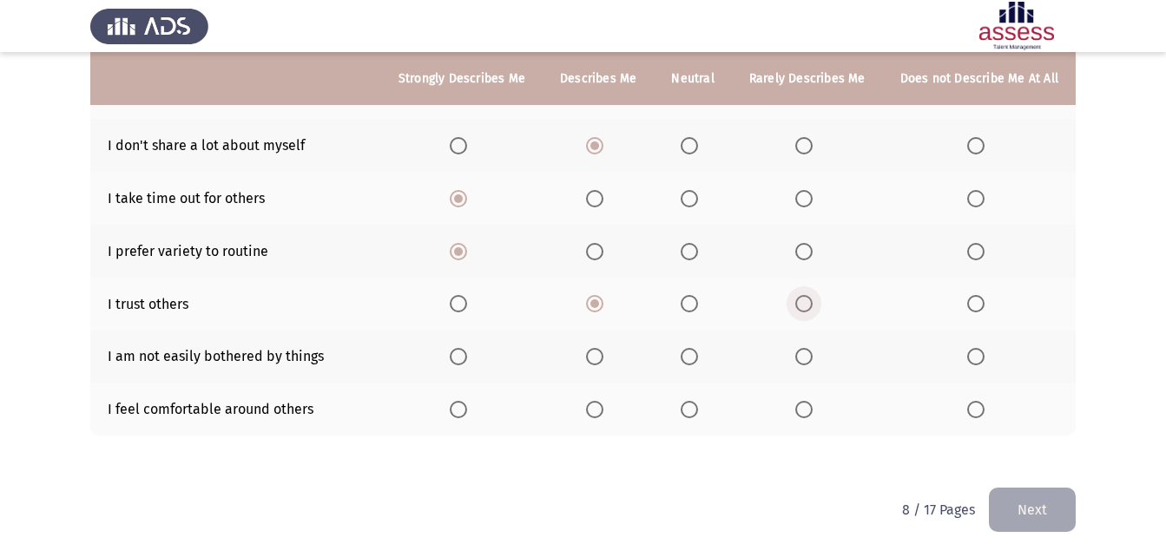
click at [811, 306] on span "Select an option" at bounding box center [803, 303] width 17 height 17
click at [811, 306] on input "Select an option" at bounding box center [803, 303] width 17 height 17
click at [595, 354] on span "Select an option" at bounding box center [594, 356] width 17 height 17
click at [595, 354] on input "Select an option" at bounding box center [594, 356] width 17 height 17
click at [467, 406] on span "Select an option" at bounding box center [458, 409] width 17 height 17
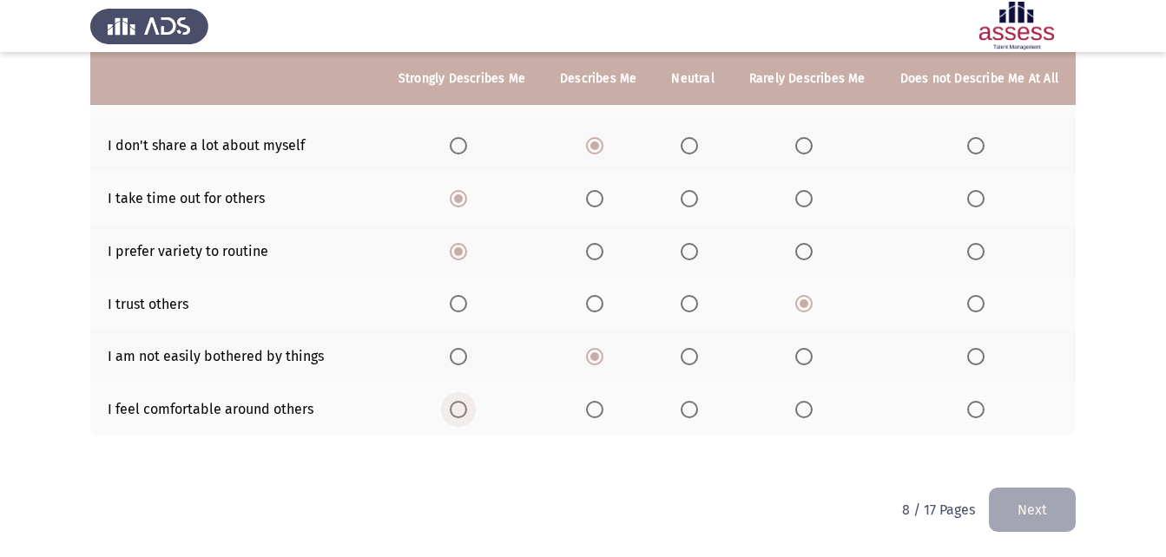
click at [467, 406] on input "Select an option" at bounding box center [458, 409] width 17 height 17
click at [1033, 501] on button "Next" at bounding box center [1032, 510] width 87 height 44
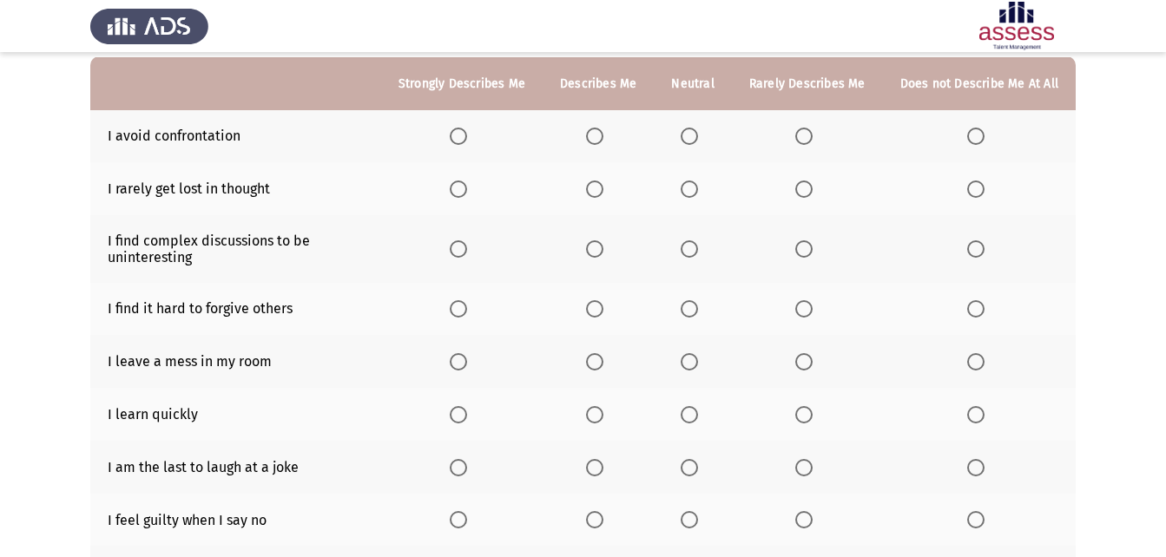
scroll to position [172, 0]
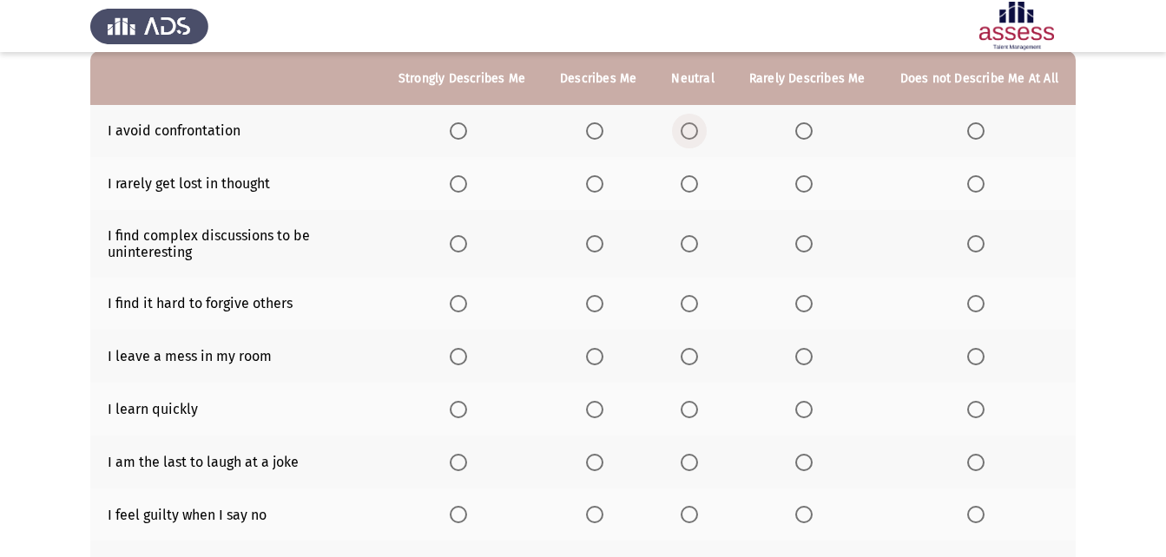
click at [696, 134] on span "Select an option" at bounding box center [689, 130] width 17 height 17
click at [696, 134] on input "Select an option" at bounding box center [689, 130] width 17 height 17
click at [813, 193] on th at bounding box center [807, 183] width 151 height 53
click at [817, 184] on label "Select an option" at bounding box center [807, 183] width 24 height 17
click at [812, 184] on input "Select an option" at bounding box center [803, 183] width 17 height 17
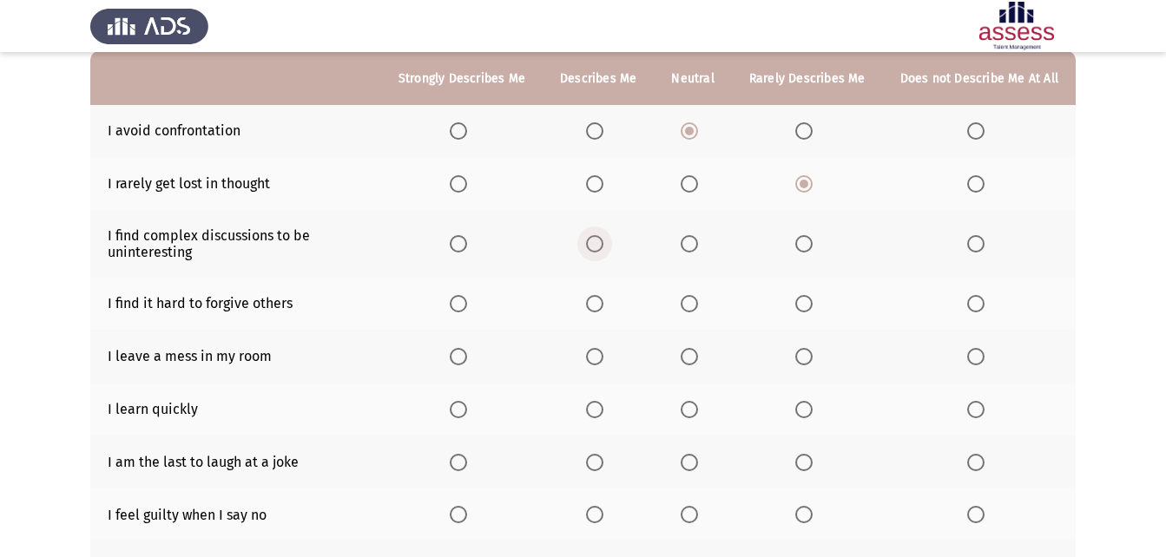
click at [600, 248] on span "Select an option" at bounding box center [594, 243] width 17 height 17
click at [600, 248] on input "Select an option" at bounding box center [594, 243] width 17 height 17
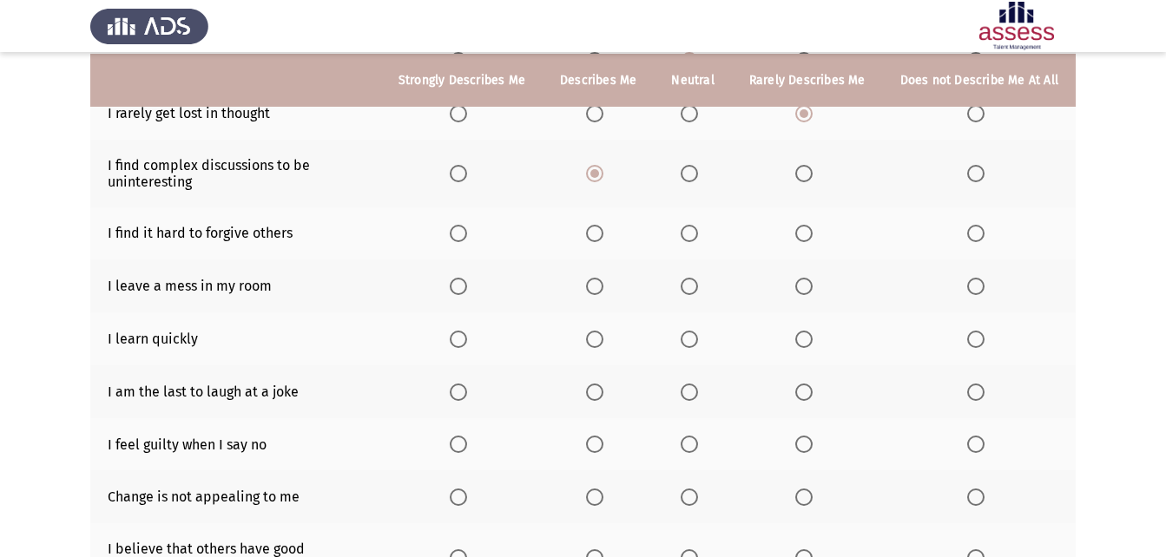
scroll to position [244, 0]
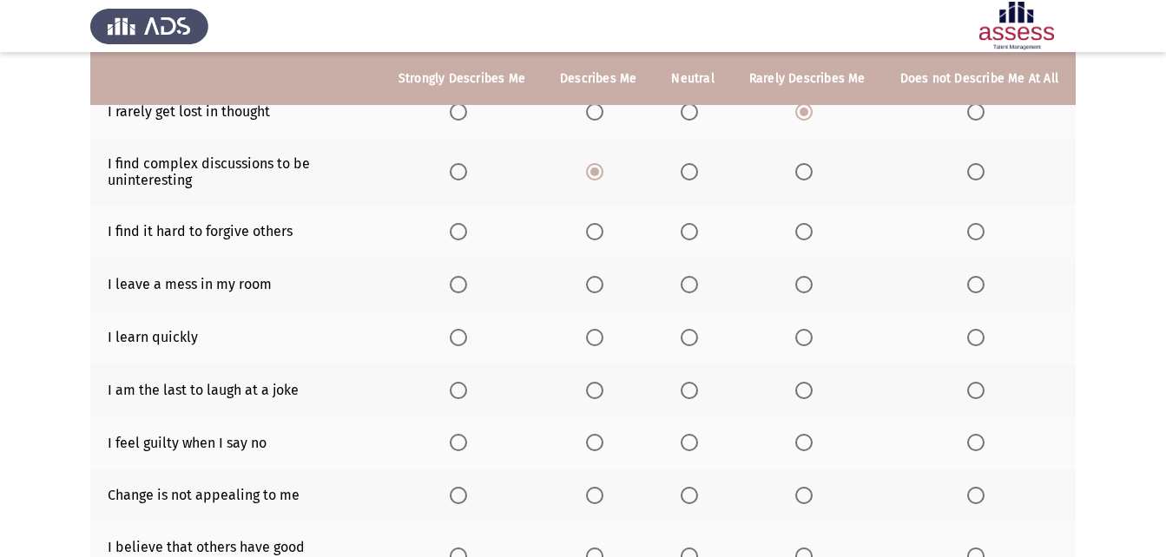
click at [984, 227] on span "Select an option" at bounding box center [975, 231] width 17 height 17
click at [984, 227] on input "Select an option" at bounding box center [975, 231] width 17 height 17
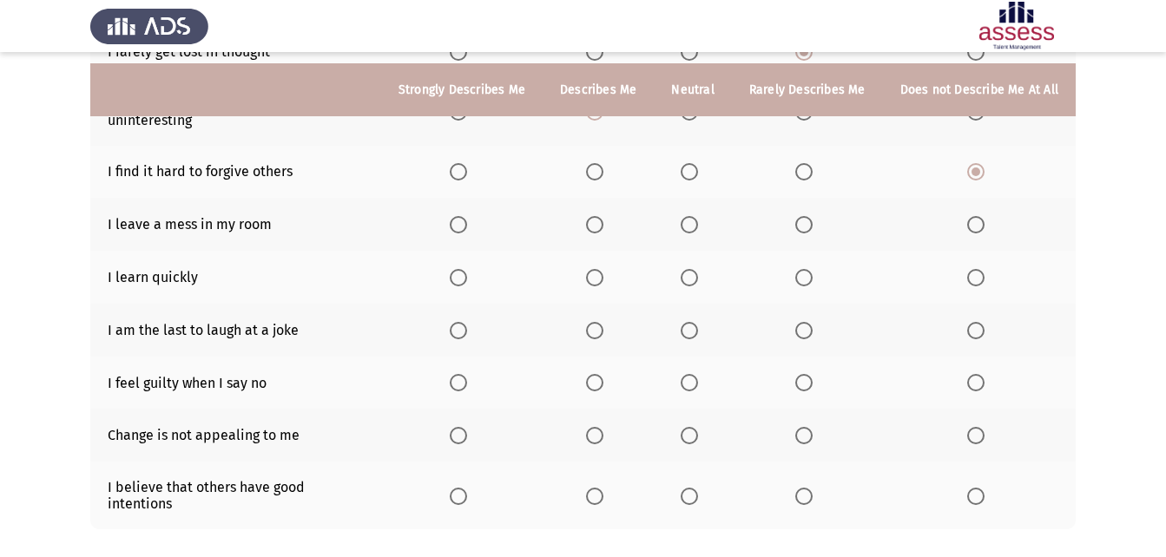
scroll to position [321, 0]
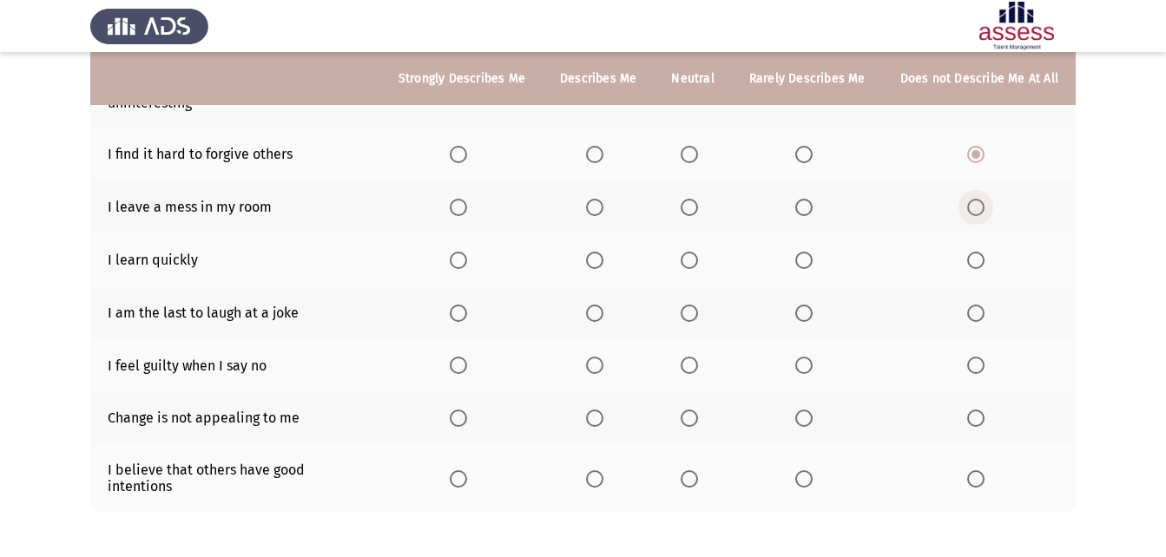
click at [980, 211] on span "Select an option" at bounding box center [975, 207] width 17 height 17
click at [980, 211] on input "Select an option" at bounding box center [975, 207] width 17 height 17
click at [474, 257] on label "Select an option" at bounding box center [462, 260] width 24 height 17
click at [467, 257] on input "Select an option" at bounding box center [458, 260] width 17 height 17
click at [977, 312] on span "Select an option" at bounding box center [975, 313] width 17 height 17
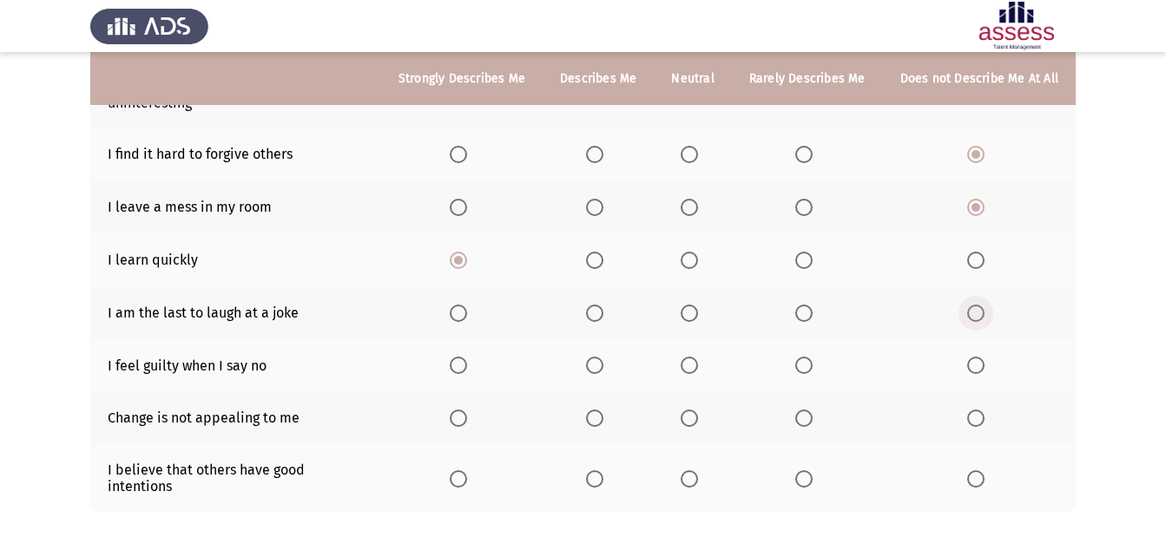
click at [977, 312] on input "Select an option" at bounding box center [975, 313] width 17 height 17
click at [802, 367] on span "Select an option" at bounding box center [803, 365] width 17 height 17
click at [802, 367] on input "Select an option" at bounding box center [803, 365] width 17 height 17
click at [691, 416] on span "Select an option" at bounding box center [689, 418] width 17 height 17
click at [691, 416] on input "Select an option" at bounding box center [689, 418] width 17 height 17
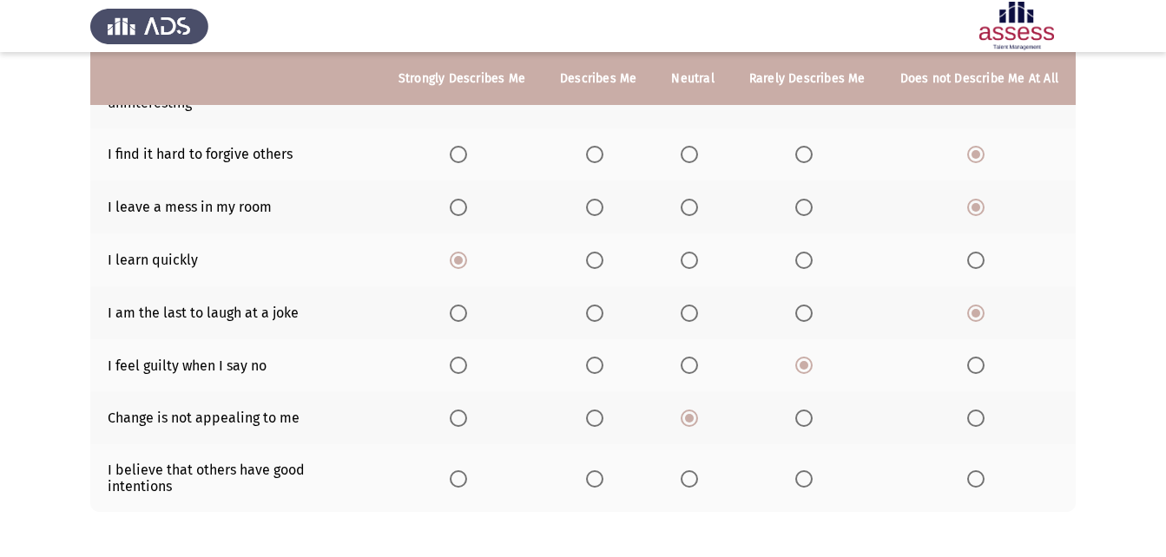
click at [603, 470] on span "Select an option" at bounding box center [594, 478] width 17 height 17
click at [603, 470] on input "Select an option" at bounding box center [594, 478] width 17 height 17
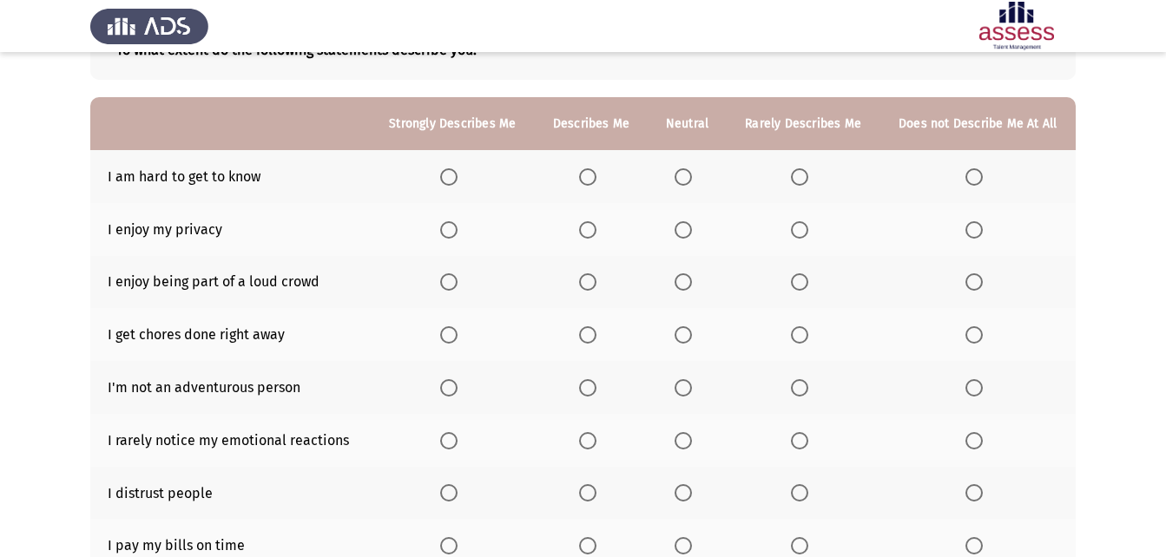
scroll to position [135, 0]
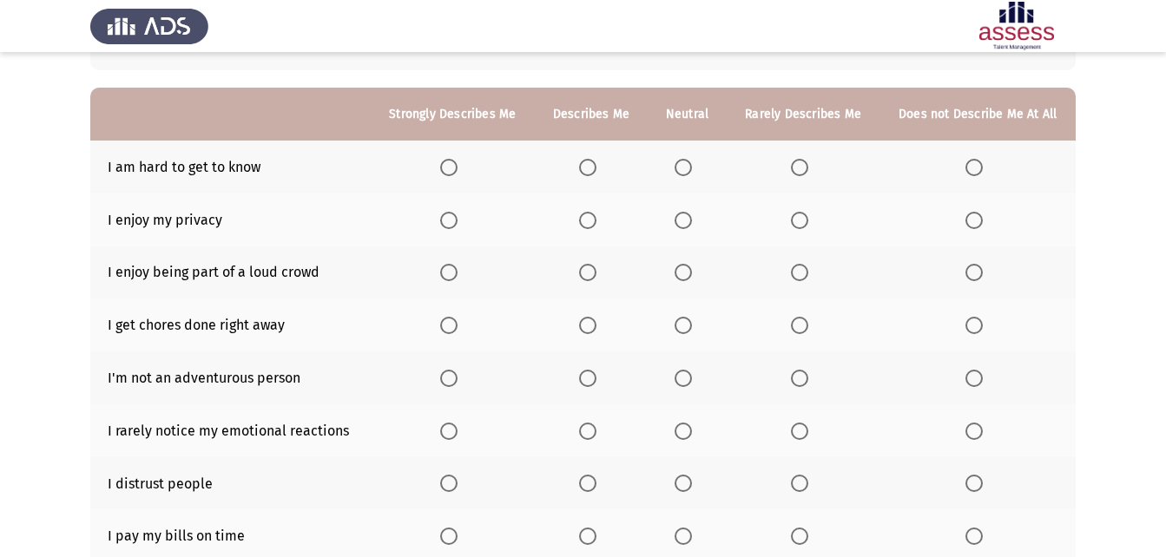
click at [794, 166] on span "Select an option" at bounding box center [799, 167] width 17 height 17
click at [794, 166] on input "Select an option" at bounding box center [799, 167] width 17 height 17
click at [586, 222] on span "Select an option" at bounding box center [587, 220] width 17 height 17
click at [586, 222] on input "Select an option" at bounding box center [587, 220] width 17 height 17
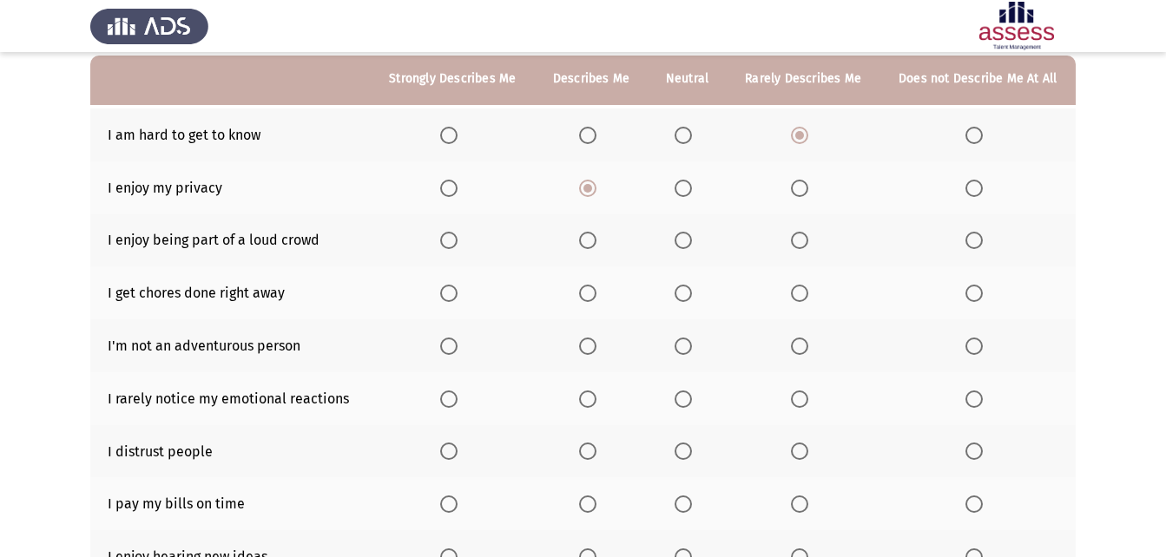
scroll to position [179, 0]
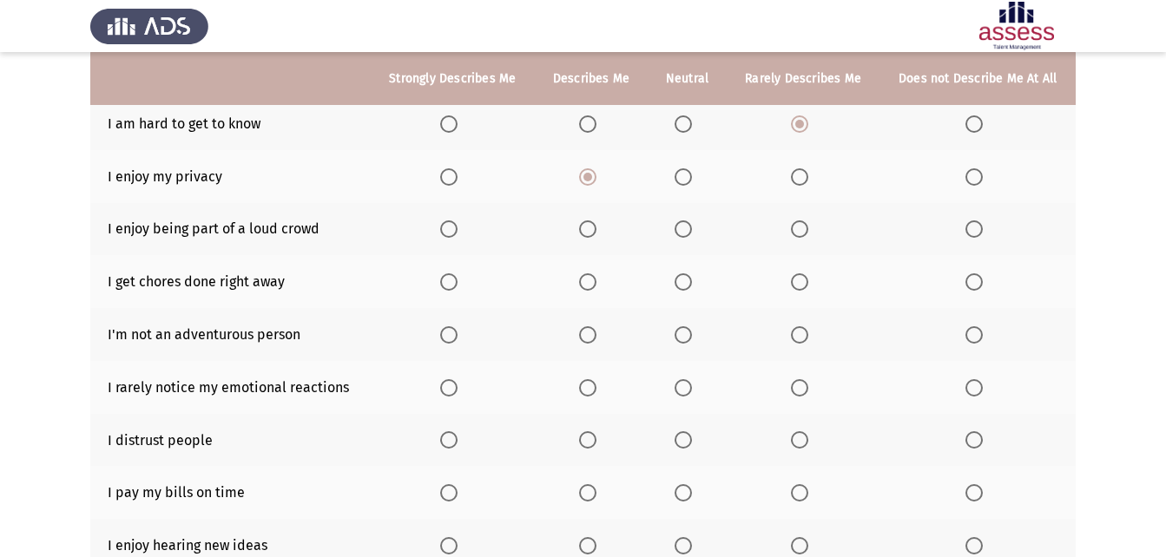
click at [793, 234] on span "Select an option" at bounding box center [799, 228] width 17 height 17
click at [793, 234] on input "Select an option" at bounding box center [799, 228] width 17 height 17
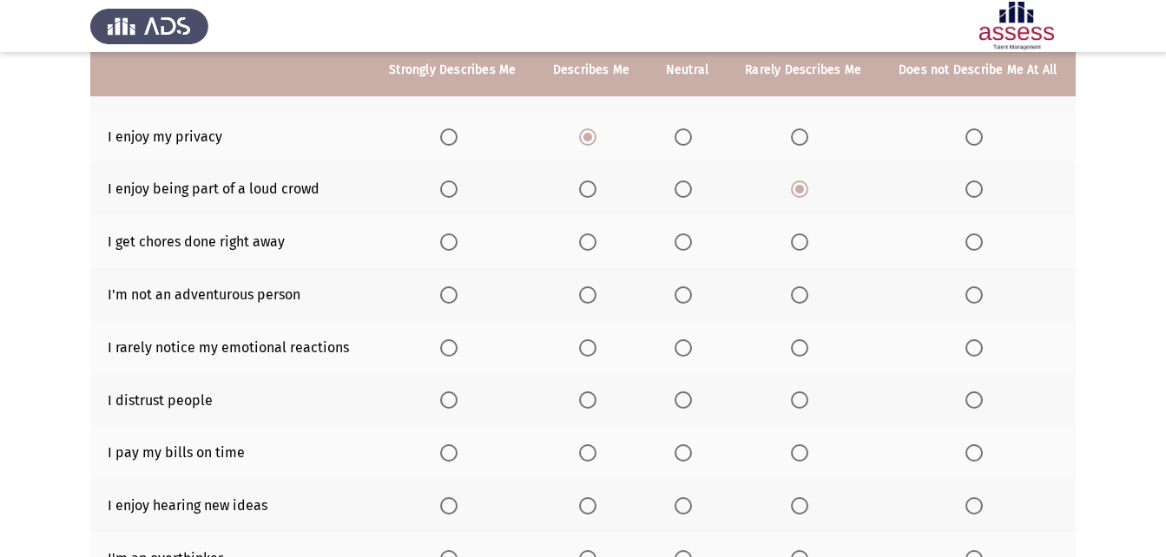
scroll to position [225, 0]
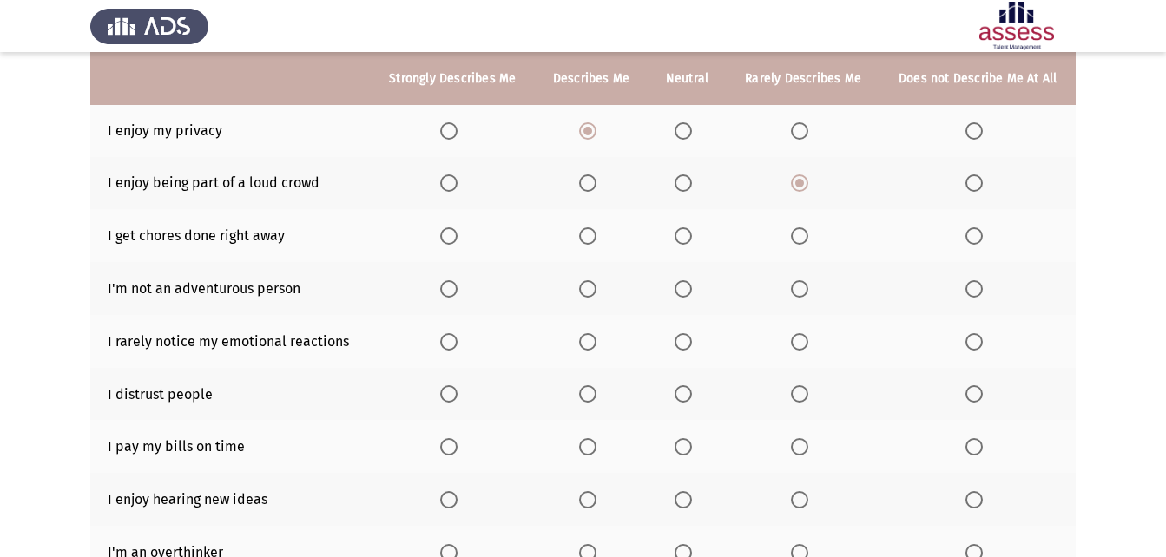
click at [683, 228] on span "Select an option" at bounding box center [682, 235] width 17 height 17
click at [683, 228] on input "Select an option" at bounding box center [682, 235] width 17 height 17
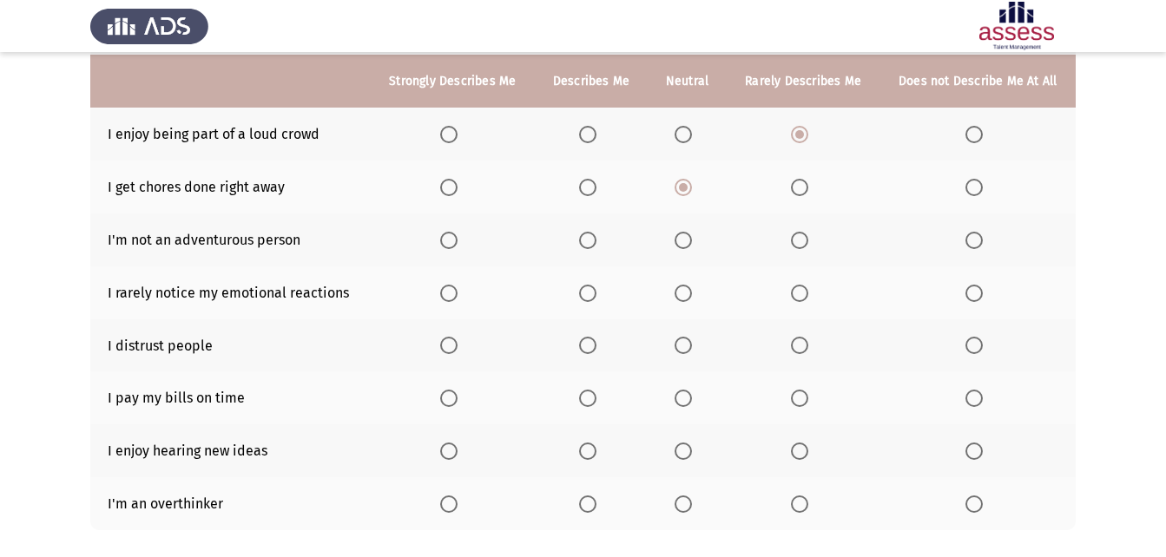
scroll to position [281, 0]
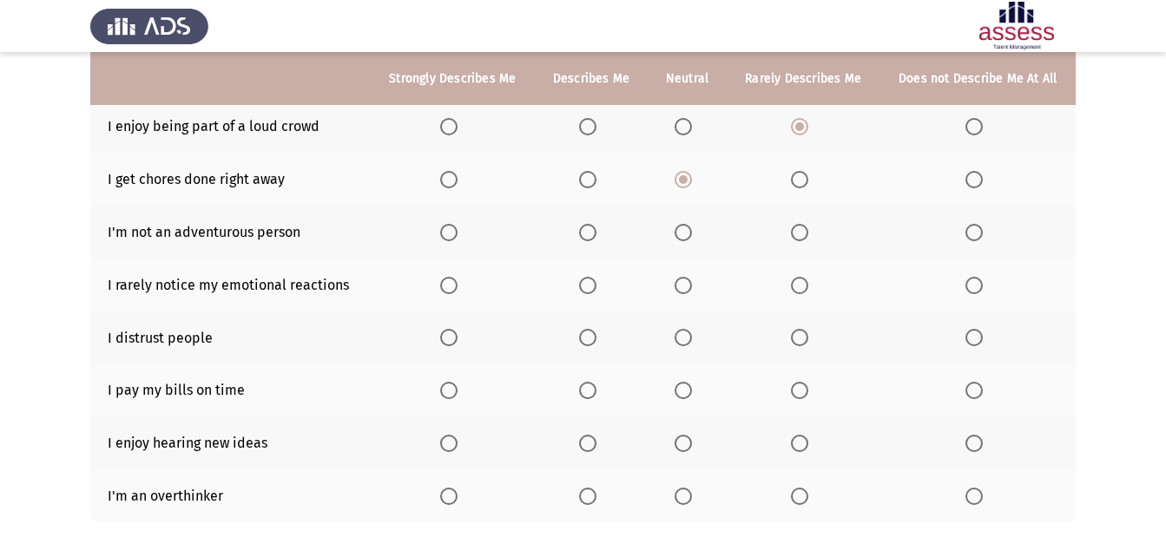
click at [804, 235] on span "Select an option" at bounding box center [799, 232] width 17 height 17
click at [804, 235] on input "Select an option" at bounding box center [799, 232] width 17 height 17
click at [808, 289] on span "Select an option" at bounding box center [799, 285] width 17 height 17
click at [808, 289] on input "Select an option" at bounding box center [799, 285] width 17 height 17
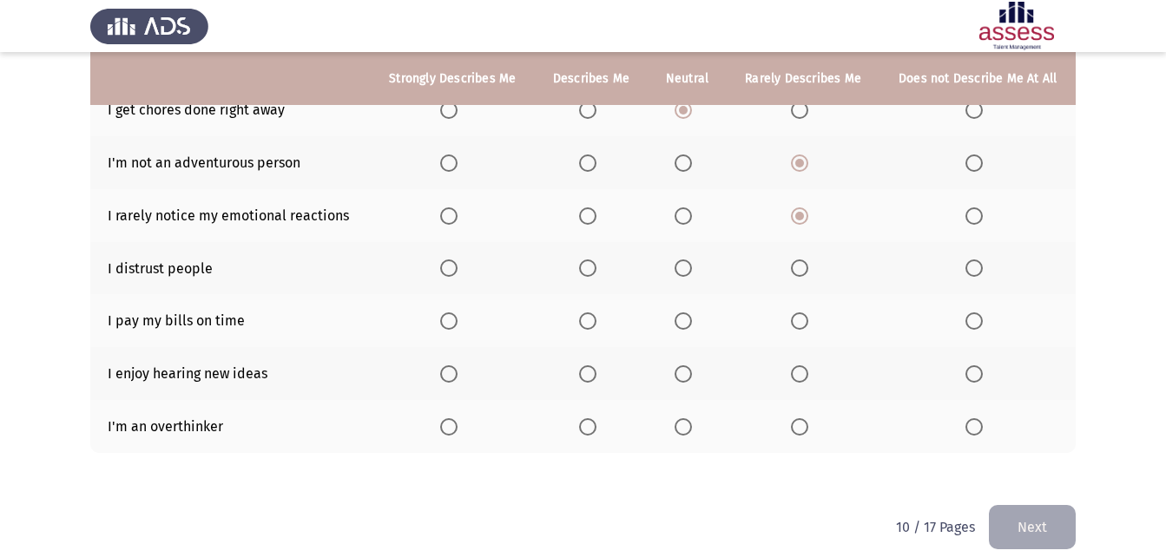
scroll to position [354, 0]
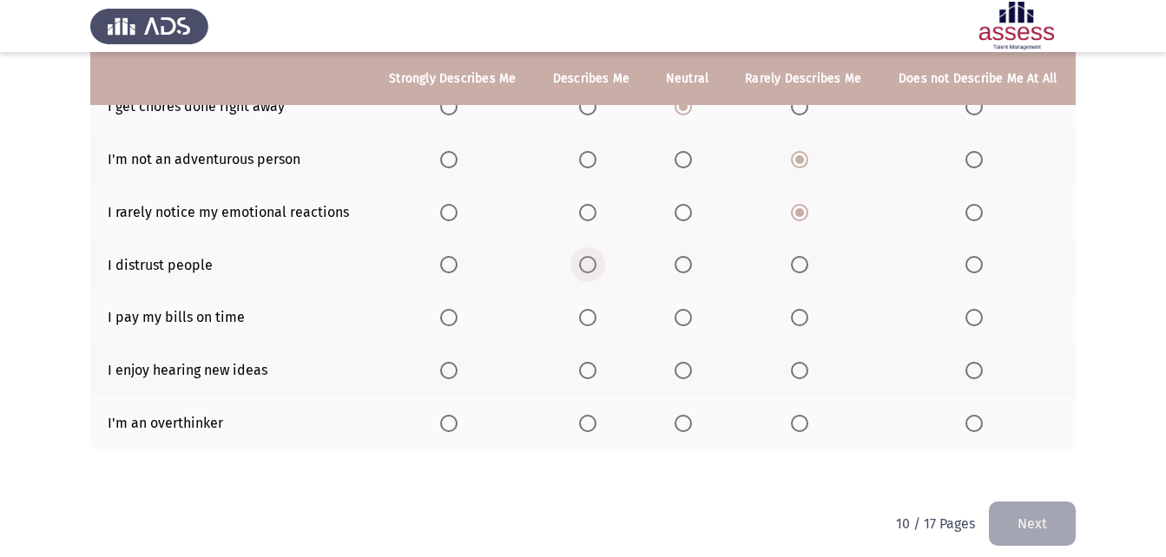
click at [583, 266] on span "Select an option" at bounding box center [587, 264] width 17 height 17
click at [583, 266] on input "Select an option" at bounding box center [587, 264] width 17 height 17
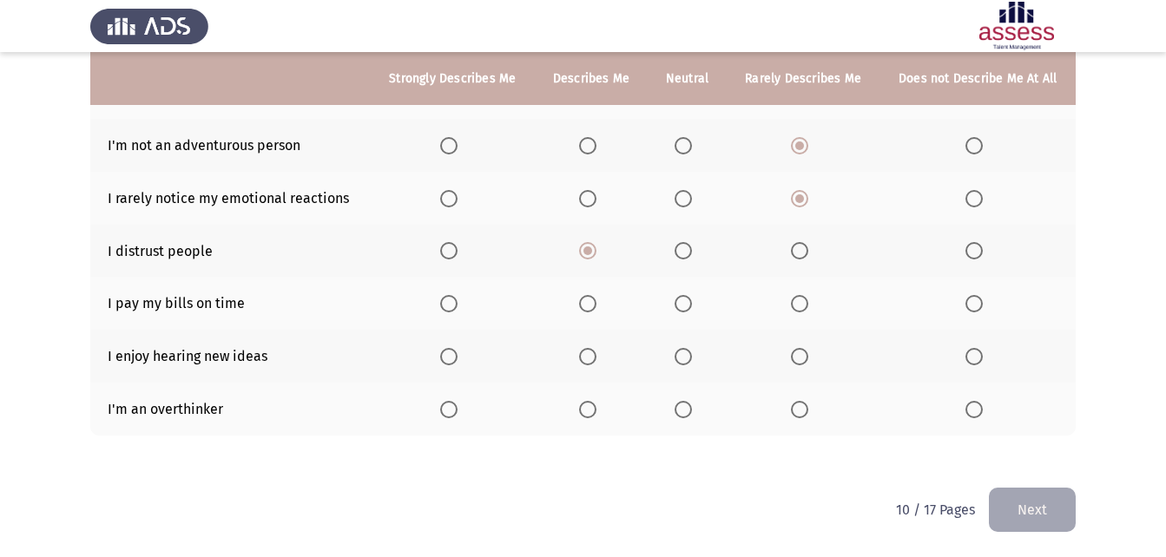
click at [457, 306] on span "Select an option" at bounding box center [448, 303] width 17 height 17
click at [457, 306] on input "Select an option" at bounding box center [448, 303] width 17 height 17
click at [460, 349] on label "Select an option" at bounding box center [452, 356] width 24 height 17
click at [457, 349] on input "Select an option" at bounding box center [448, 356] width 17 height 17
click at [805, 417] on span "Select an option" at bounding box center [799, 409] width 17 height 17
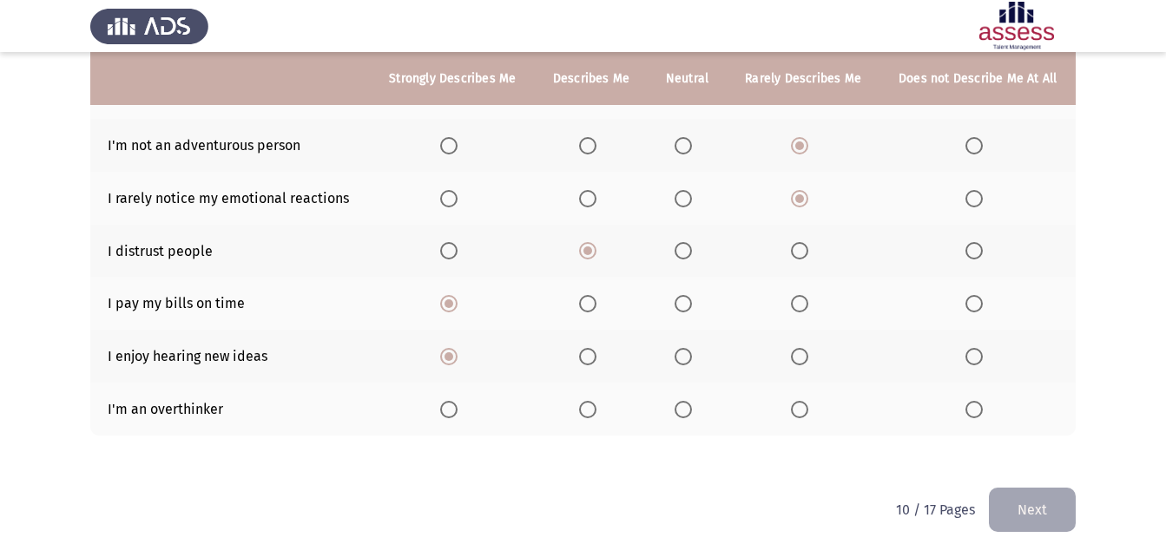
click at [805, 417] on input "Select an option" at bounding box center [799, 409] width 17 height 17
click at [1043, 516] on button "Next" at bounding box center [1032, 510] width 87 height 44
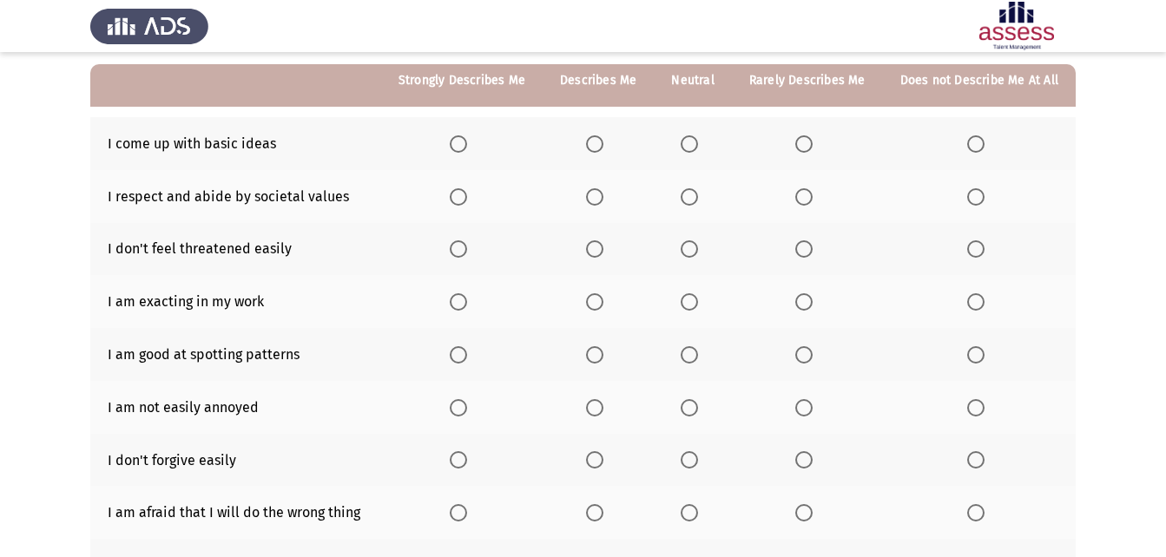
scroll to position [161, 0]
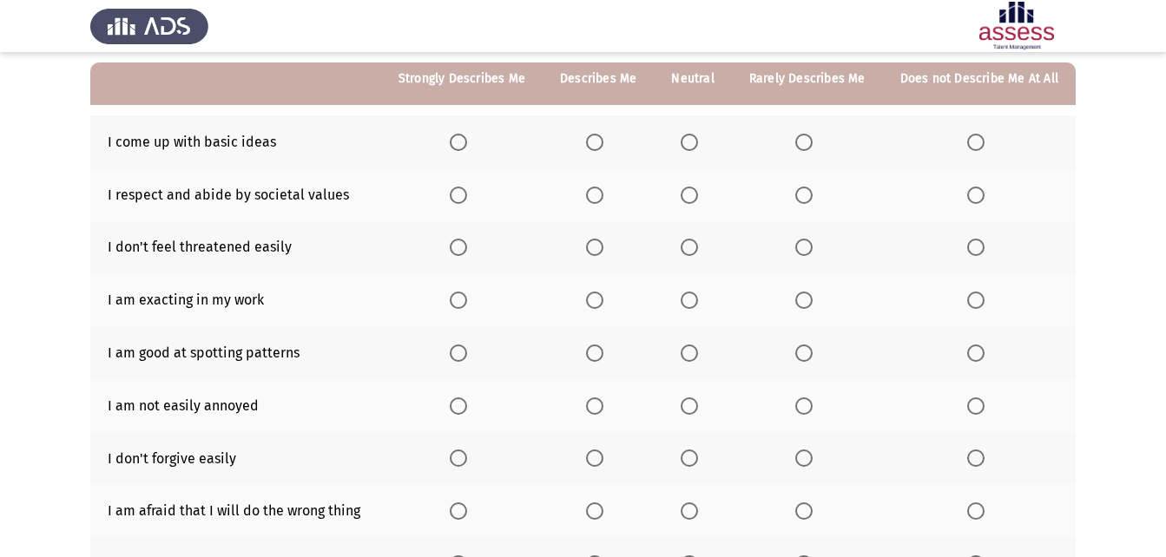
click at [806, 144] on span "Select an option" at bounding box center [803, 142] width 17 height 17
click at [806, 144] on input "Select an option" at bounding box center [803, 142] width 17 height 17
click at [599, 193] on span "Select an option" at bounding box center [594, 195] width 17 height 17
click at [599, 193] on input "Select an option" at bounding box center [594, 195] width 17 height 17
click at [464, 251] on span "Select an option" at bounding box center [458, 247] width 17 height 17
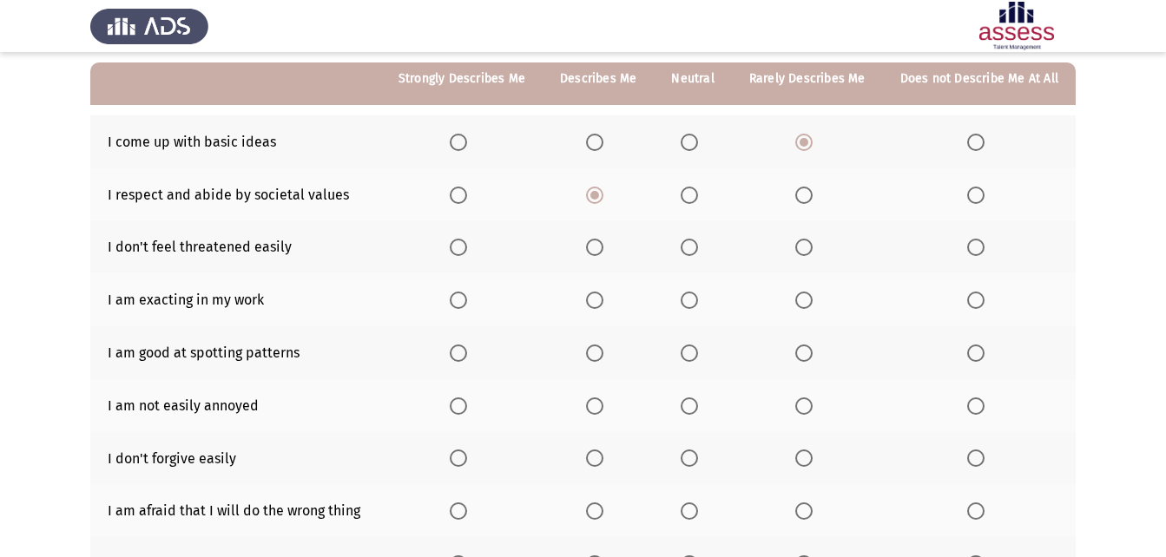
click at [464, 251] on input "Select an option" at bounding box center [458, 247] width 17 height 17
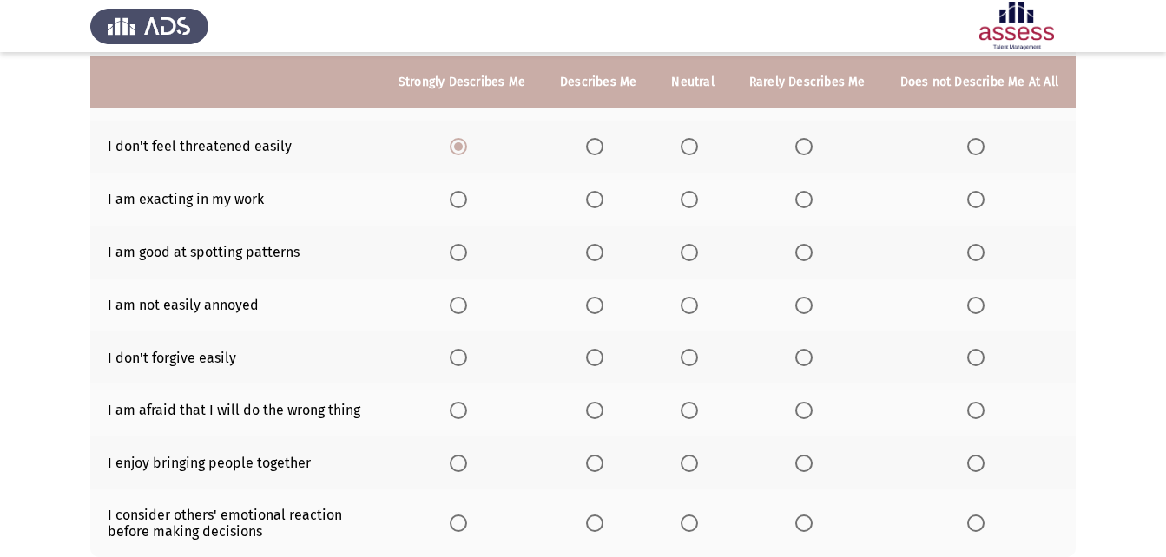
scroll to position [265, 0]
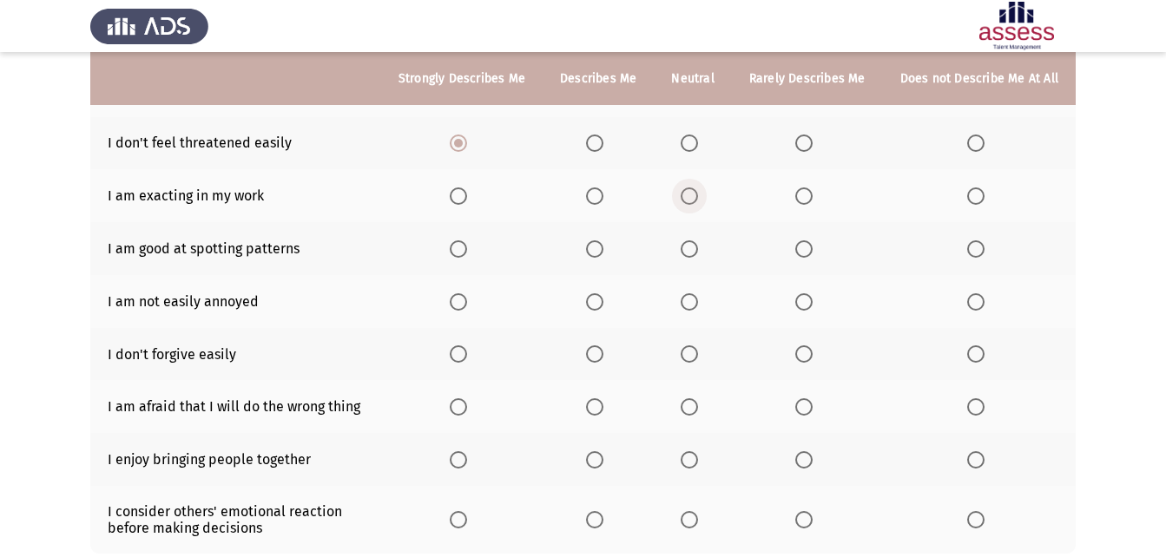
click at [687, 202] on span "Select an option" at bounding box center [689, 195] width 17 height 17
click at [687, 202] on input "Select an option" at bounding box center [689, 195] width 17 height 17
click at [690, 247] on span "Select an option" at bounding box center [689, 248] width 17 height 17
click at [690, 247] on input "Select an option" at bounding box center [689, 248] width 17 height 17
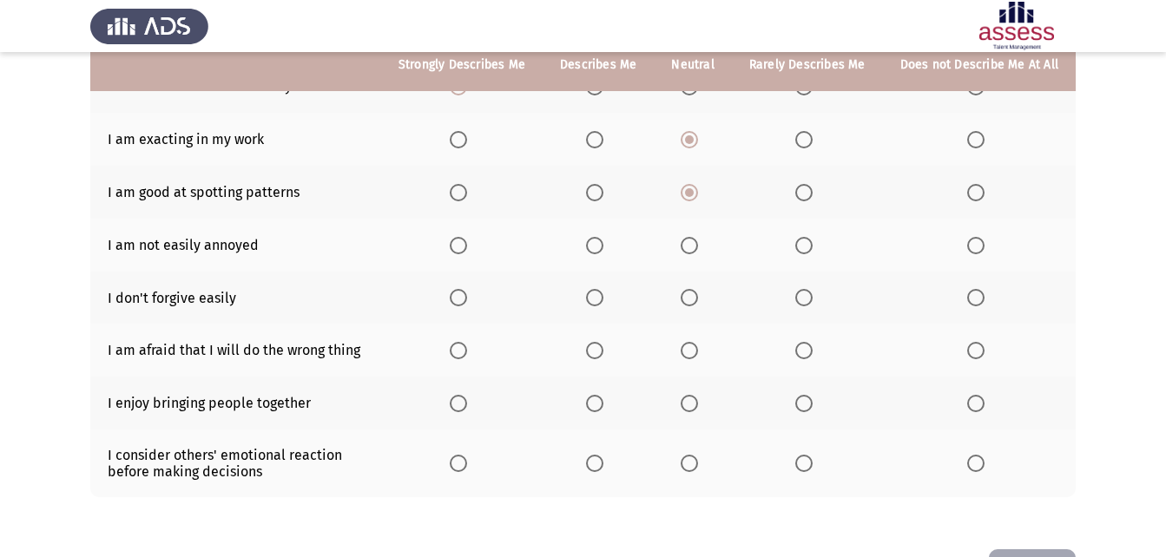
scroll to position [329, 0]
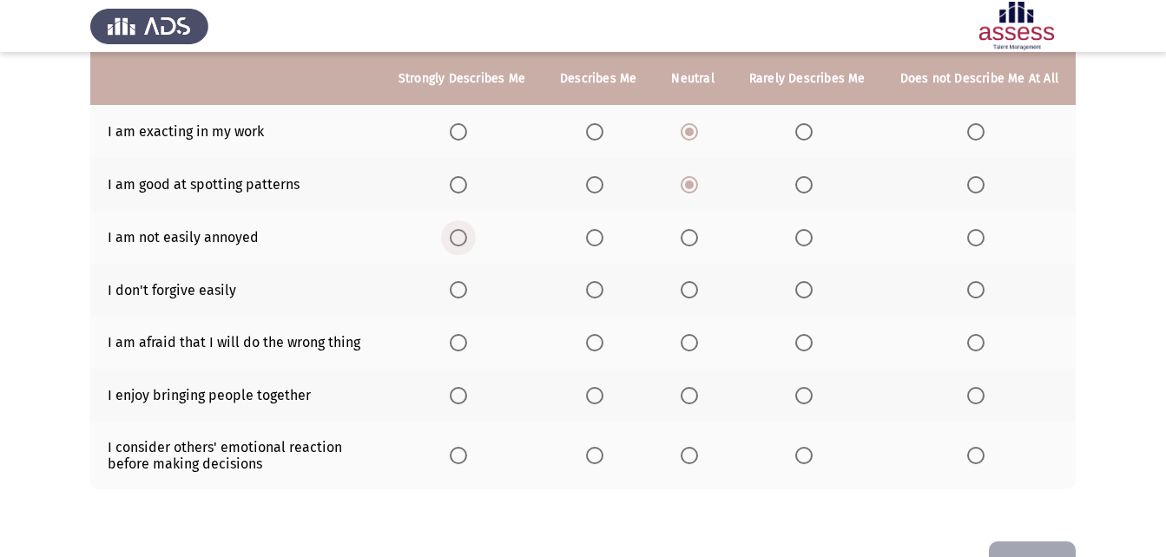
click at [467, 236] on span "Select an option" at bounding box center [458, 237] width 17 height 17
click at [467, 236] on input "Select an option" at bounding box center [458, 237] width 17 height 17
click at [970, 290] on span "Select an option" at bounding box center [975, 289] width 17 height 17
click at [970, 290] on input "Select an option" at bounding box center [975, 289] width 17 height 17
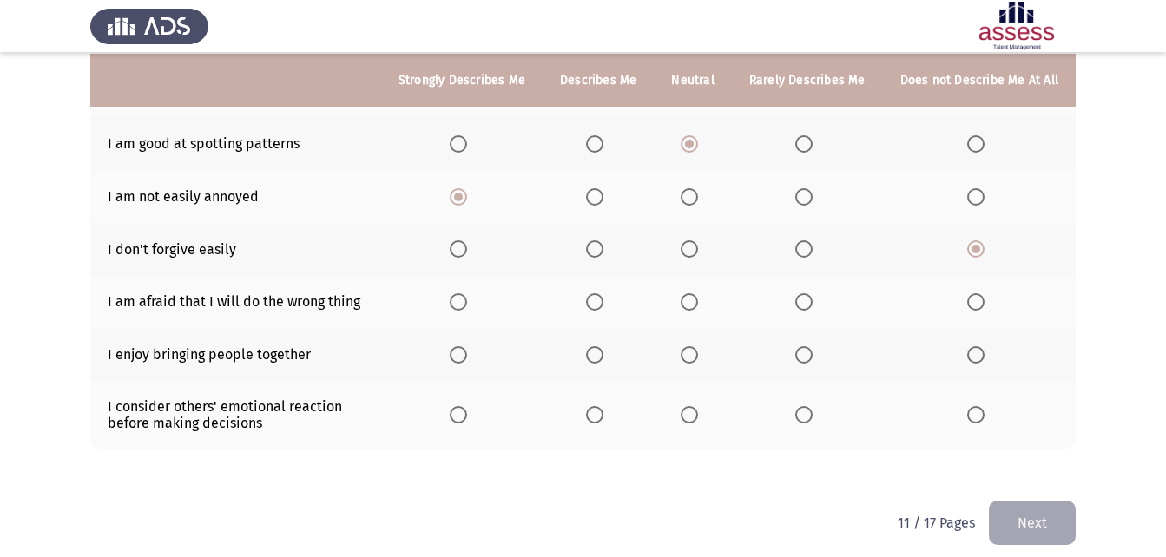
scroll to position [372, 0]
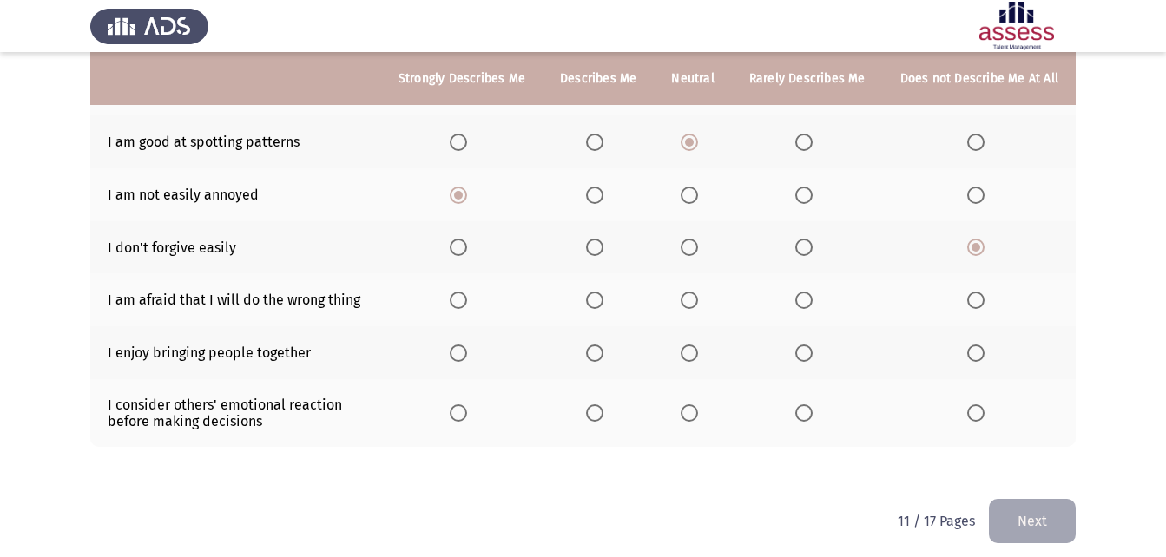
click at [694, 303] on span "Select an option" at bounding box center [689, 300] width 17 height 17
click at [694, 303] on input "Select an option" at bounding box center [689, 300] width 17 height 17
click at [598, 302] on span "Select an option" at bounding box center [594, 300] width 17 height 17
click at [598, 302] on input "Select an option" at bounding box center [594, 300] width 17 height 17
click at [806, 297] on span "Select an option" at bounding box center [803, 300] width 17 height 17
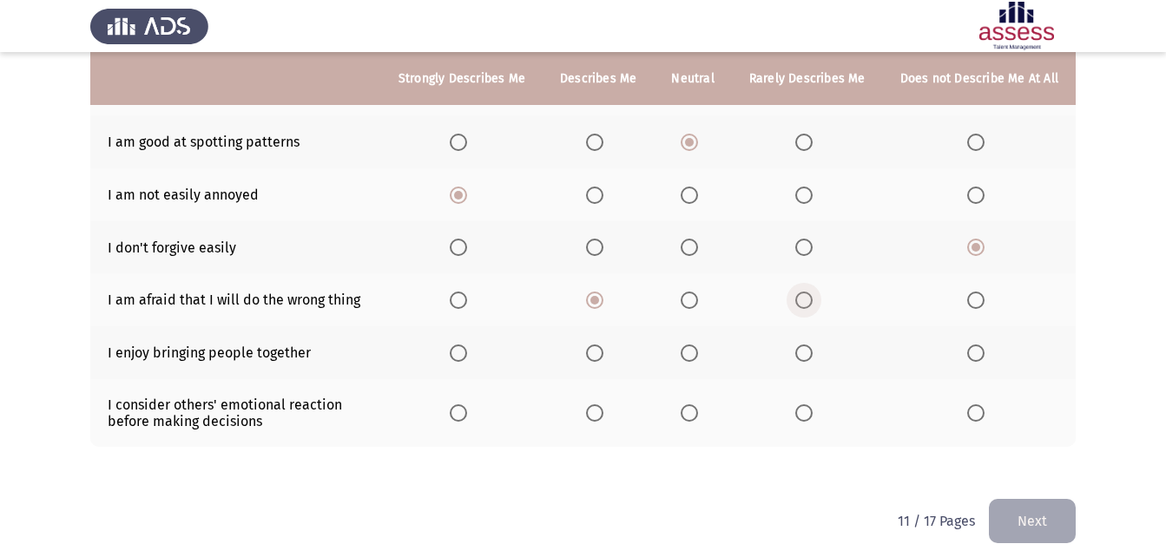
click at [806, 297] on input "Select an option" at bounding box center [803, 300] width 17 height 17
click at [466, 350] on span "Select an option" at bounding box center [458, 353] width 17 height 17
click at [466, 350] on input "Select an option" at bounding box center [458, 353] width 17 height 17
click at [467, 414] on span "Select an option" at bounding box center [458, 412] width 17 height 17
click at [467, 414] on input "Select an option" at bounding box center [458, 412] width 17 height 17
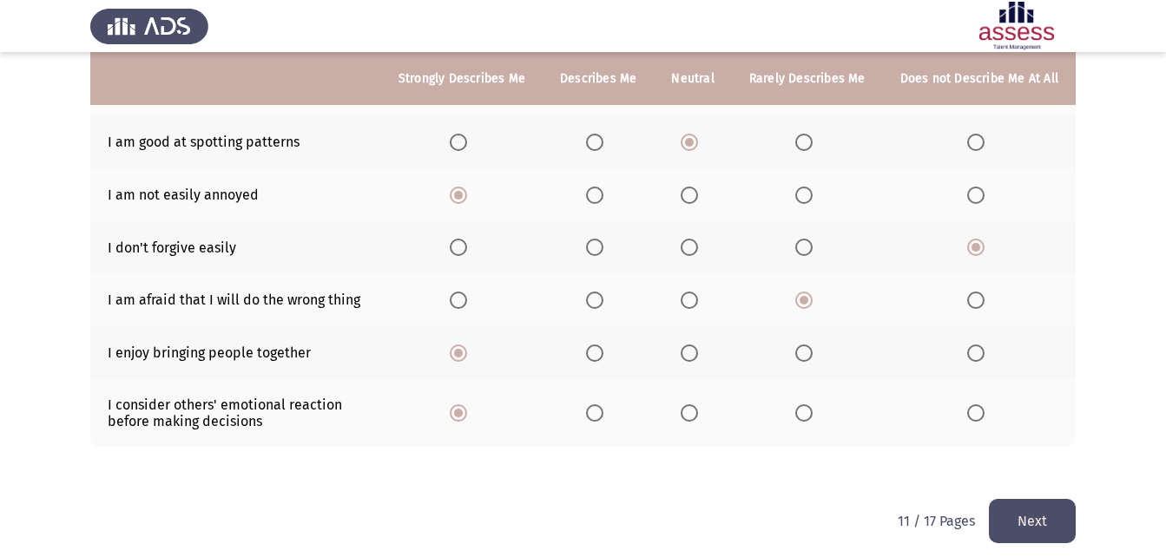
click at [1034, 511] on button "Next" at bounding box center [1032, 521] width 87 height 44
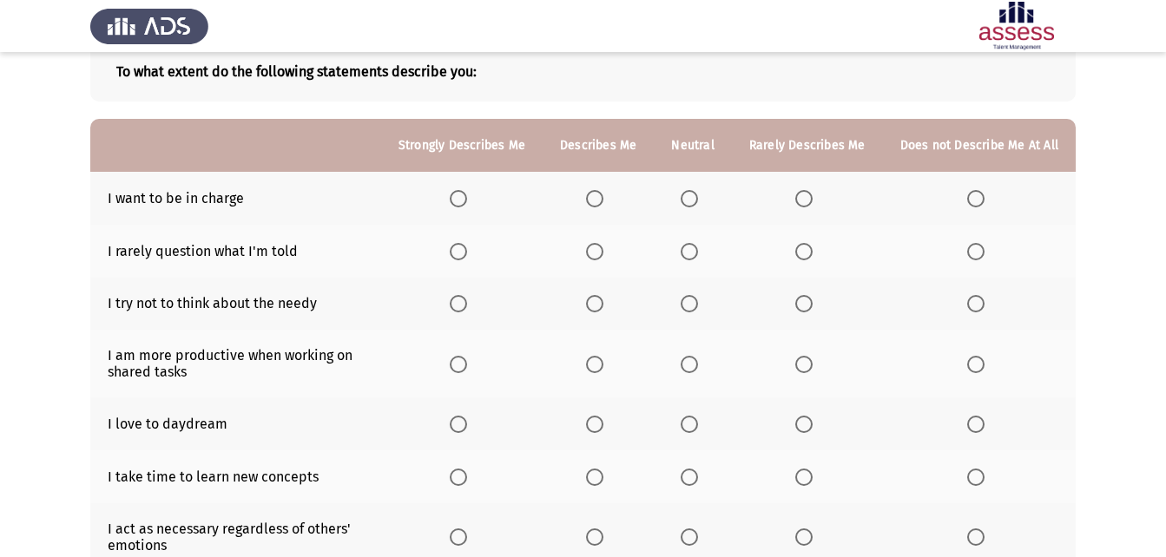
scroll to position [108, 0]
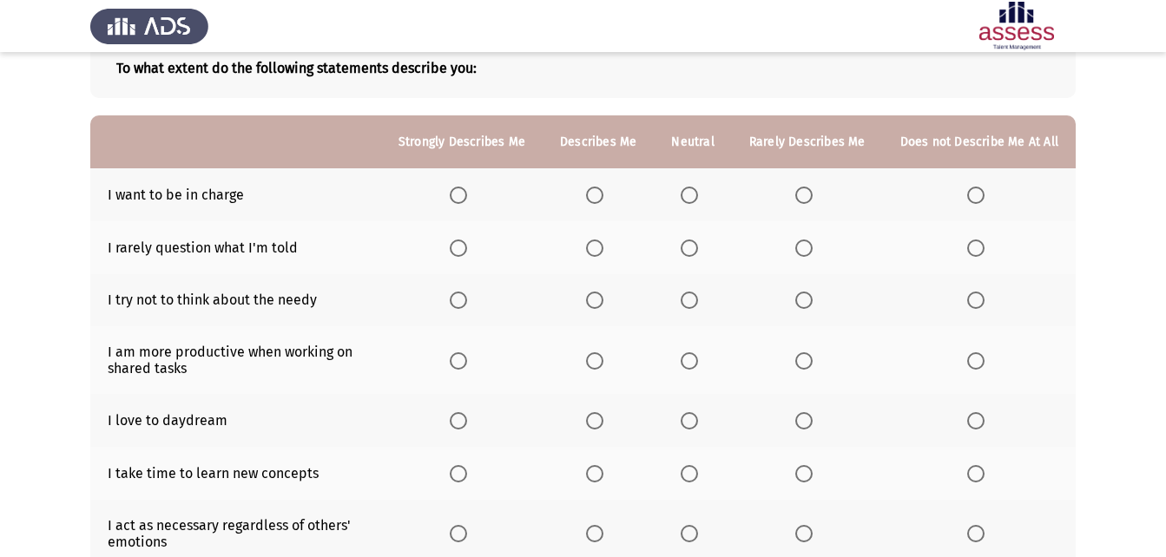
click at [692, 200] on span "Select an option" at bounding box center [689, 195] width 17 height 17
click at [692, 200] on input "Select an option" at bounding box center [689, 195] width 17 height 17
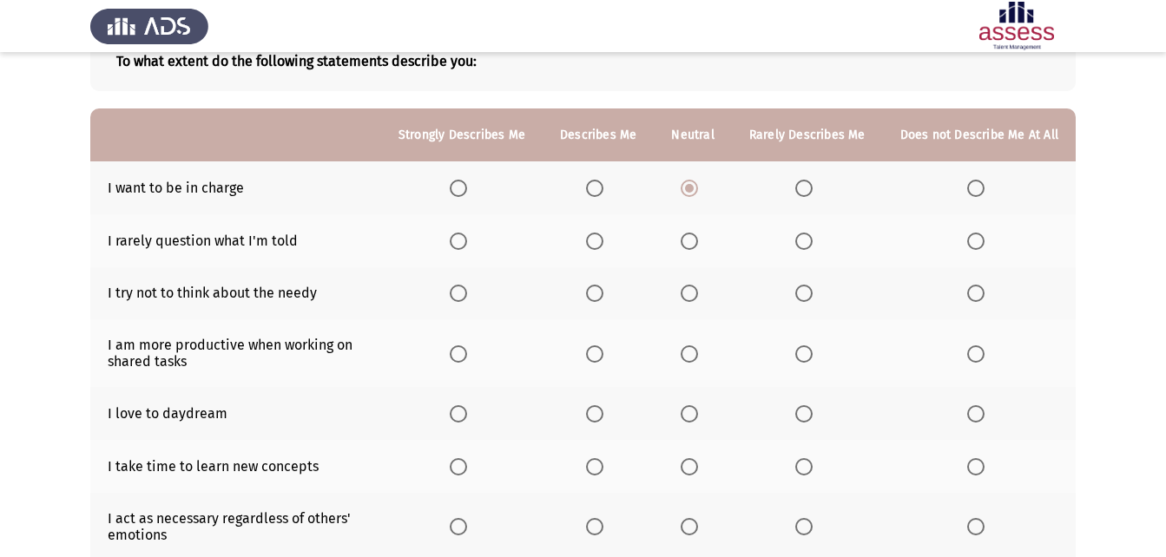
scroll to position [130, 0]
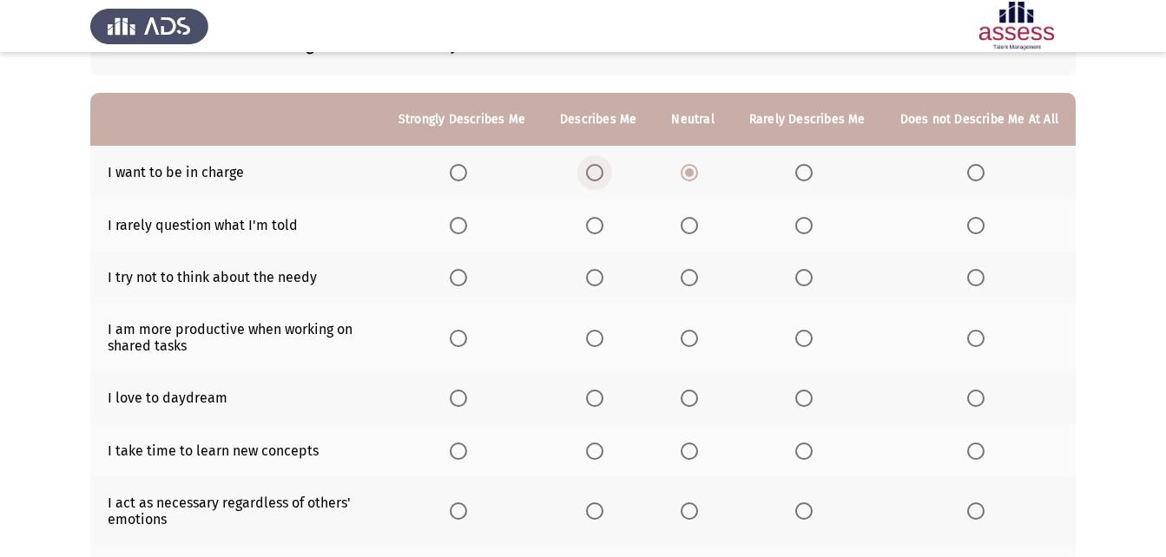
click at [596, 174] on span "Select an option" at bounding box center [594, 172] width 17 height 17
click at [596, 174] on input "Select an option" at bounding box center [594, 172] width 17 height 17
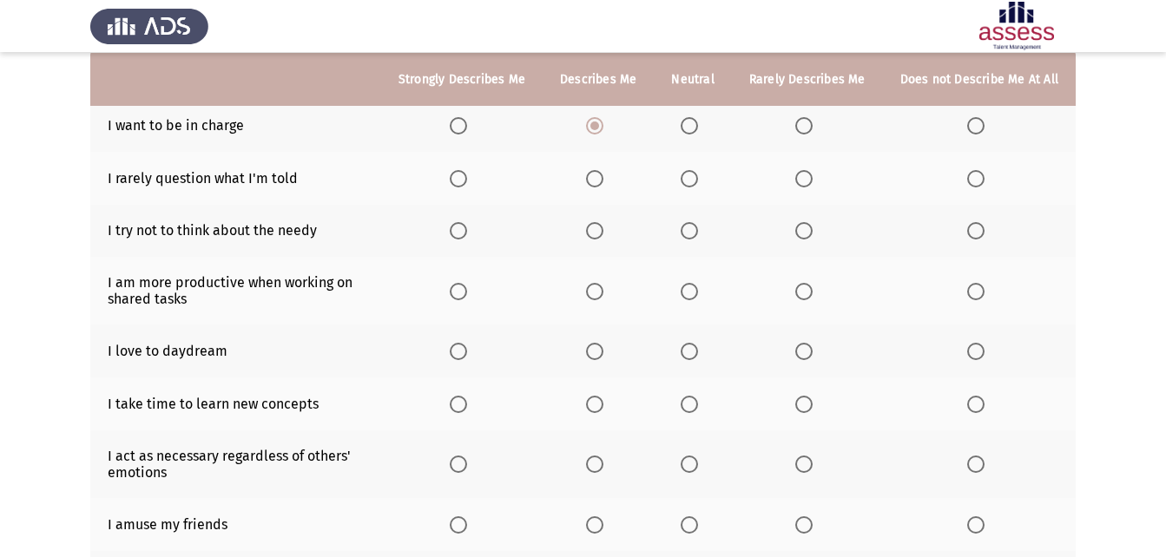
scroll to position [178, 0]
click at [599, 185] on span "Select an option" at bounding box center [594, 177] width 17 height 17
click at [599, 185] on input "Select an option" at bounding box center [594, 177] width 17 height 17
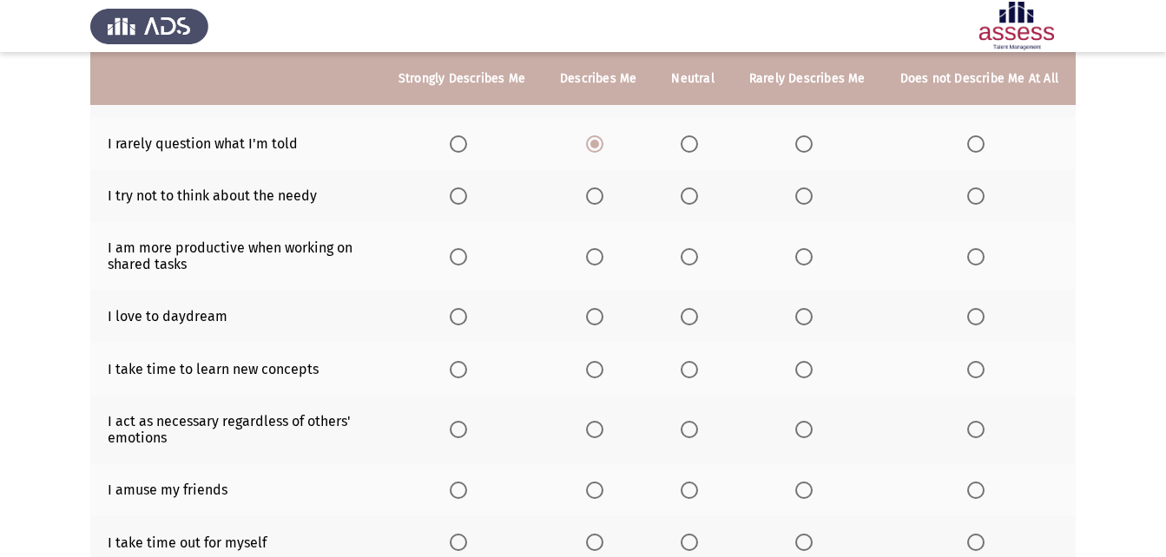
scroll to position [214, 0]
click at [603, 197] on span "Select an option" at bounding box center [594, 194] width 17 height 17
click at [603, 197] on input "Select an option" at bounding box center [594, 194] width 17 height 17
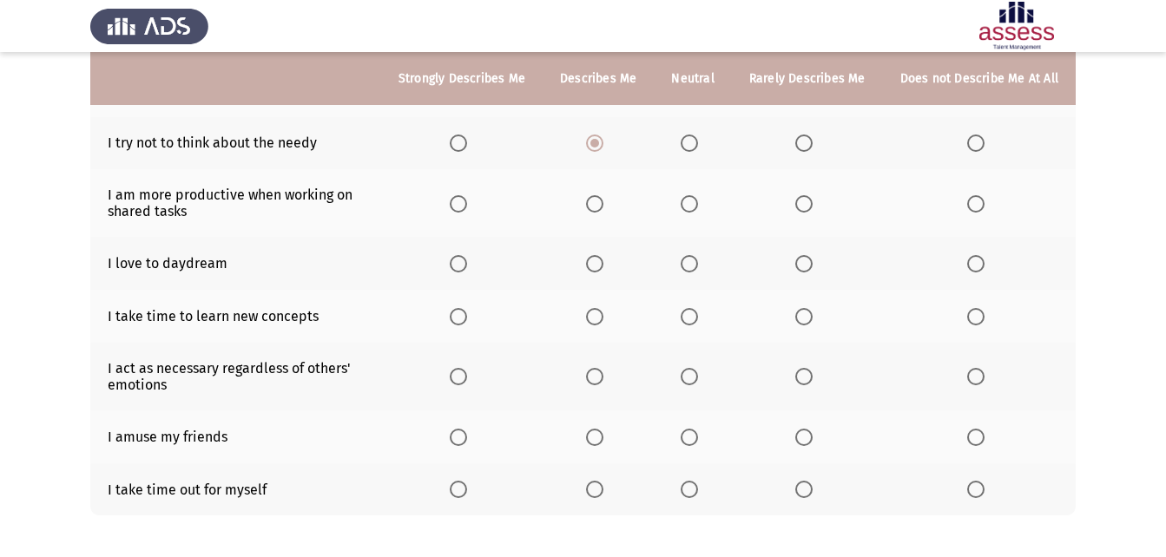
scroll to position [266, 0]
click at [467, 207] on span "Select an option" at bounding box center [458, 202] width 17 height 17
click at [467, 207] on input "Select an option" at bounding box center [458, 202] width 17 height 17
click at [463, 261] on span "Select an option" at bounding box center [458, 262] width 17 height 17
click at [463, 261] on input "Select an option" at bounding box center [458, 262] width 17 height 17
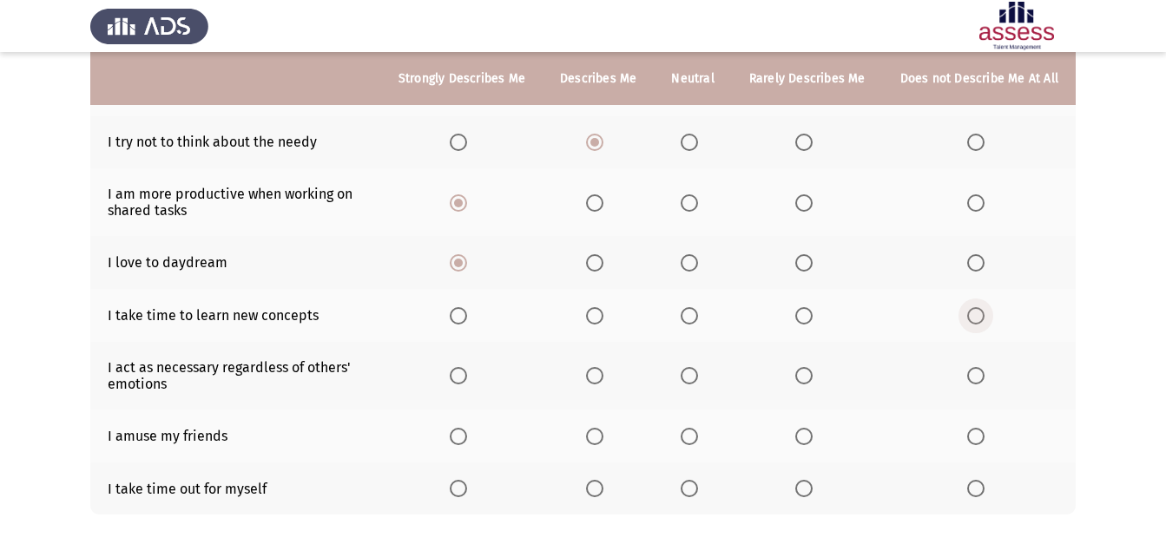
click at [976, 320] on span "Select an option" at bounding box center [975, 315] width 17 height 17
click at [976, 320] on input "Select an option" at bounding box center [975, 315] width 17 height 17
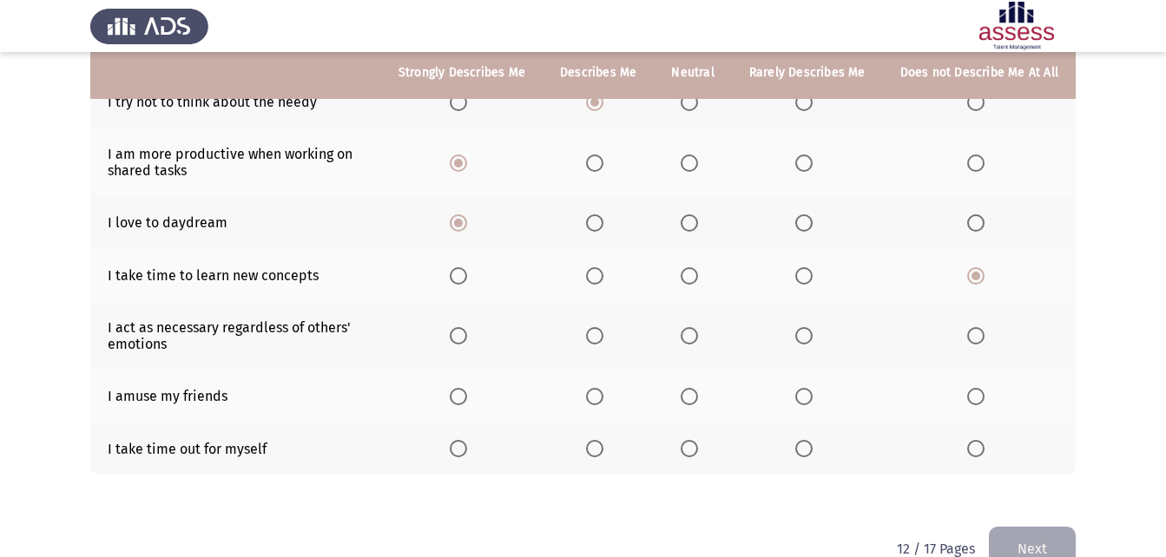
scroll to position [314, 0]
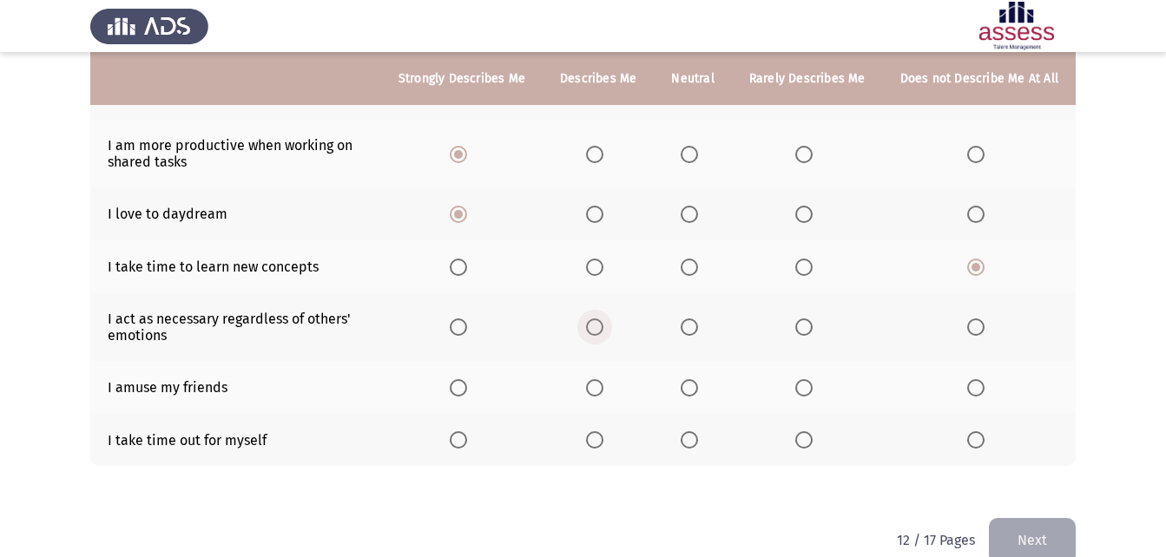
click at [603, 323] on span "Select an option" at bounding box center [594, 327] width 17 height 17
click at [603, 323] on input "Select an option" at bounding box center [594, 327] width 17 height 17
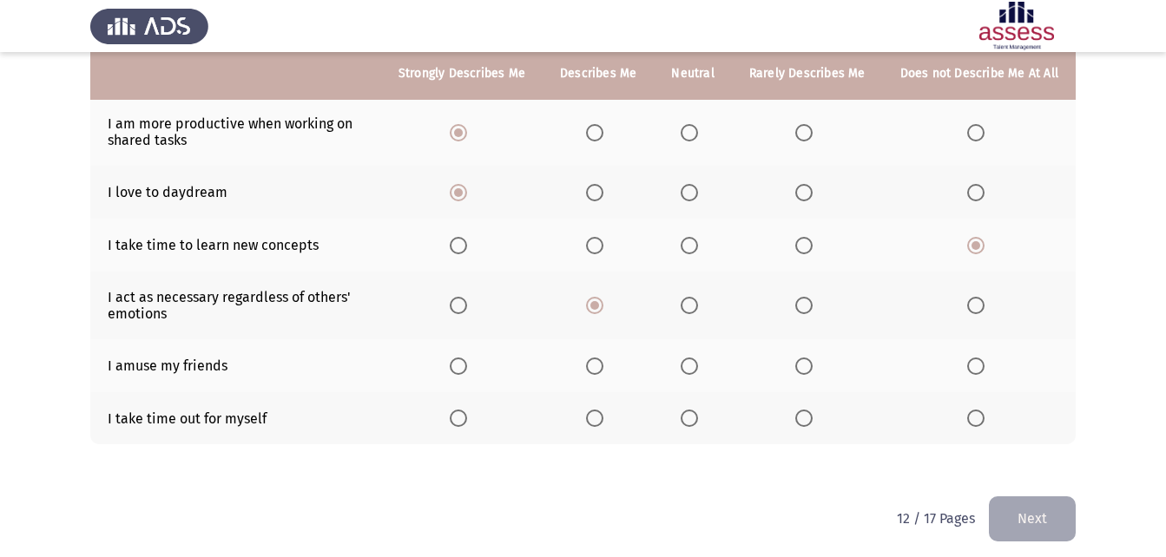
scroll to position [345, 0]
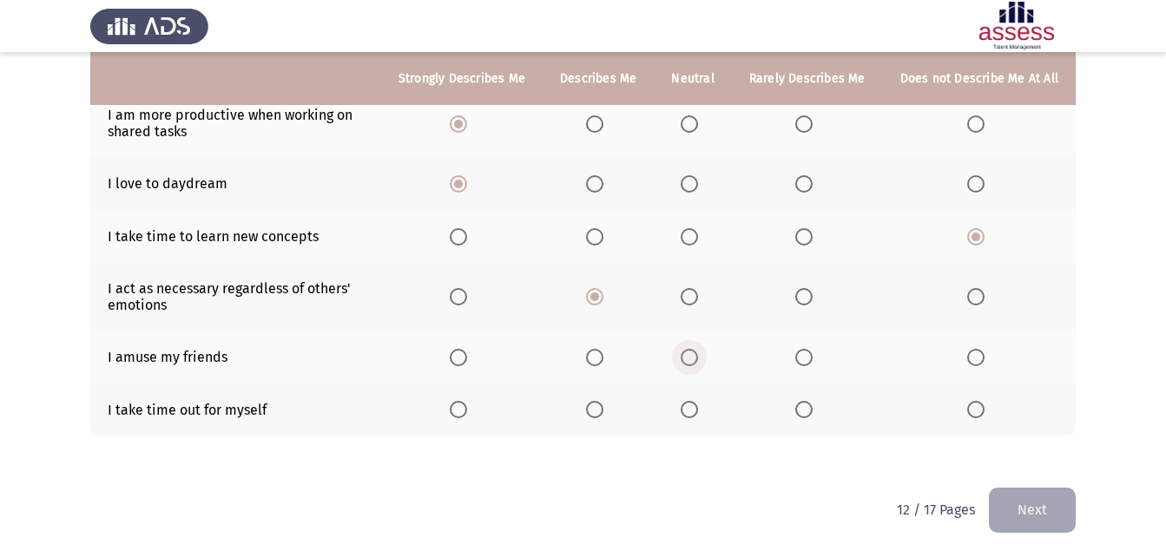
click at [698, 352] on span "Select an option" at bounding box center [689, 357] width 17 height 17
click at [698, 352] on input "Select an option" at bounding box center [689, 357] width 17 height 17
click at [474, 411] on label "Select an option" at bounding box center [462, 409] width 24 height 17
click at [467, 411] on input "Select an option" at bounding box center [458, 409] width 17 height 17
click at [1061, 508] on button "Next" at bounding box center [1032, 510] width 87 height 44
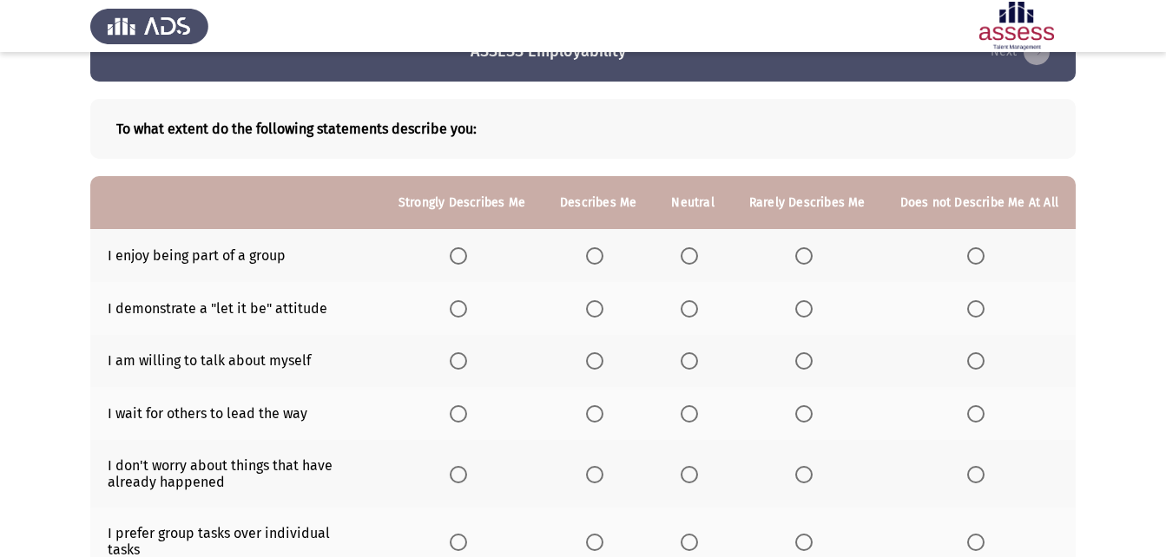
scroll to position [49, 0]
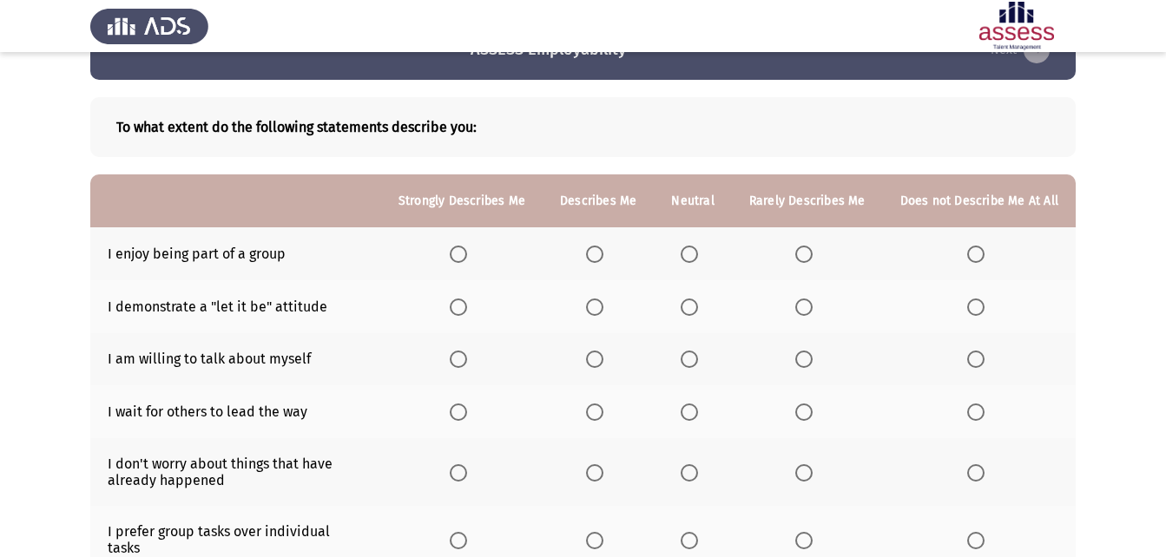
click at [466, 265] on th at bounding box center [461, 253] width 161 height 53
click at [463, 253] on span "Select an option" at bounding box center [458, 254] width 17 height 17
click at [463, 253] on input "Select an option" at bounding box center [458, 254] width 17 height 17
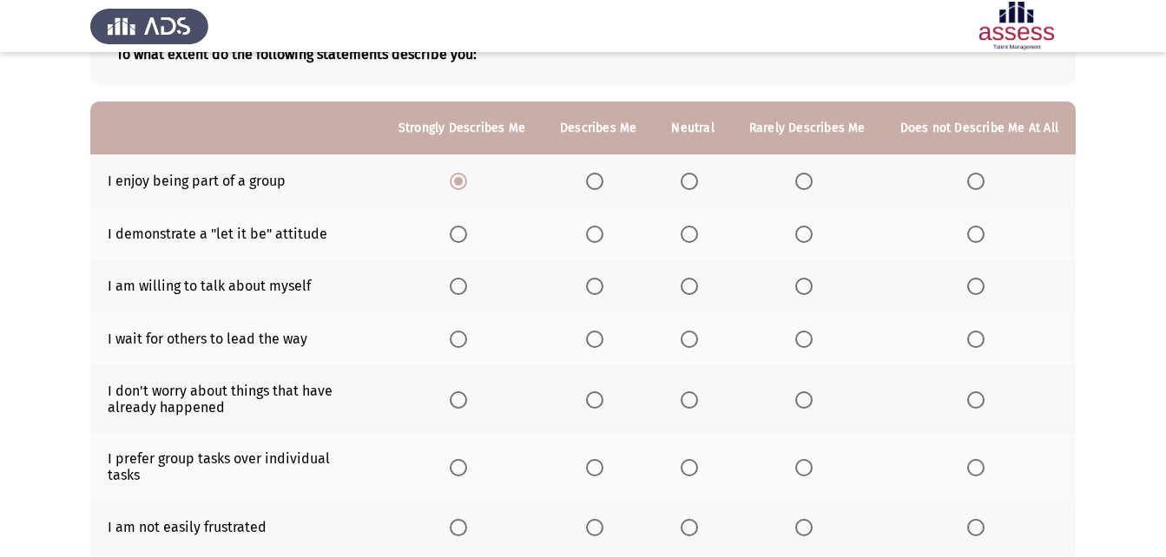
scroll to position [124, 0]
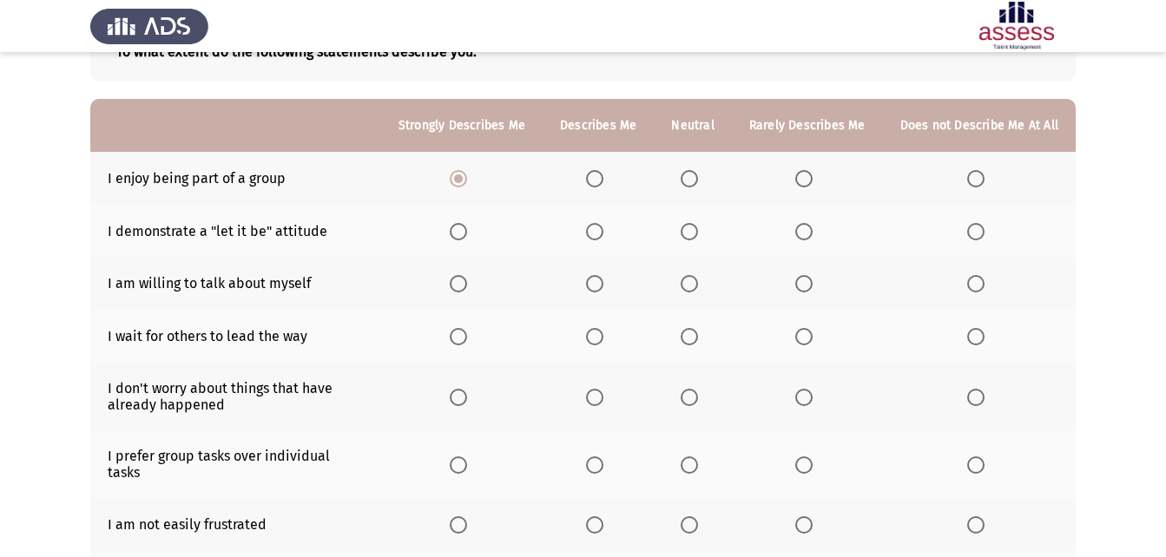
click at [801, 227] on span "Select an option" at bounding box center [803, 231] width 17 height 17
click at [801, 227] on input "Select an option" at bounding box center [803, 231] width 17 height 17
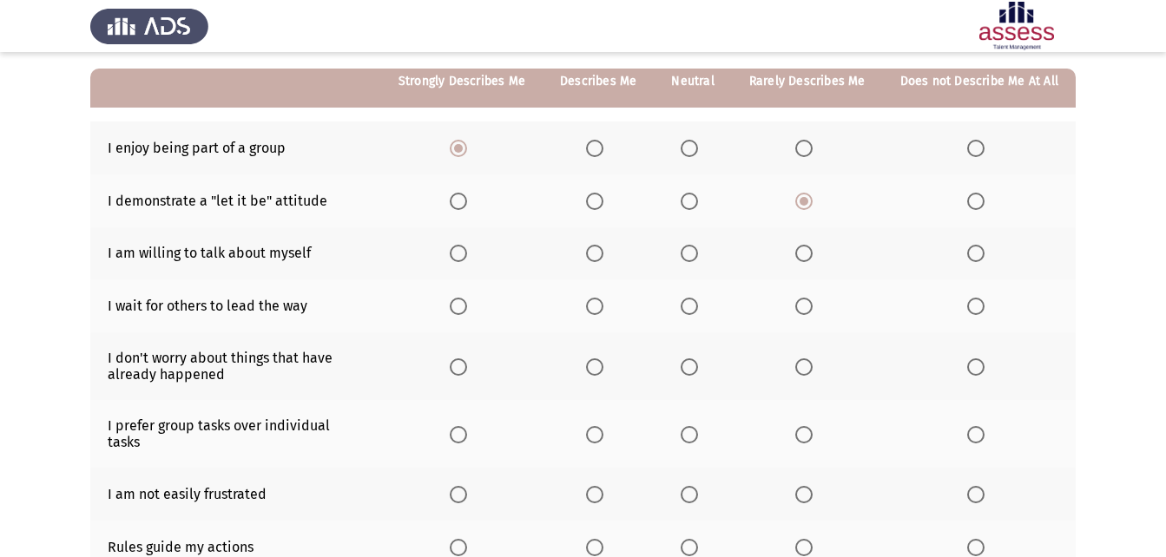
scroll to position [170, 0]
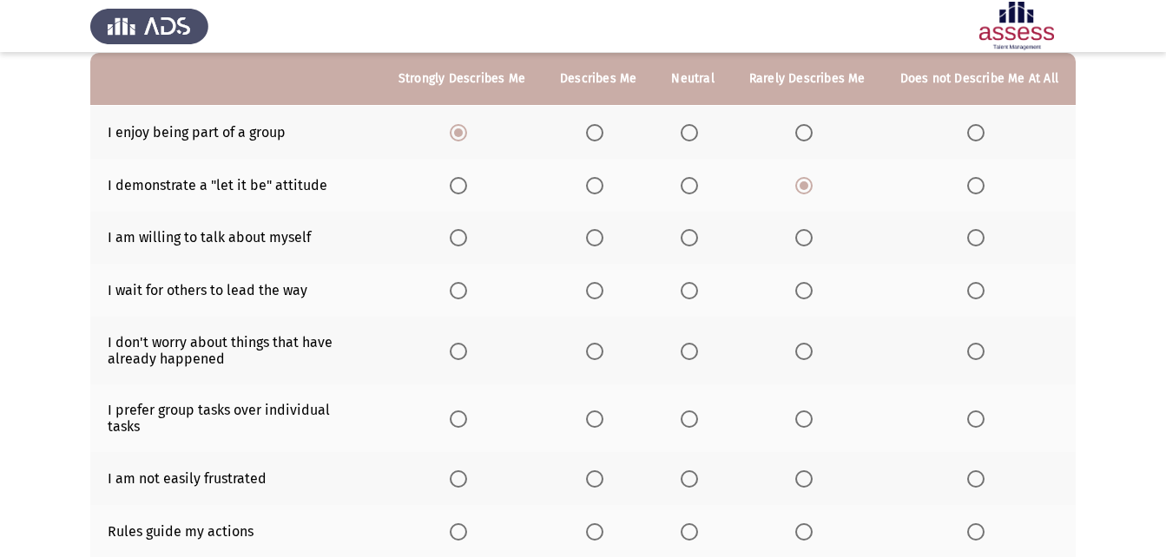
click at [831, 233] on th at bounding box center [807, 238] width 151 height 53
click at [812, 236] on span "Select an option" at bounding box center [803, 237] width 17 height 17
click at [812, 236] on input "Select an option" at bounding box center [803, 237] width 17 height 17
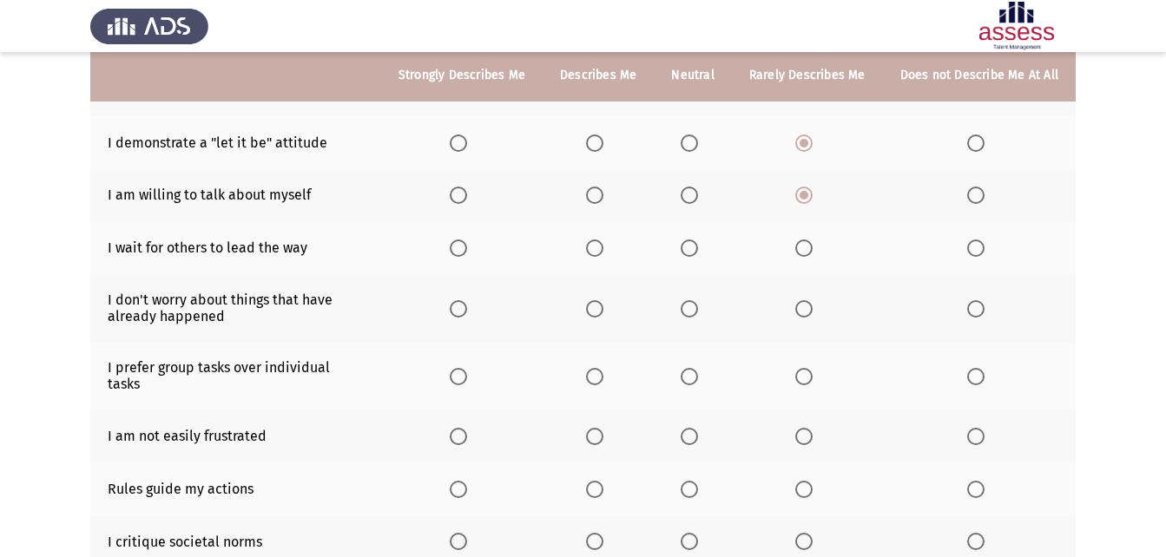
scroll to position [216, 0]
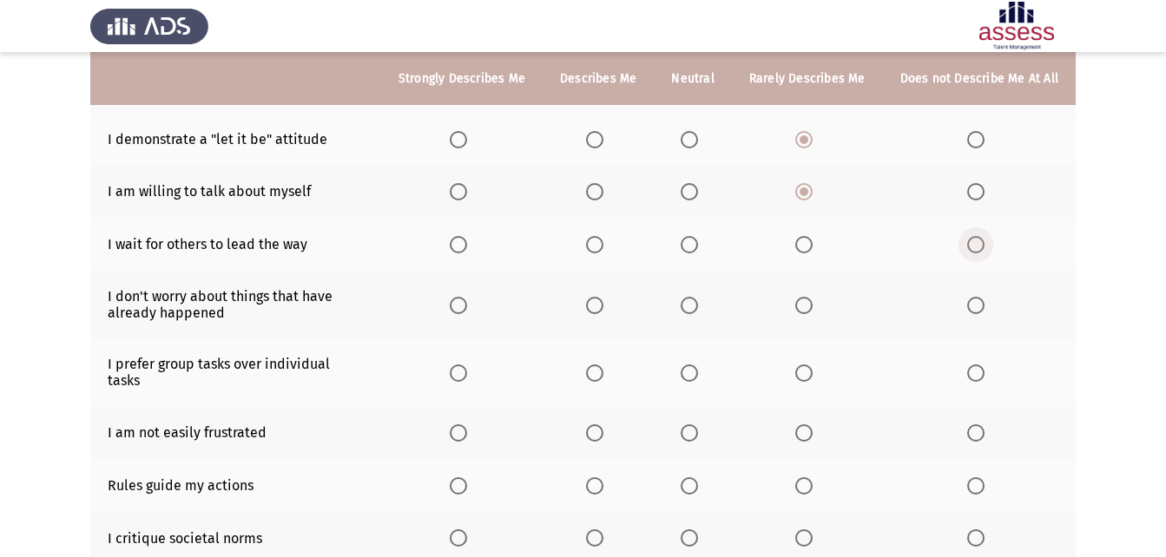
click at [973, 248] on span "Select an option" at bounding box center [975, 244] width 17 height 17
click at [973, 248] on input "Select an option" at bounding box center [975, 244] width 17 height 17
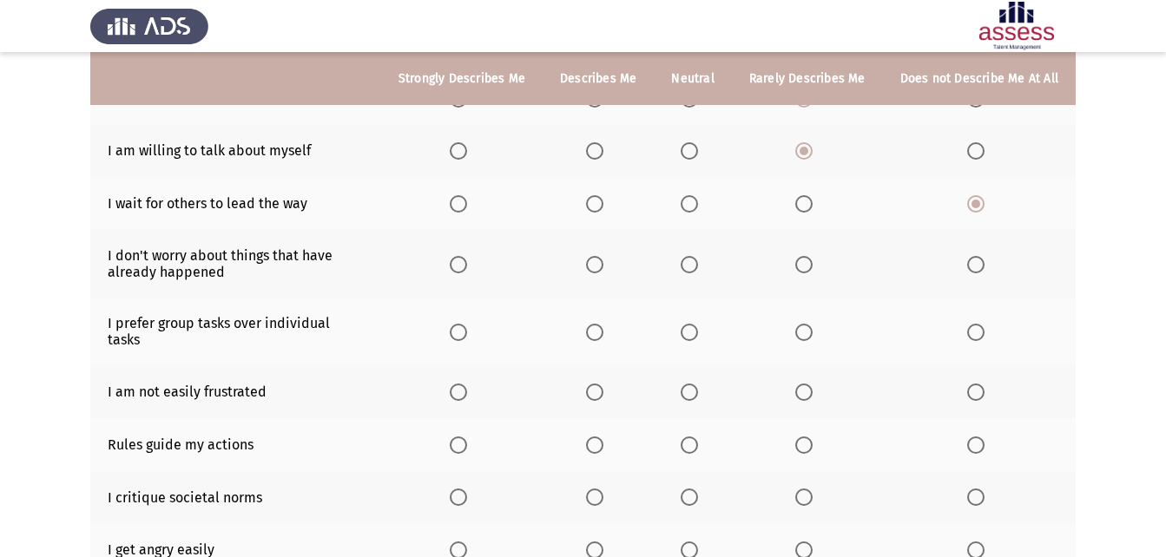
scroll to position [259, 0]
click at [603, 261] on span "Select an option" at bounding box center [594, 262] width 17 height 17
click at [603, 261] on input "Select an option" at bounding box center [594, 262] width 17 height 17
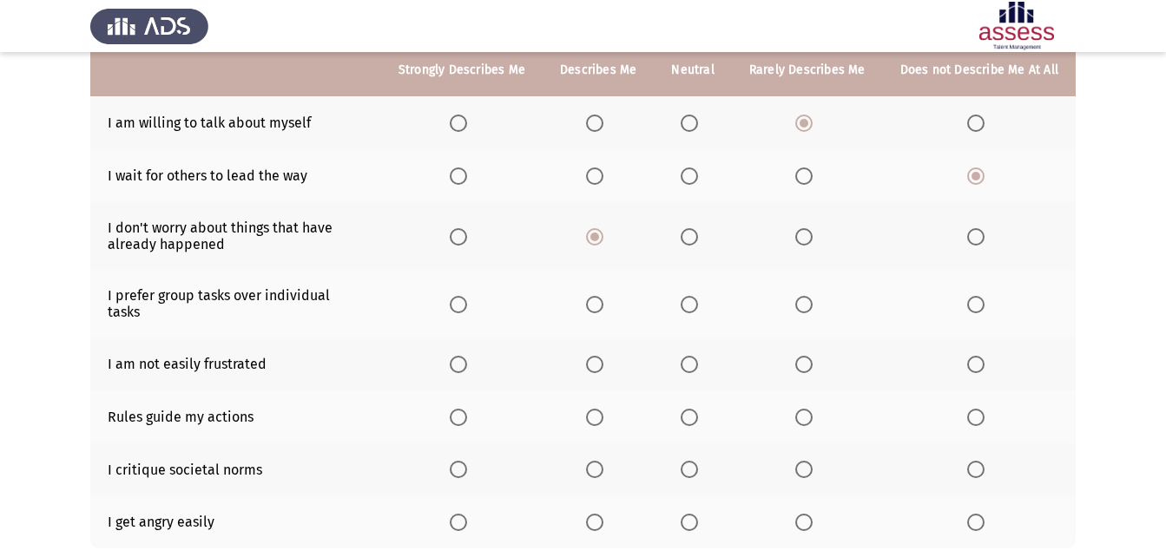
scroll to position [312, 0]
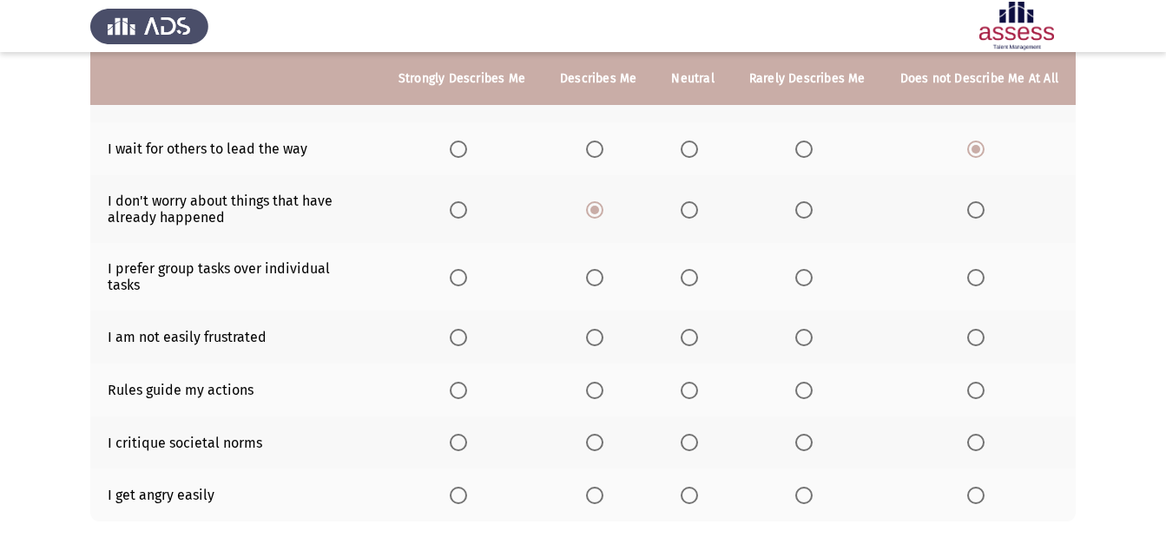
click at [459, 277] on span "Select an option" at bounding box center [458, 277] width 17 height 17
click at [459, 277] on input "Select an option" at bounding box center [458, 277] width 17 height 17
click at [692, 329] on span "Select an option" at bounding box center [689, 337] width 17 height 17
click at [692, 329] on input "Select an option" at bounding box center [689, 337] width 17 height 17
click at [461, 382] on span "Select an option" at bounding box center [458, 390] width 17 height 17
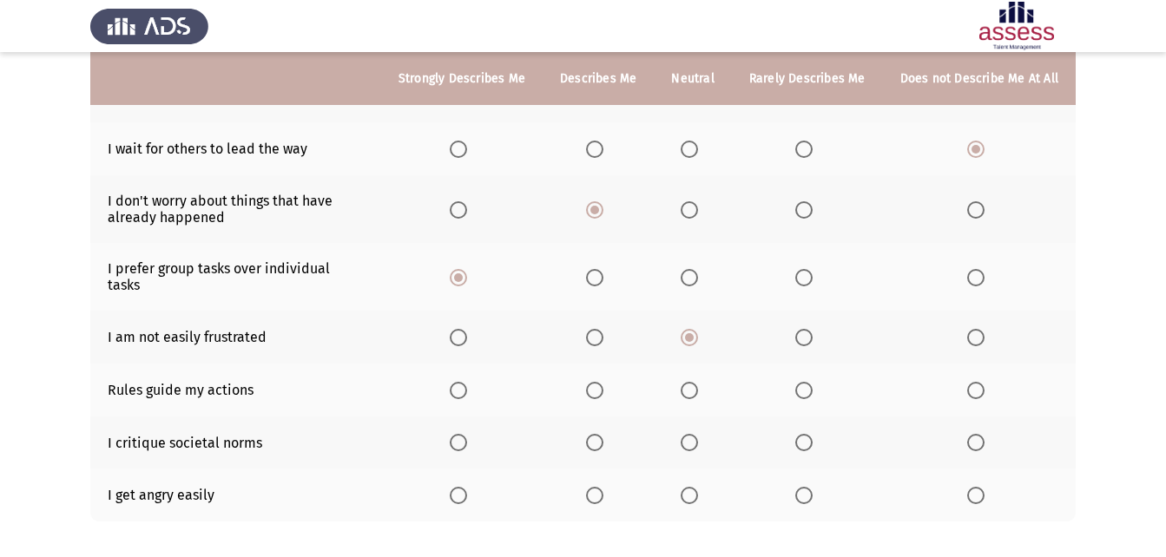
click at [461, 382] on input "Select an option" at bounding box center [458, 390] width 17 height 17
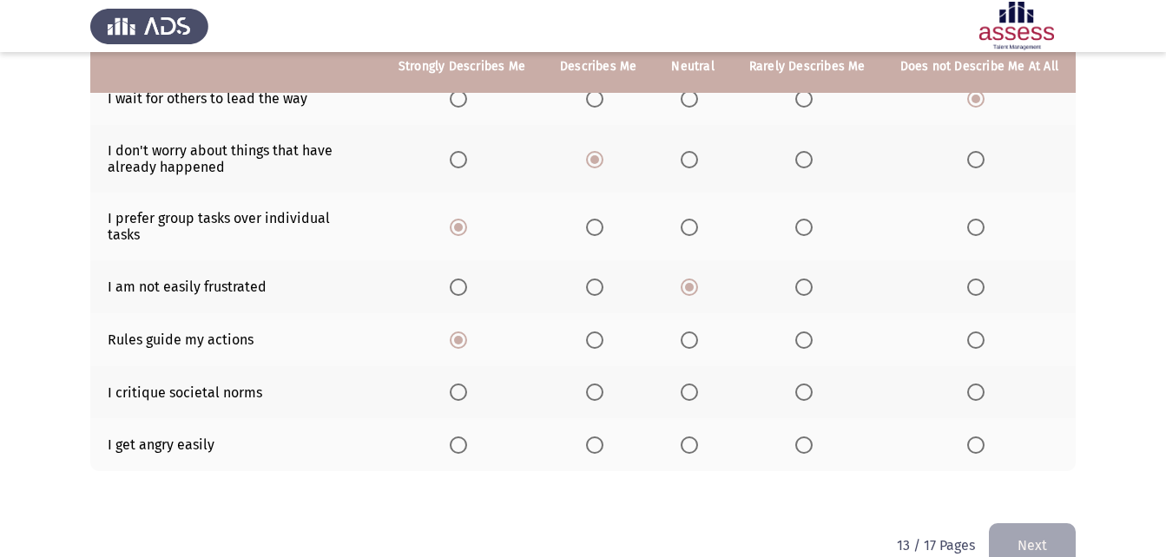
scroll to position [383, 0]
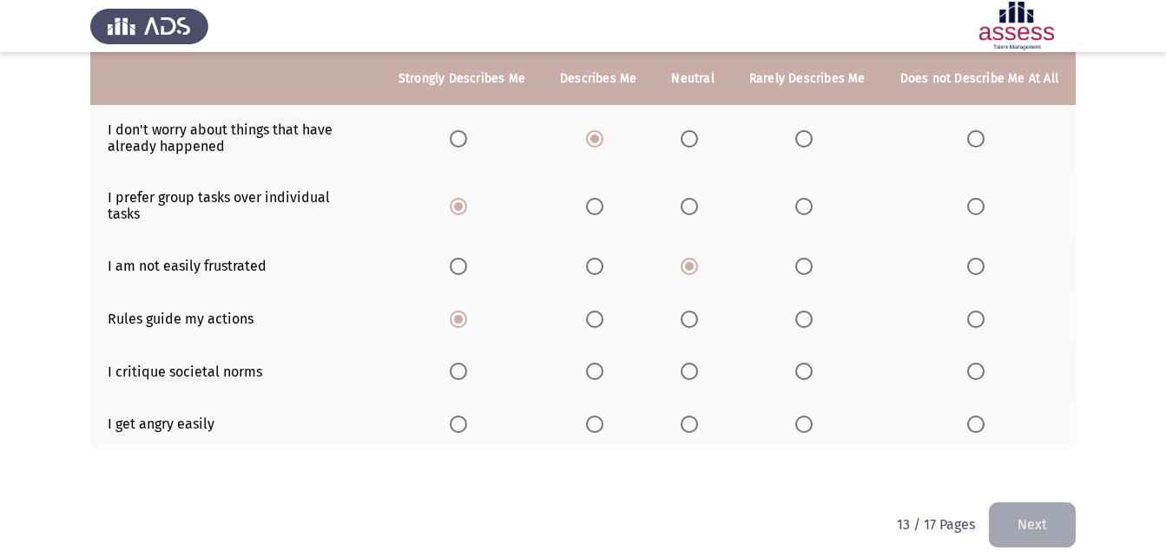
click at [696, 363] on span "Select an option" at bounding box center [689, 371] width 17 height 17
click at [696, 363] on input "Select an option" at bounding box center [689, 371] width 17 height 17
click at [980, 416] on span "Select an option" at bounding box center [975, 424] width 17 height 17
click at [980, 416] on input "Select an option" at bounding box center [975, 424] width 17 height 17
click at [1056, 510] on button "Next" at bounding box center [1032, 525] width 87 height 44
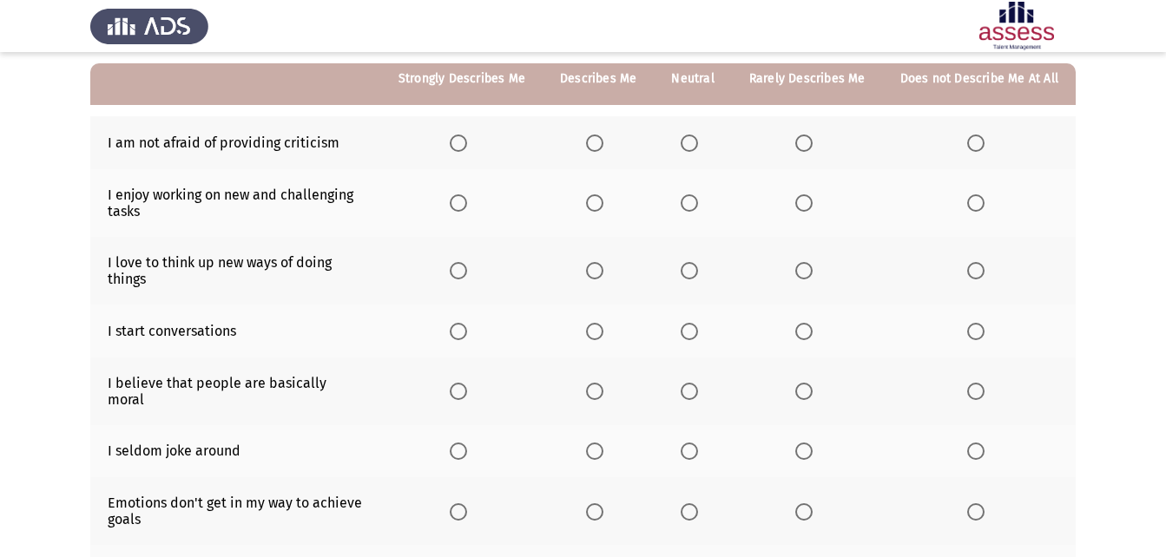
scroll to position [165, 0]
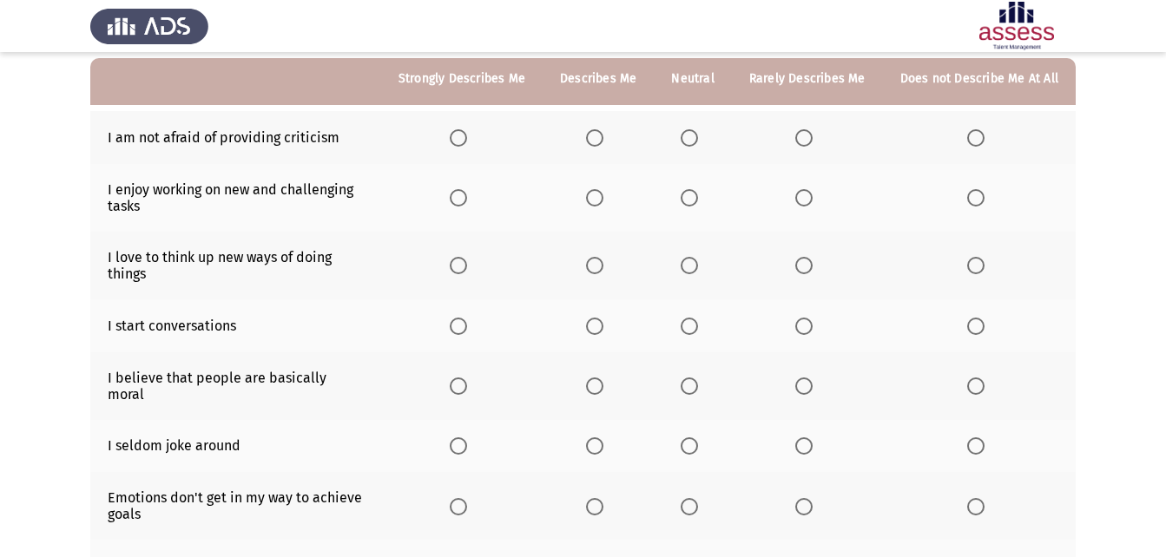
click at [603, 132] on span "Select an option" at bounding box center [594, 137] width 17 height 17
click at [603, 132] on input "Select an option" at bounding box center [594, 137] width 17 height 17
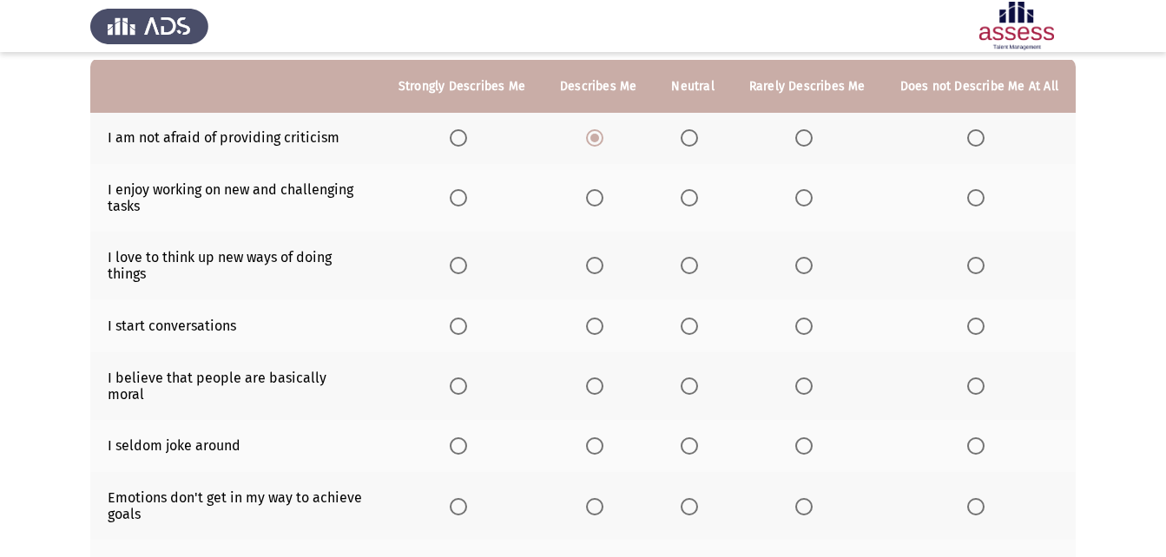
scroll to position [199, 0]
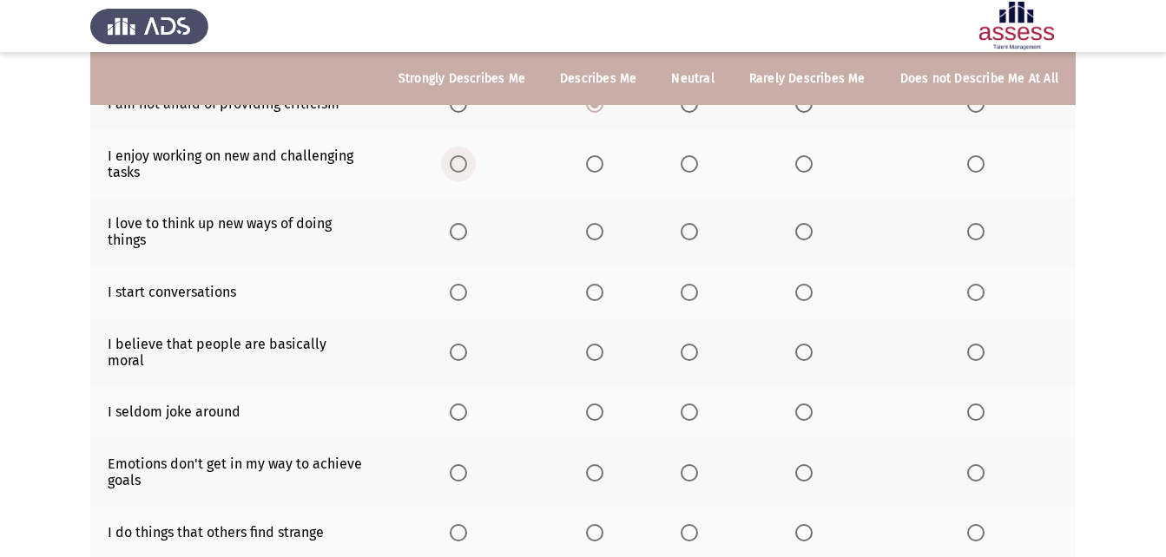
click at [467, 164] on span "Select an option" at bounding box center [458, 163] width 17 height 17
click at [467, 164] on input "Select an option" at bounding box center [458, 163] width 17 height 17
click at [467, 227] on span "Select an option" at bounding box center [458, 231] width 17 height 17
click at [467, 227] on input "Select an option" at bounding box center [458, 231] width 17 height 17
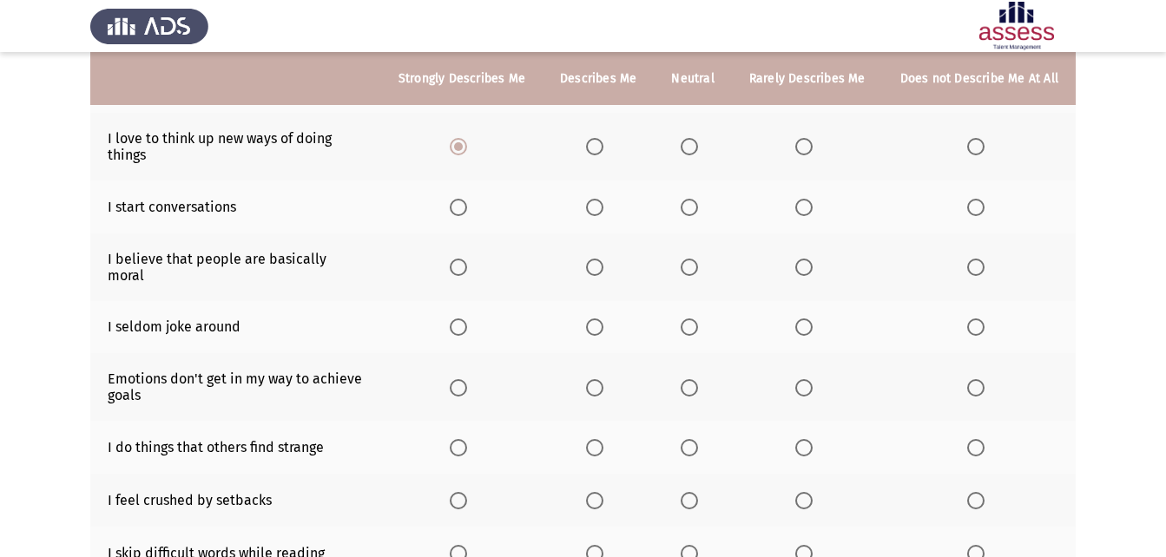
scroll to position [286, 0]
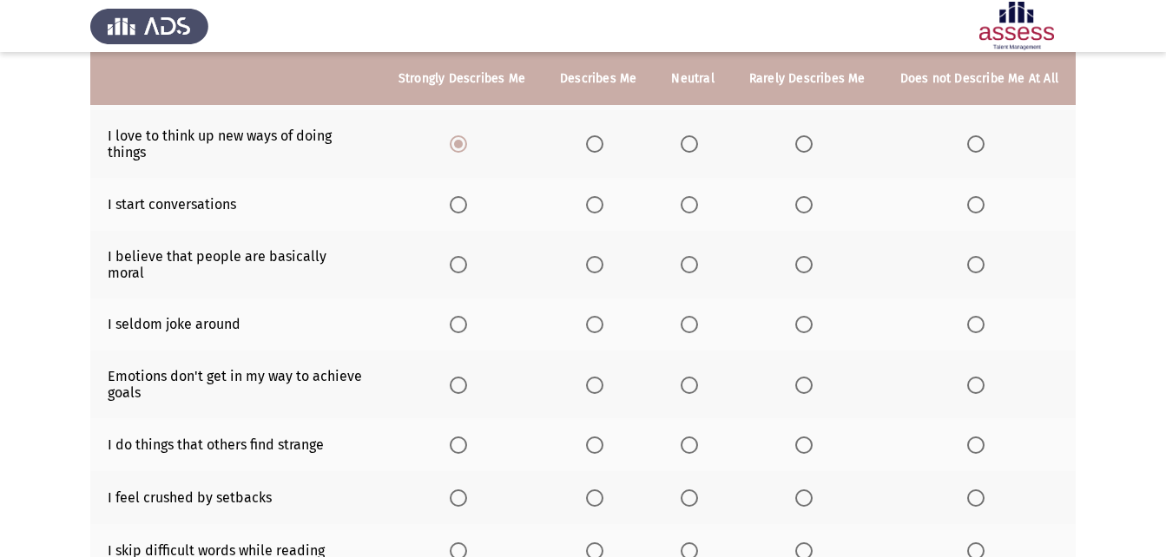
click at [463, 201] on span "Select an option" at bounding box center [458, 204] width 17 height 17
click at [463, 201] on input "Select an option" at bounding box center [458, 204] width 17 height 17
click at [599, 257] on span "Select an option" at bounding box center [594, 264] width 17 height 17
click at [599, 257] on input "Select an option" at bounding box center [594, 264] width 17 height 17
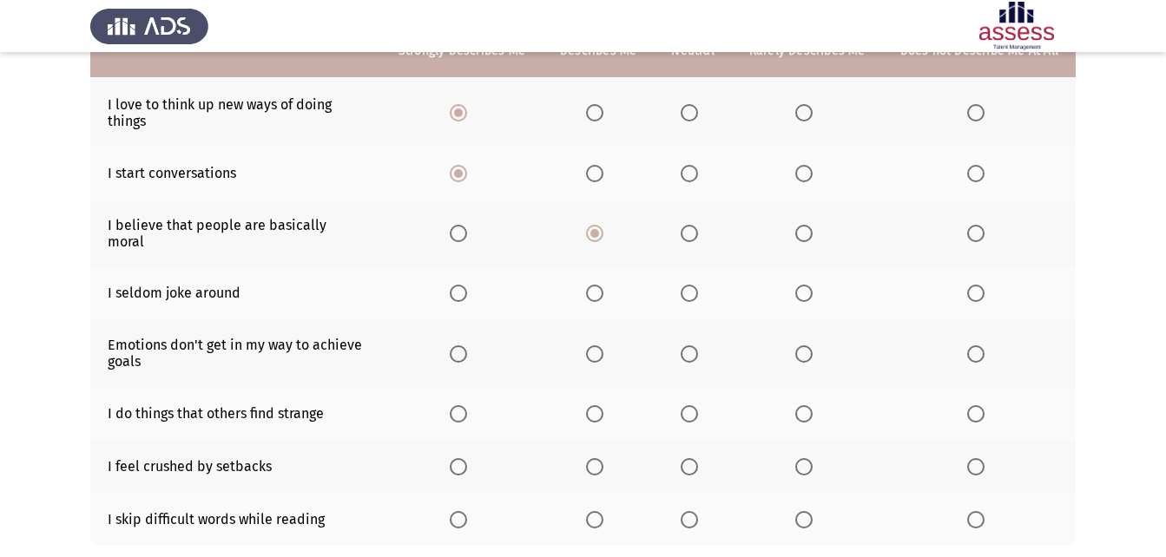
scroll to position [345, 0]
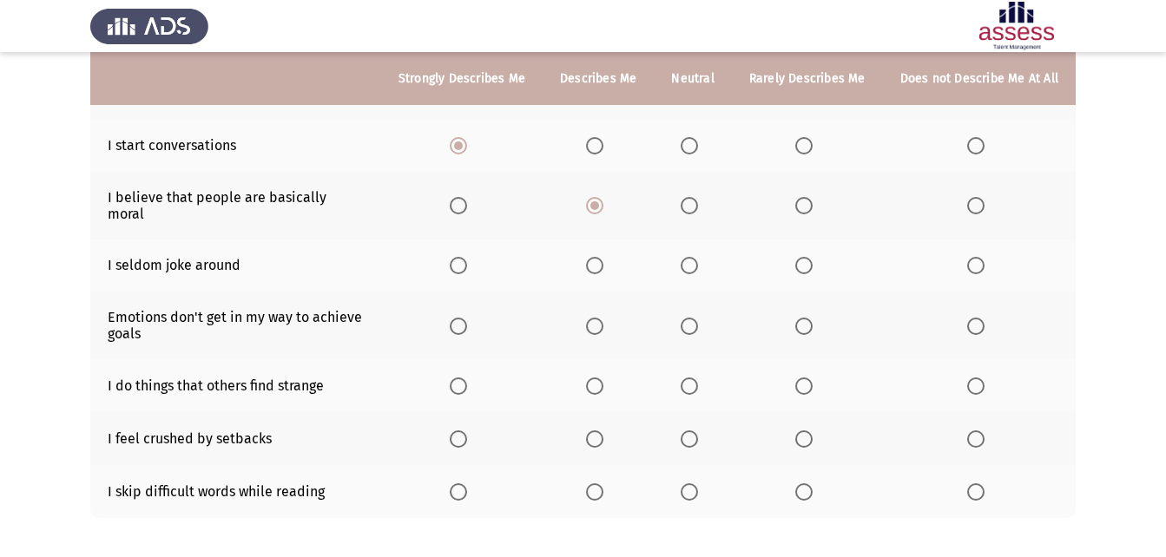
click at [603, 257] on span "Select an option" at bounding box center [594, 265] width 17 height 17
click at [603, 257] on input "Select an option" at bounding box center [594, 265] width 17 height 17
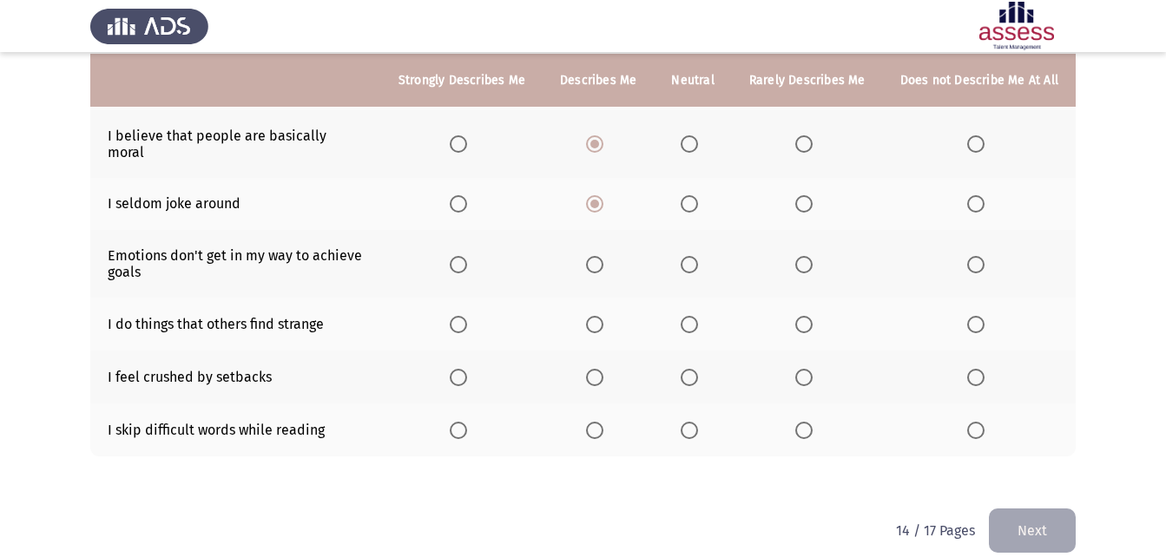
scroll to position [409, 0]
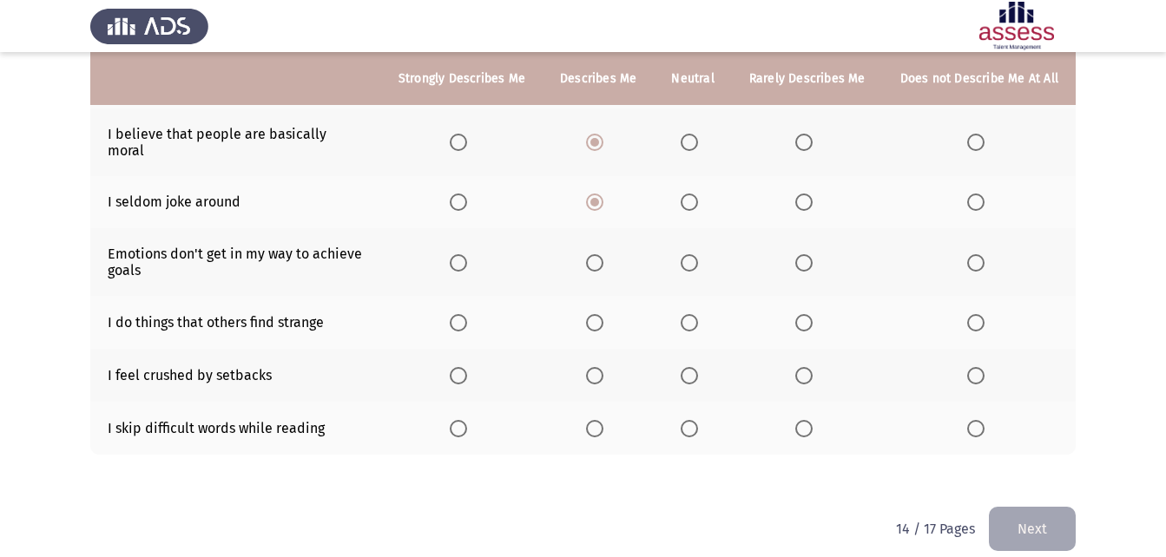
click at [602, 254] on span "Select an option" at bounding box center [594, 262] width 17 height 17
click at [602, 254] on input "Select an option" at bounding box center [594, 262] width 17 height 17
click at [595, 314] on span "Select an option" at bounding box center [594, 322] width 17 height 17
click at [595, 314] on input "Select an option" at bounding box center [594, 322] width 17 height 17
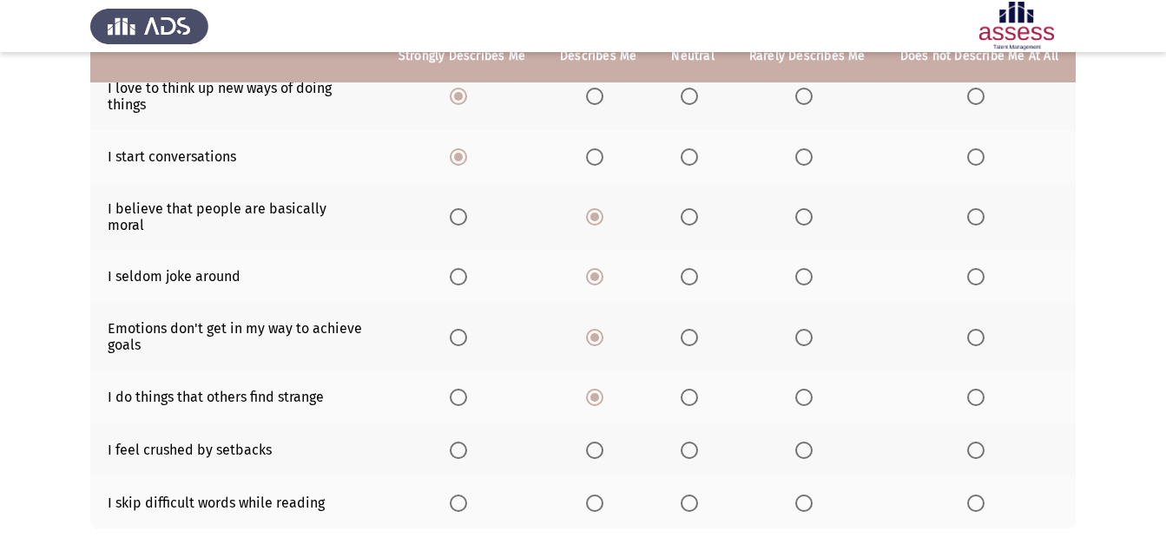
scroll to position [412, 0]
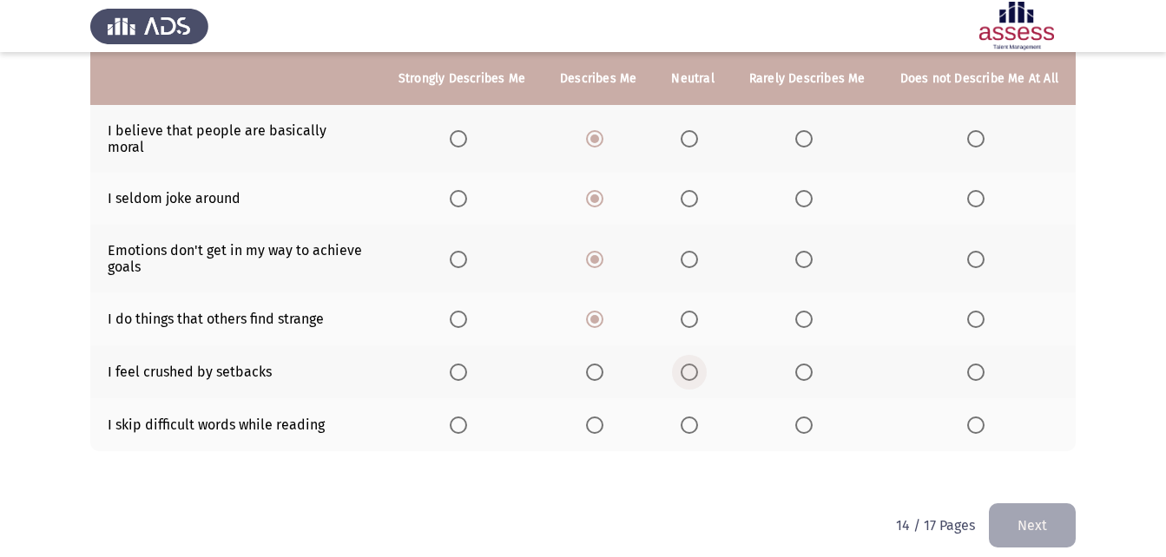
click at [698, 364] on span "Select an option" at bounding box center [689, 372] width 17 height 17
click at [698, 364] on input "Select an option" at bounding box center [689, 372] width 17 height 17
click at [467, 417] on span "Select an option" at bounding box center [458, 425] width 17 height 17
click at [467, 417] on input "Select an option" at bounding box center [458, 425] width 17 height 17
click at [1050, 503] on button "Next" at bounding box center [1032, 525] width 87 height 44
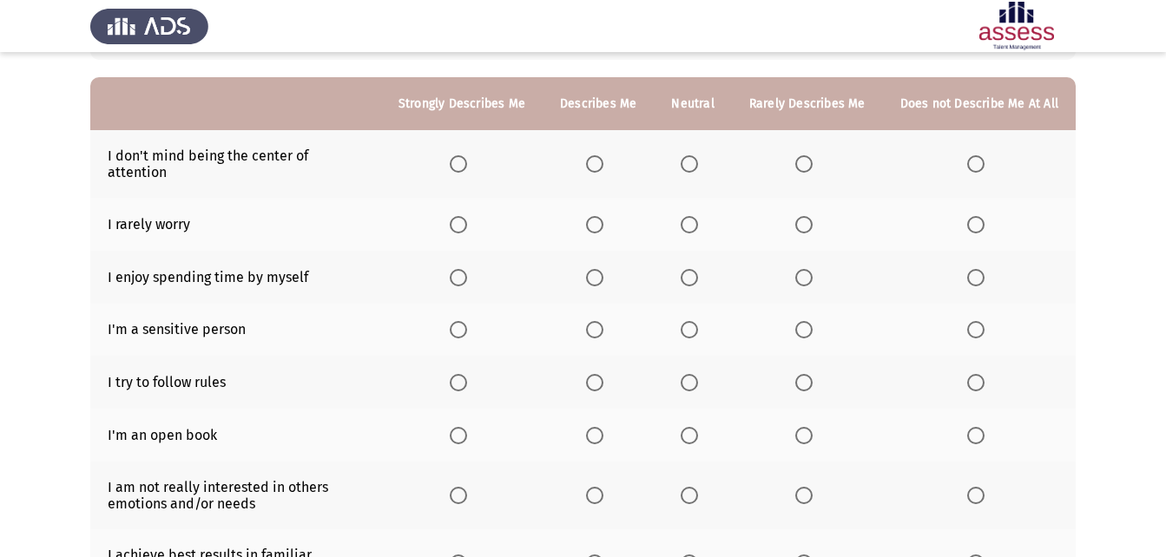
scroll to position [149, 0]
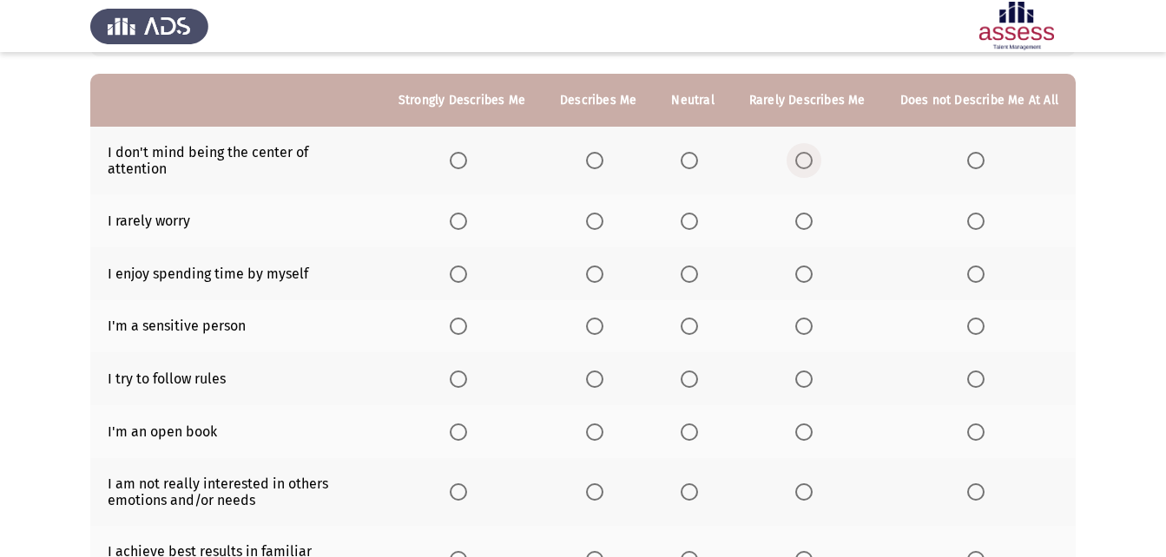
click at [817, 153] on label "Select an option" at bounding box center [807, 160] width 24 height 17
click at [812, 153] on input "Select an option" at bounding box center [803, 160] width 17 height 17
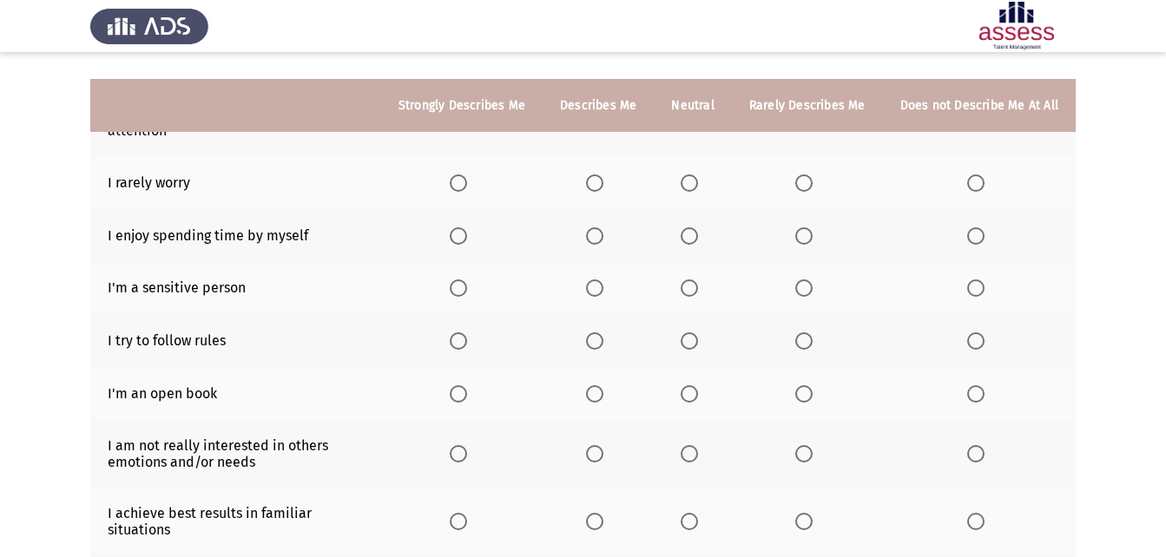
scroll to position [168, 0]
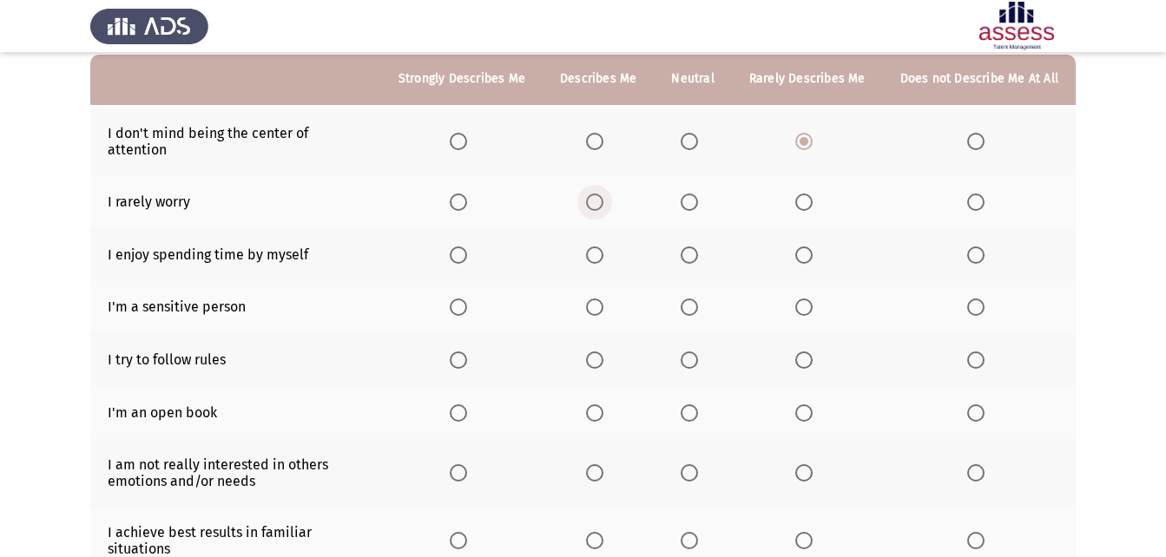
click at [596, 194] on span "Select an option" at bounding box center [594, 202] width 17 height 17
click at [596, 194] on input "Select an option" at bounding box center [594, 202] width 17 height 17
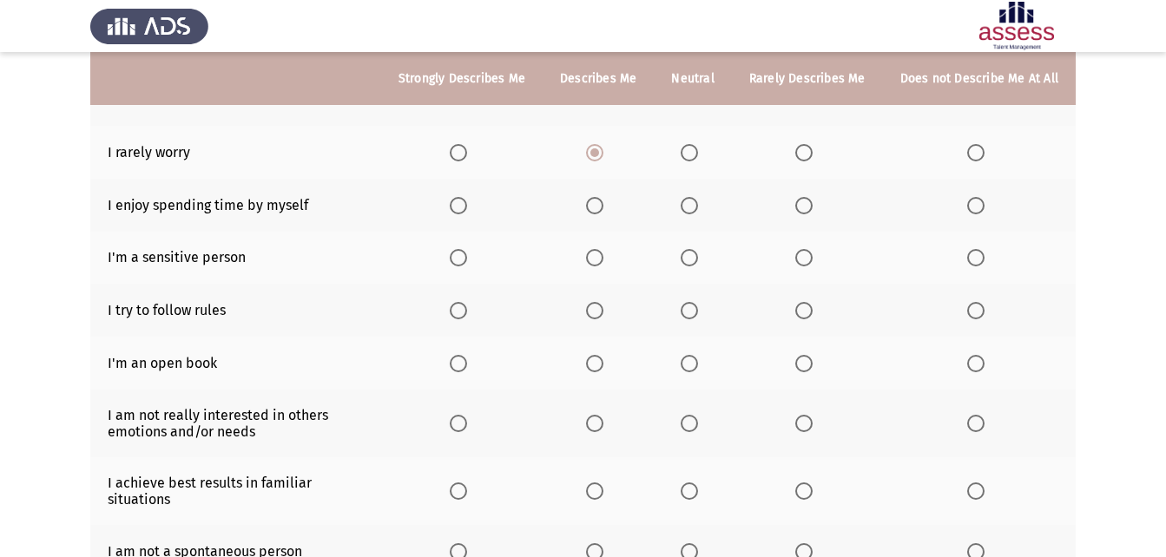
scroll to position [252, 0]
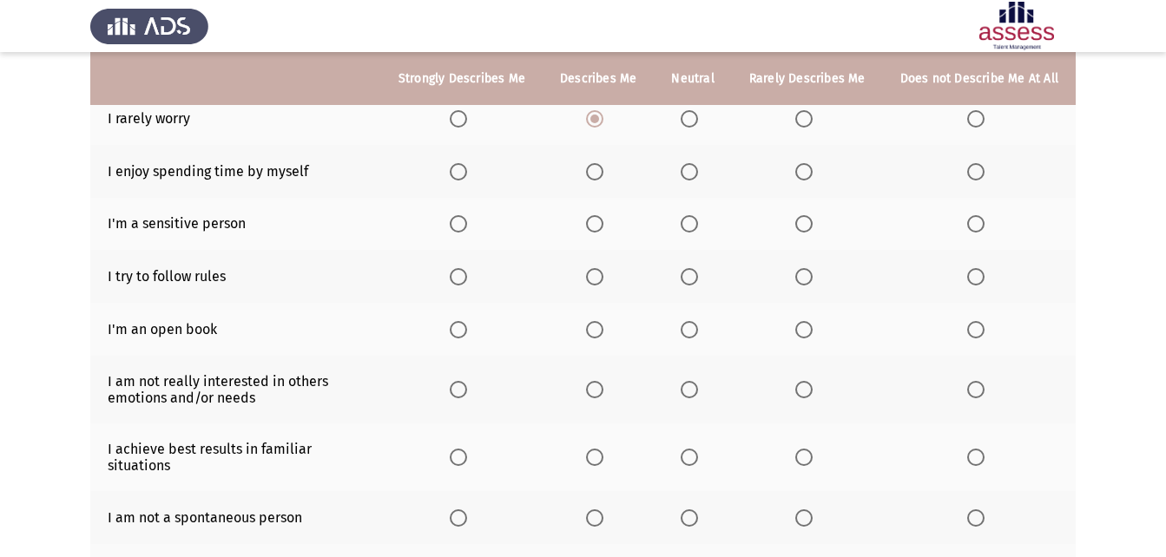
click at [465, 163] on span "Select an option" at bounding box center [458, 171] width 17 height 17
click at [465, 163] on input "Select an option" at bounding box center [458, 171] width 17 height 17
click at [602, 215] on span "Select an option" at bounding box center [594, 223] width 17 height 17
click at [602, 215] on input "Select an option" at bounding box center [594, 223] width 17 height 17
click at [467, 268] on span "Select an option" at bounding box center [458, 276] width 17 height 17
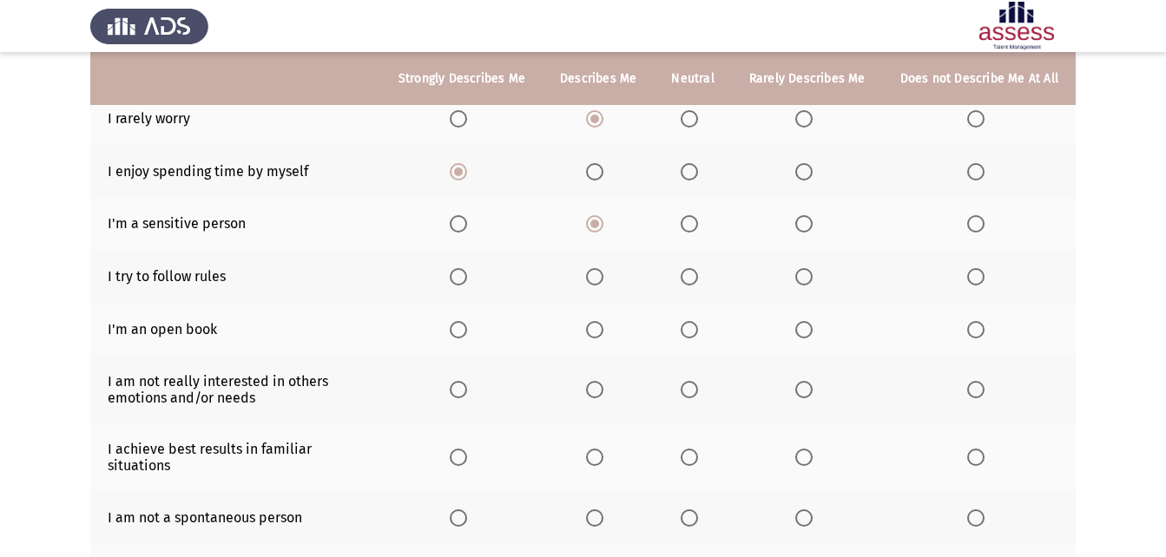
click at [467, 268] on input "Select an option" at bounding box center [458, 276] width 17 height 17
click at [469, 324] on th at bounding box center [461, 329] width 161 height 53
click at [467, 321] on span "Select an option" at bounding box center [458, 329] width 17 height 17
click at [467, 321] on input "Select an option" at bounding box center [458, 329] width 17 height 17
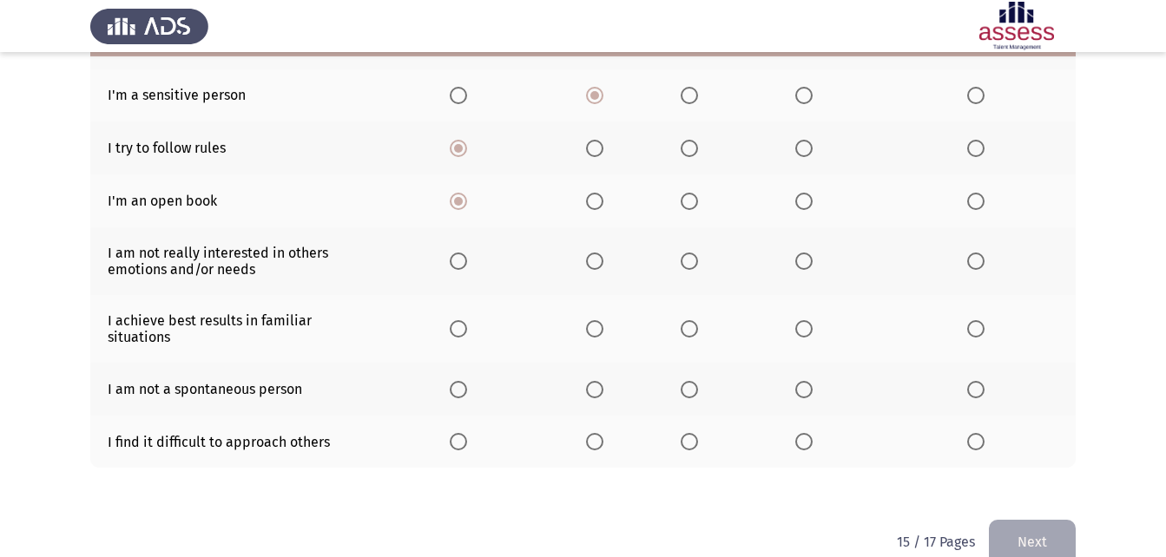
scroll to position [398, 0]
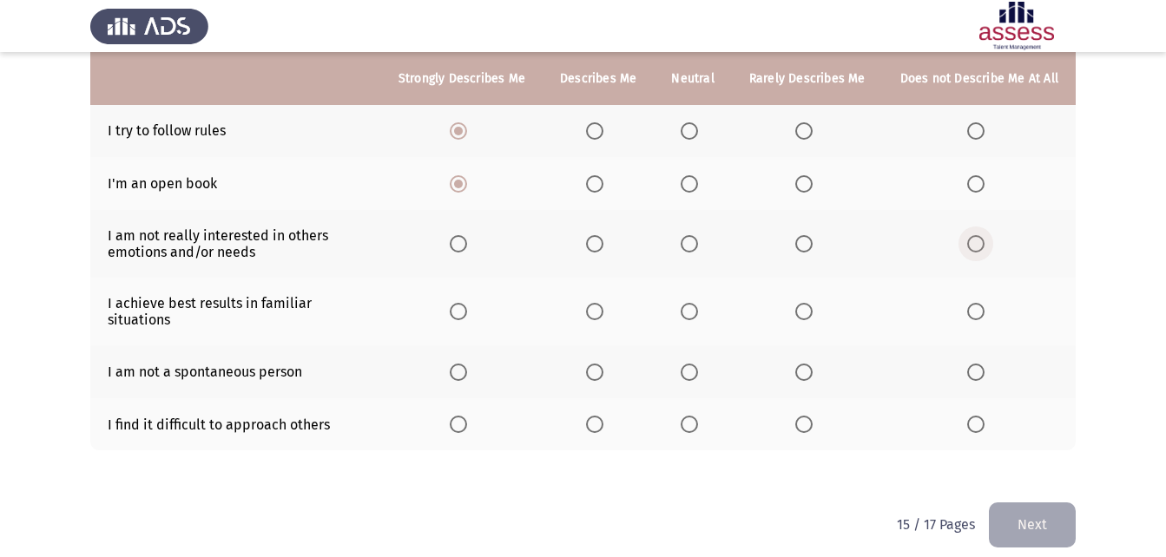
click at [975, 235] on span "Select an option" at bounding box center [975, 243] width 17 height 17
click at [975, 235] on input "Select an option" at bounding box center [975, 243] width 17 height 17
click at [467, 303] on span "Select an option" at bounding box center [458, 311] width 17 height 17
click at [467, 303] on input "Select an option" at bounding box center [458, 311] width 17 height 17
click at [696, 364] on span "Select an option" at bounding box center [689, 372] width 17 height 17
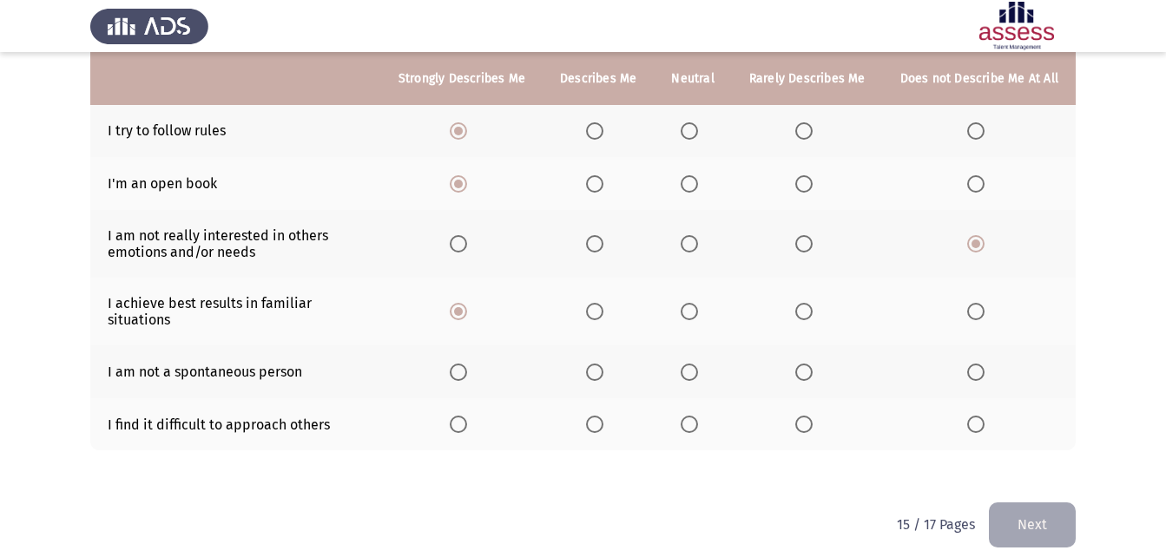
click at [696, 364] on input "Select an option" at bounding box center [689, 372] width 17 height 17
click at [704, 416] on label "Select an option" at bounding box center [693, 424] width 24 height 17
click at [698, 416] on input "Select an option" at bounding box center [689, 424] width 17 height 17
click at [1028, 503] on button "Next" at bounding box center [1032, 525] width 87 height 44
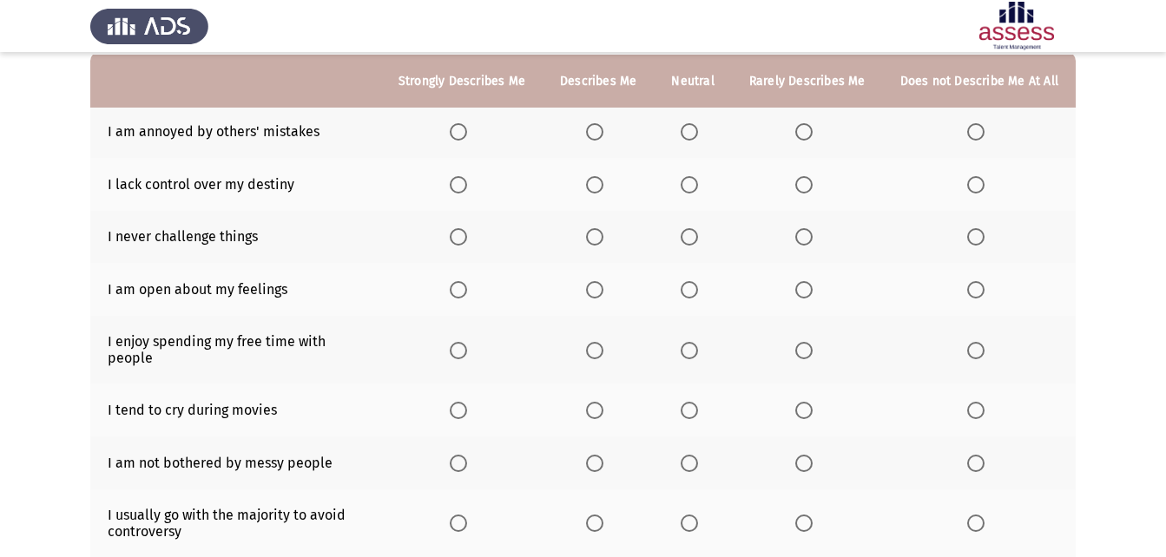
scroll to position [174, 0]
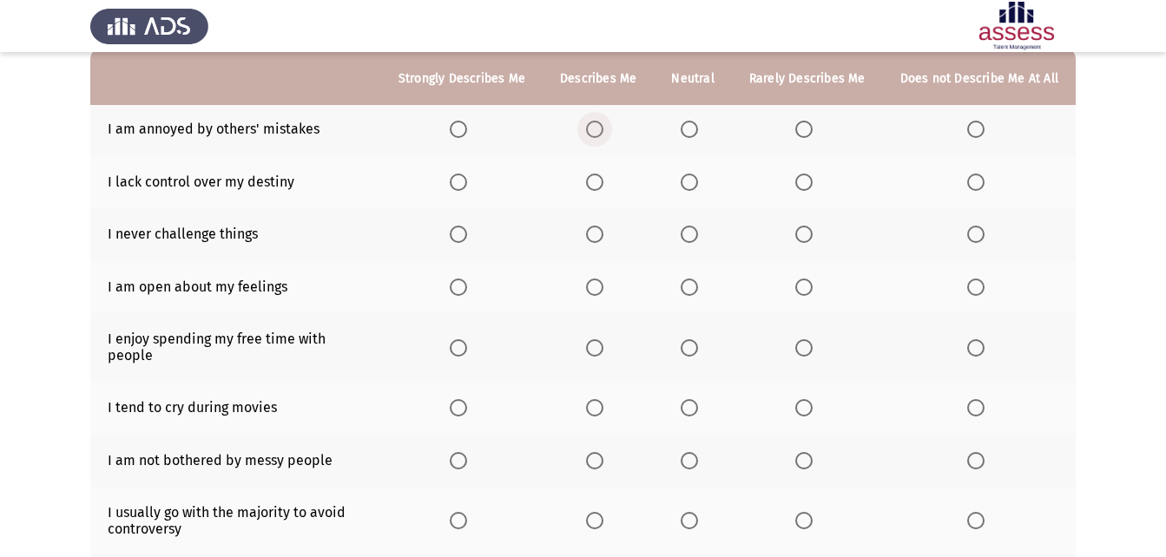
click at [610, 134] on label "Select an option" at bounding box center [598, 129] width 24 height 17
click at [603, 134] on input "Select an option" at bounding box center [594, 129] width 17 height 17
click at [694, 171] on th at bounding box center [692, 181] width 77 height 53
click at [694, 177] on span "Select an option" at bounding box center [689, 182] width 17 height 17
click at [694, 177] on input "Select an option" at bounding box center [689, 182] width 17 height 17
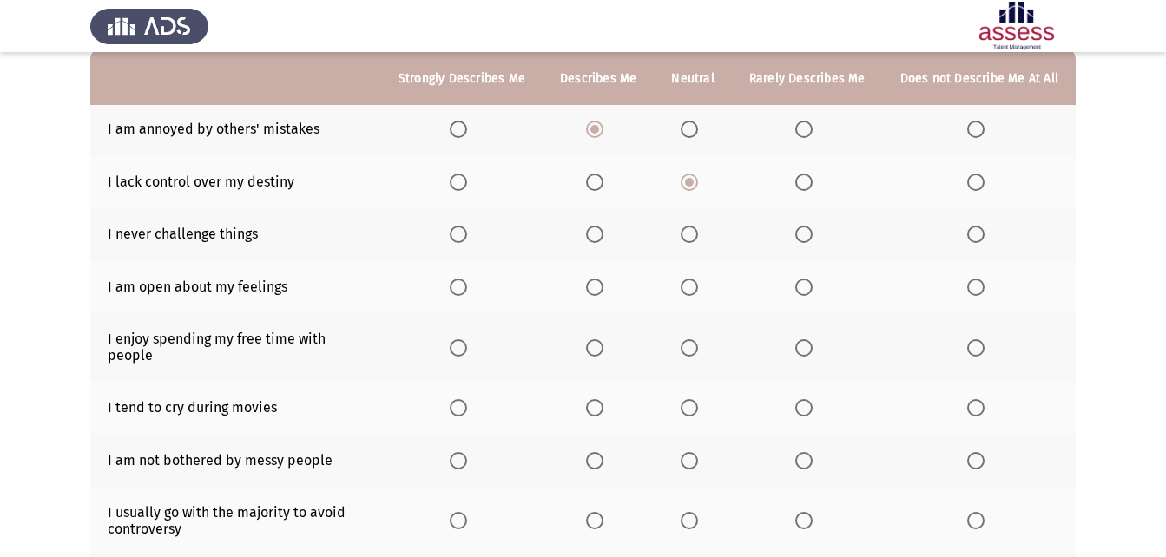
click at [812, 236] on span "Select an option" at bounding box center [803, 234] width 17 height 17
click at [812, 236] on input "Select an option" at bounding box center [803, 234] width 17 height 17
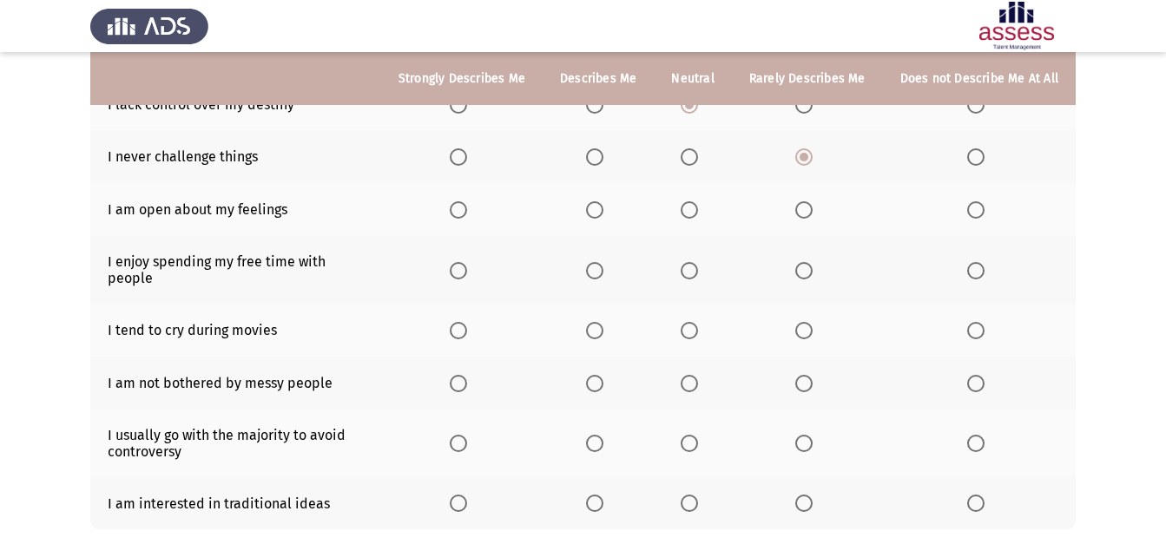
scroll to position [261, 0]
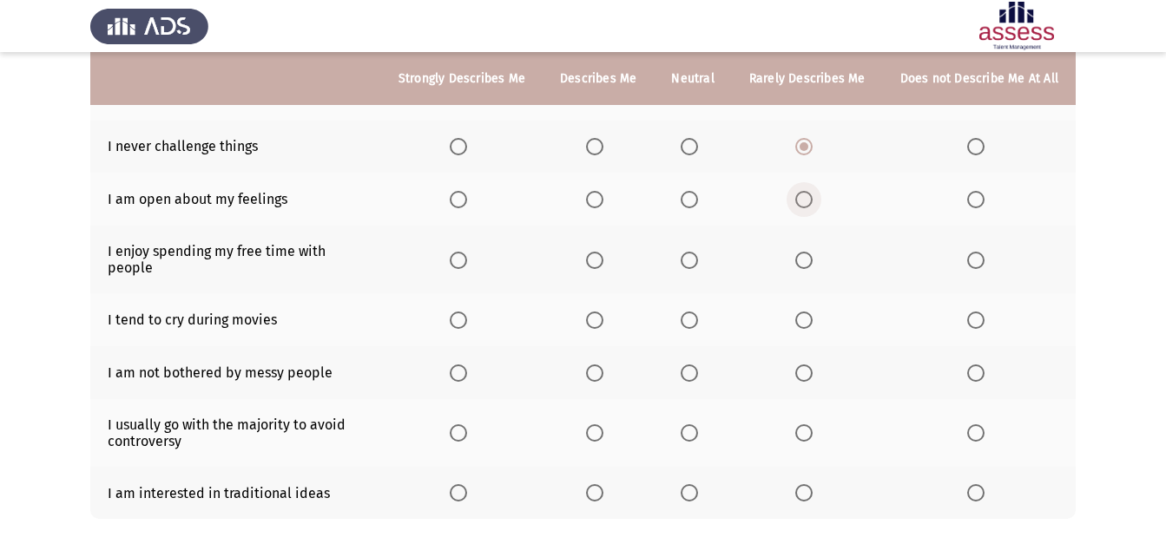
click at [811, 192] on span "Select an option" at bounding box center [803, 199] width 17 height 17
click at [811, 192] on input "Select an option" at bounding box center [803, 199] width 17 height 17
click at [462, 253] on span "Select an option" at bounding box center [458, 260] width 17 height 17
click at [462, 253] on input "Select an option" at bounding box center [458, 260] width 17 height 17
click at [806, 312] on span "Select an option" at bounding box center [803, 320] width 17 height 17
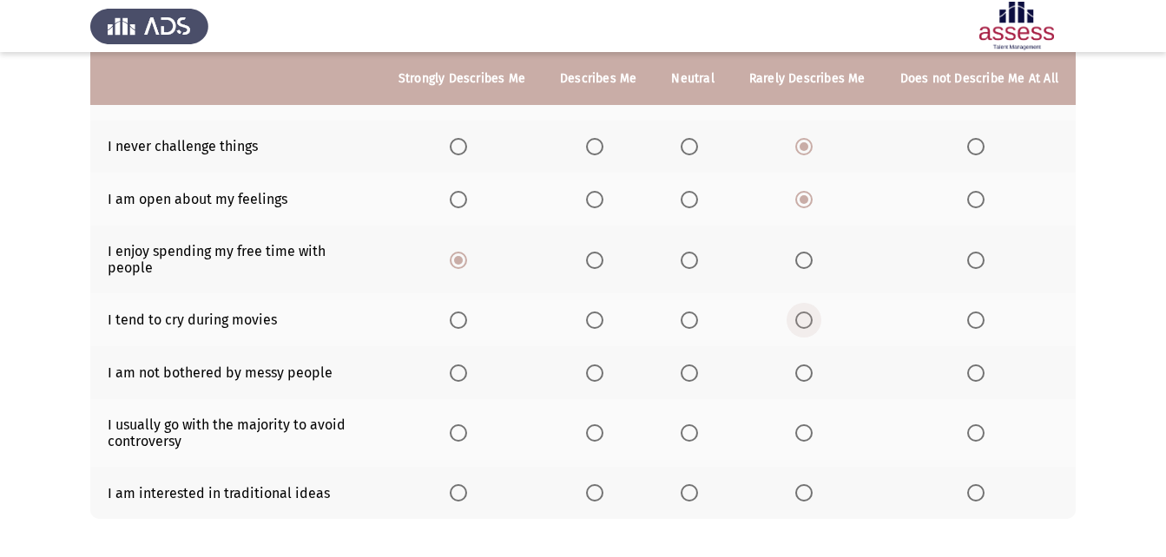
click at [806, 312] on input "Select an option" at bounding box center [803, 320] width 17 height 17
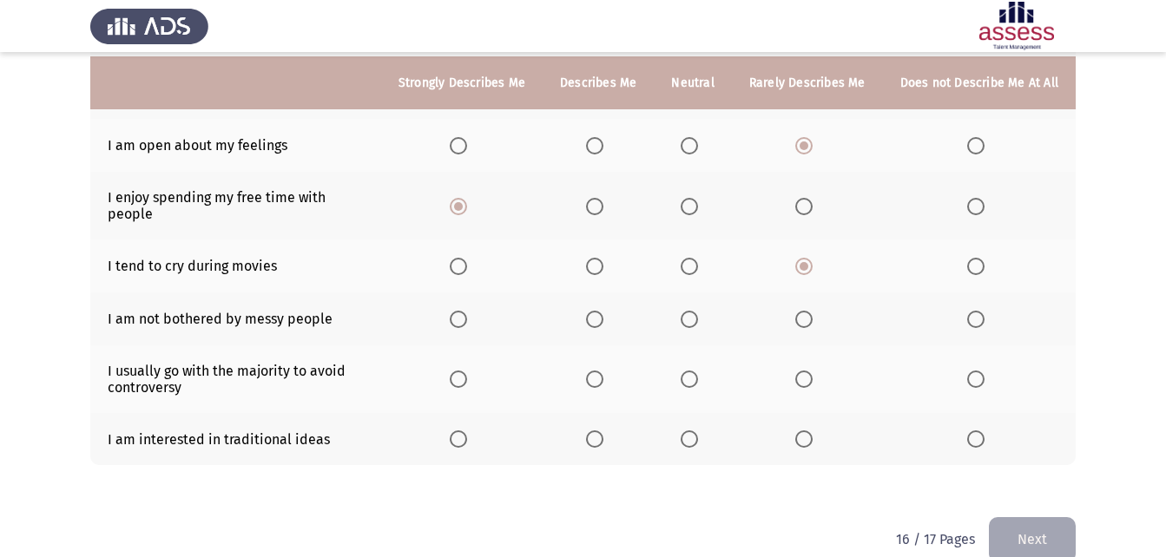
scroll to position [319, 0]
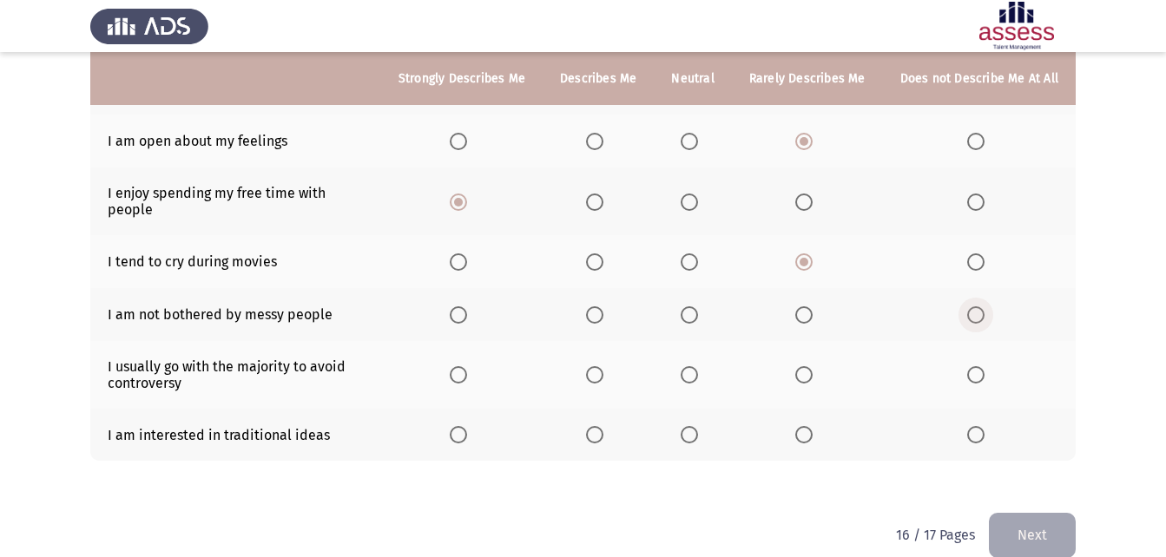
click at [977, 306] on span "Select an option" at bounding box center [975, 314] width 17 height 17
click at [977, 306] on input "Select an option" at bounding box center [975, 314] width 17 height 17
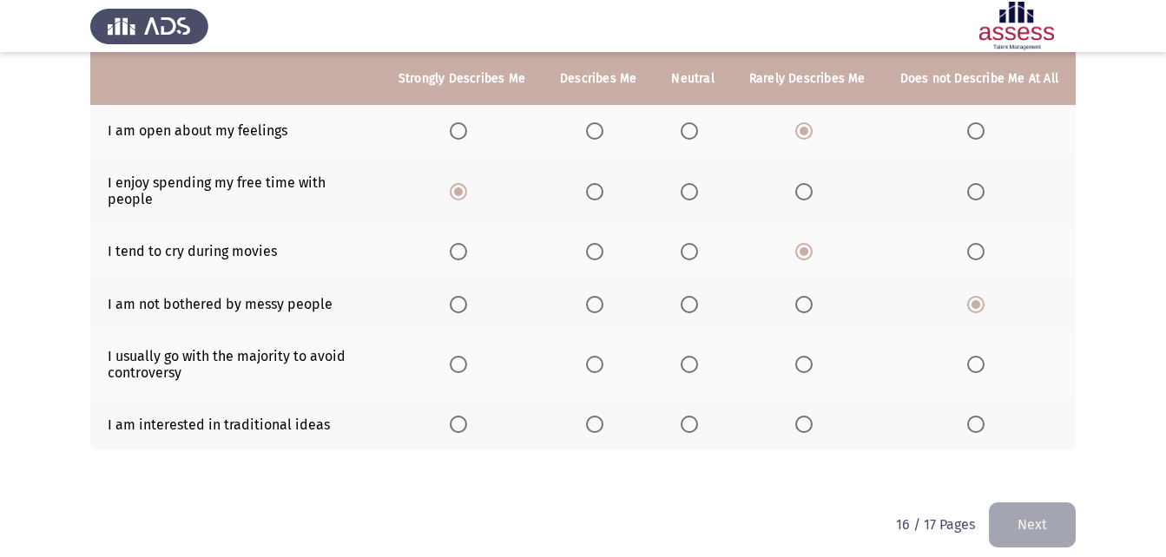
click at [697, 356] on span "Select an option" at bounding box center [689, 364] width 17 height 17
click at [697, 356] on input "Select an option" at bounding box center [689, 364] width 17 height 17
click at [982, 416] on span "Select an option" at bounding box center [975, 424] width 17 height 17
click at [982, 416] on input "Select an option" at bounding box center [975, 424] width 17 height 17
click at [1050, 503] on button "Next" at bounding box center [1032, 525] width 87 height 44
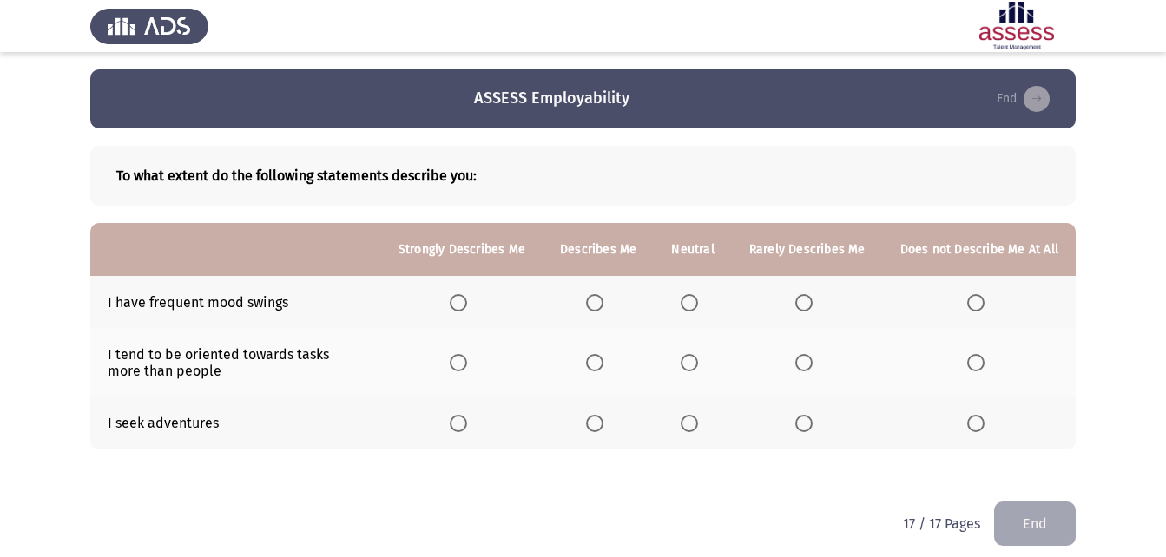
scroll to position [14, 0]
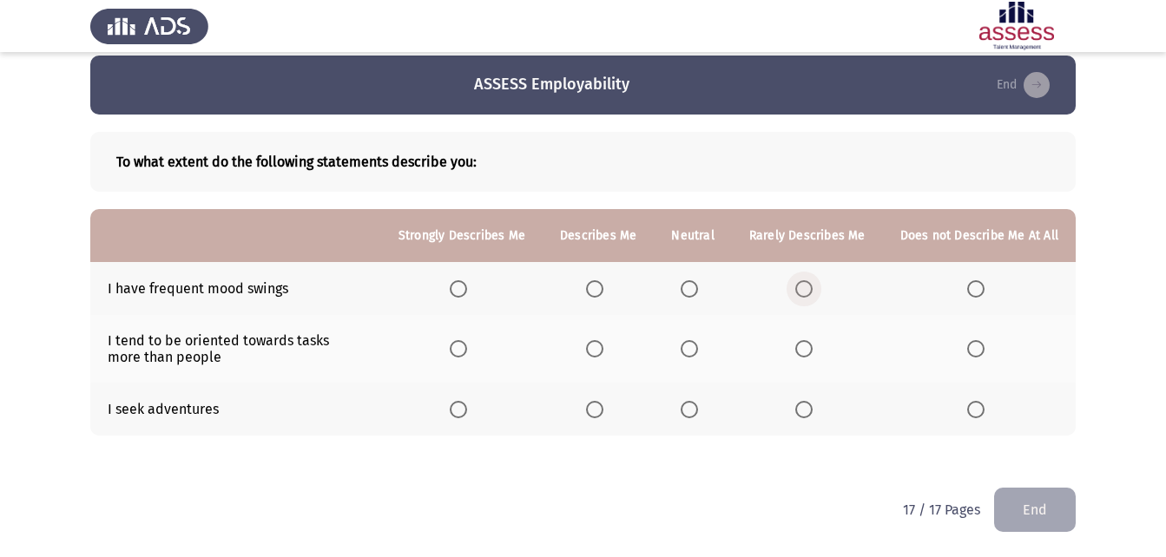
click at [807, 293] on span "Select an option" at bounding box center [803, 288] width 17 height 17
click at [807, 293] on input "Select an option" at bounding box center [803, 288] width 17 height 17
click at [981, 285] on span "Select an option" at bounding box center [975, 288] width 17 height 17
click at [981, 285] on input "Select an option" at bounding box center [975, 288] width 17 height 17
click at [603, 351] on span "Select an option" at bounding box center [594, 348] width 17 height 17
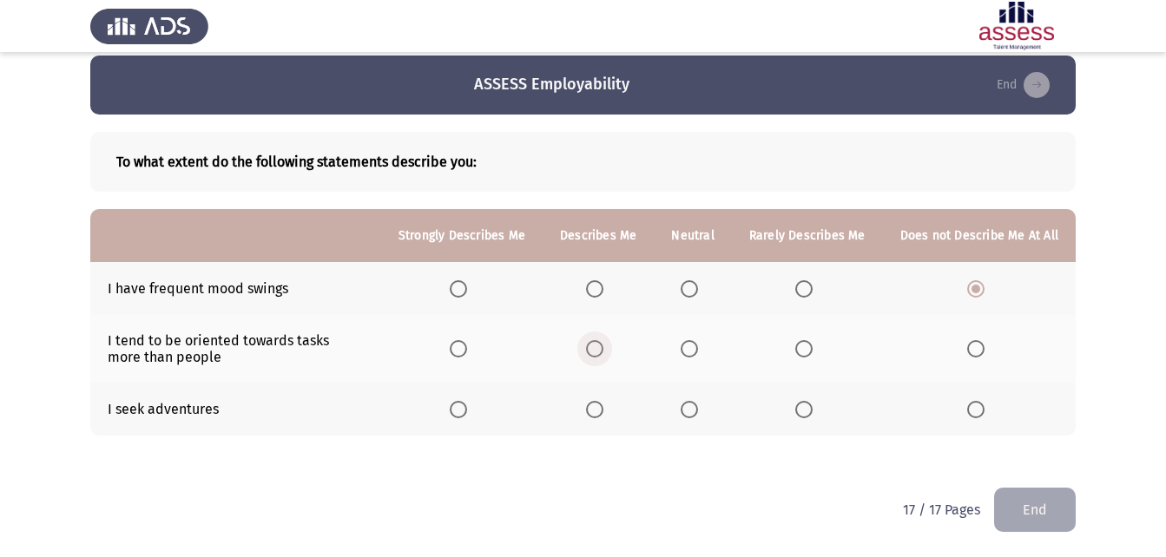
click at [603, 351] on input "Select an option" at bounding box center [594, 348] width 17 height 17
click at [602, 404] on span "Select an option" at bounding box center [594, 409] width 17 height 17
click at [602, 404] on input "Select an option" at bounding box center [594, 409] width 17 height 17
click at [1052, 519] on button "End" at bounding box center [1035, 510] width 82 height 44
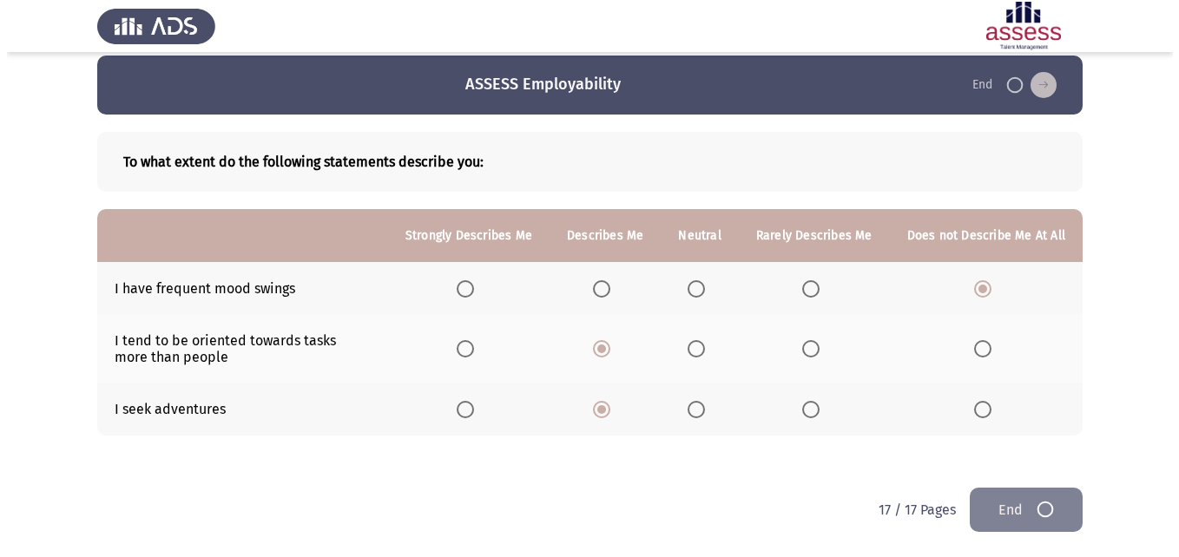
scroll to position [0, 0]
